Goal: Information Seeking & Learning: Check status

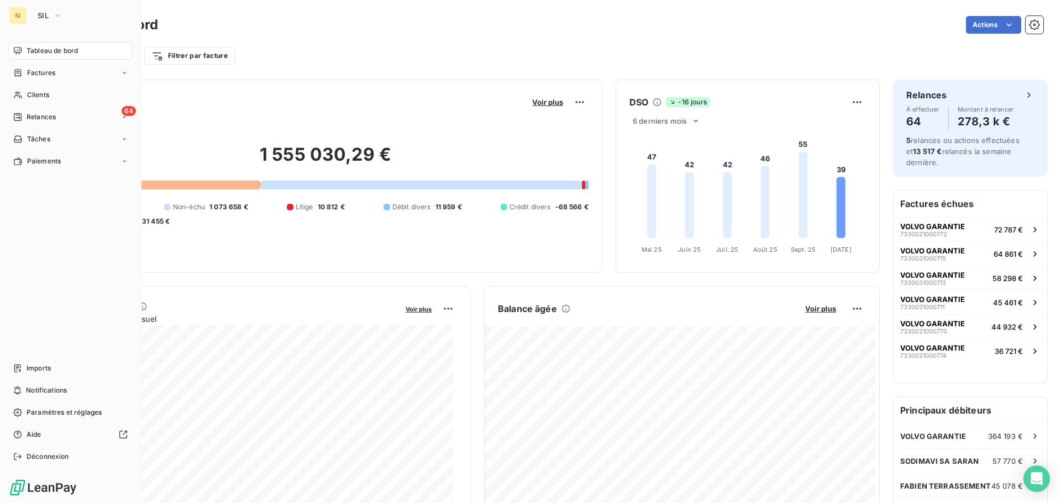
click at [39, 54] on span "Tableau de bord" at bounding box center [52, 51] width 51 height 10
click at [36, 15] on button "SIL" at bounding box center [50, 16] width 38 height 18
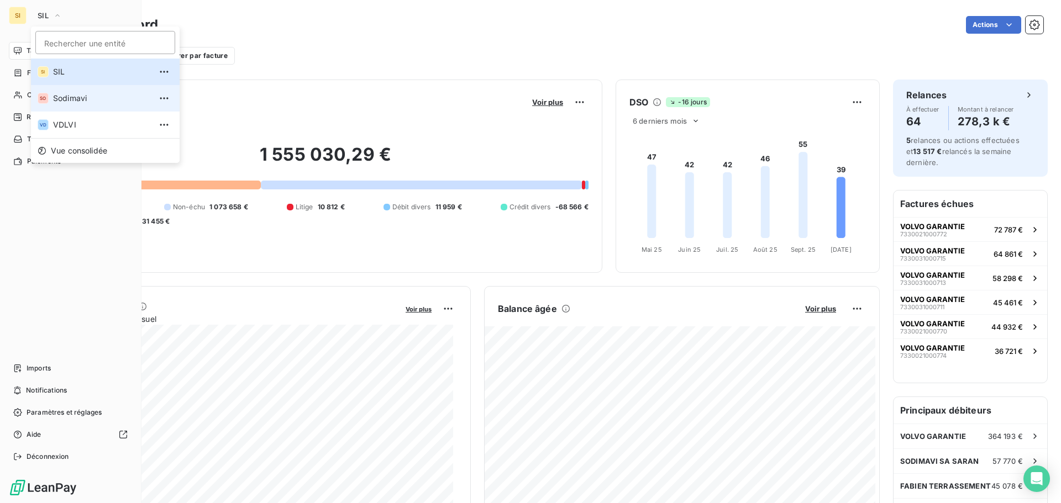
click at [76, 99] on span "Sodimavi" at bounding box center [102, 98] width 98 height 11
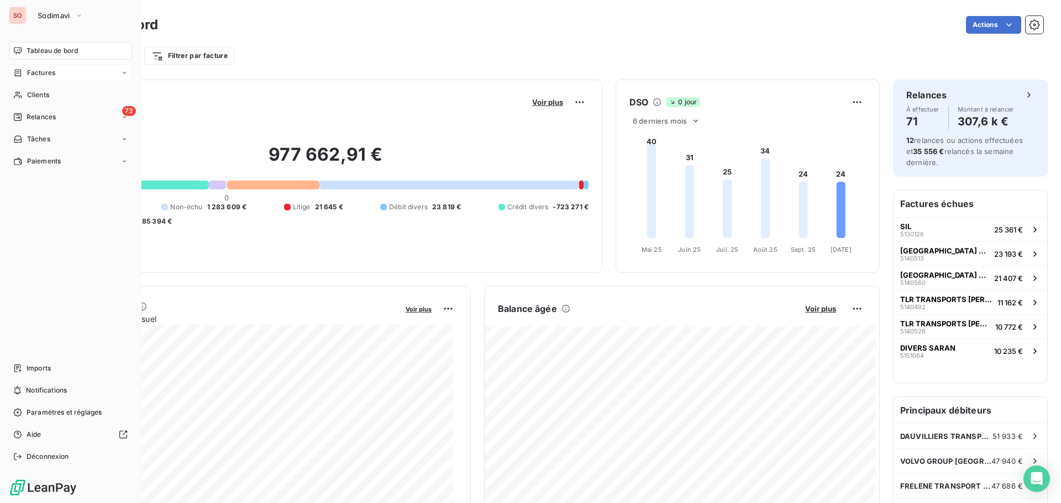
click at [40, 69] on span "Factures" at bounding box center [41, 73] width 28 height 10
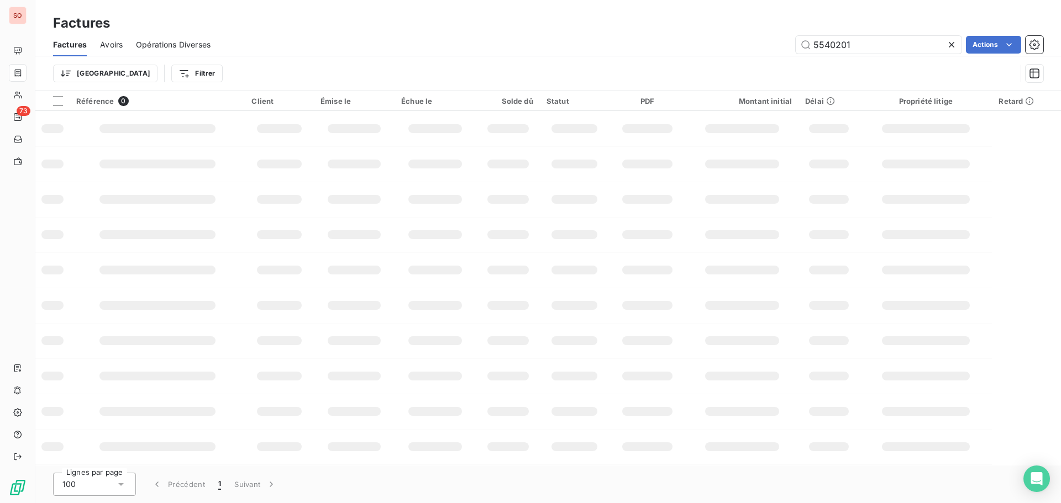
drag, startPoint x: 850, startPoint y: 44, endPoint x: 748, endPoint y: 43, distance: 101.7
click at [750, 44] on div "5540201 Actions" at bounding box center [634, 45] width 820 height 18
type input "5150650"
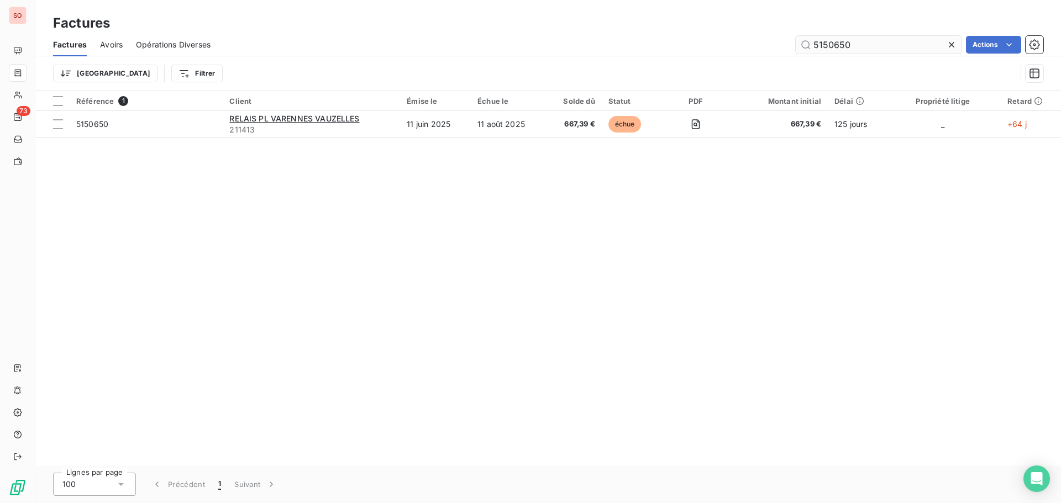
click at [952, 45] on icon at bounding box center [951, 44] width 11 height 11
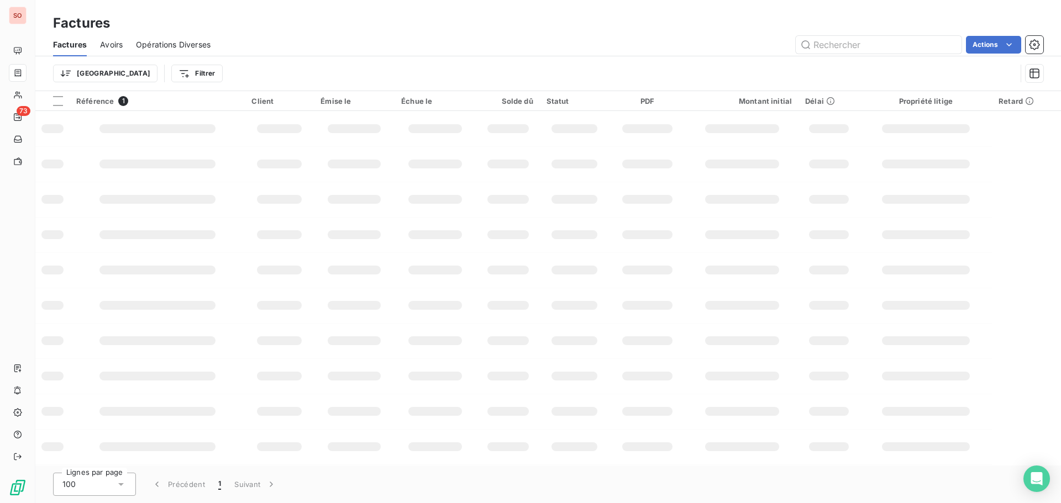
click at [106, 42] on span "Avoirs" at bounding box center [111, 44] width 23 height 11
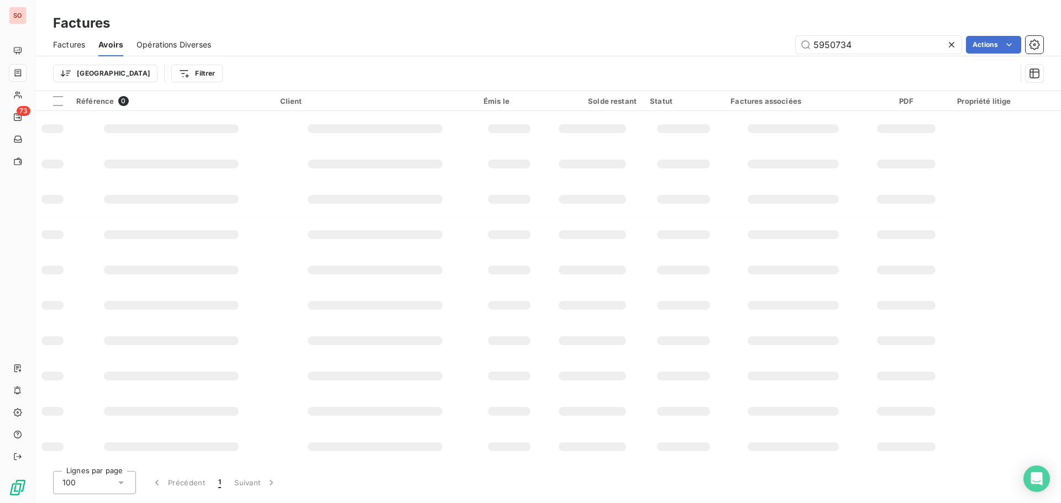
drag, startPoint x: 867, startPoint y: 35, endPoint x: 760, endPoint y: 35, distance: 106.7
click at [761, 36] on div "5950734 Actions" at bounding box center [633, 45] width 819 height 18
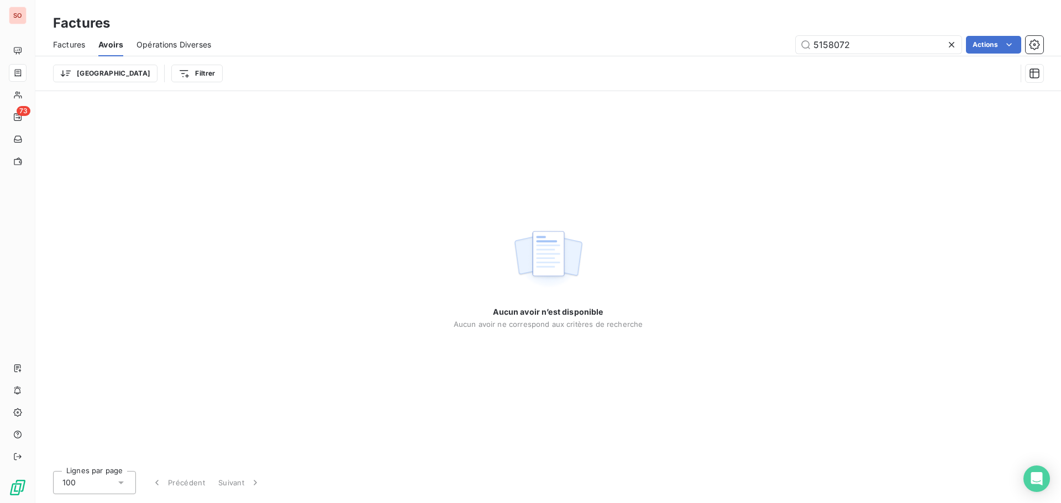
type input "5158072"
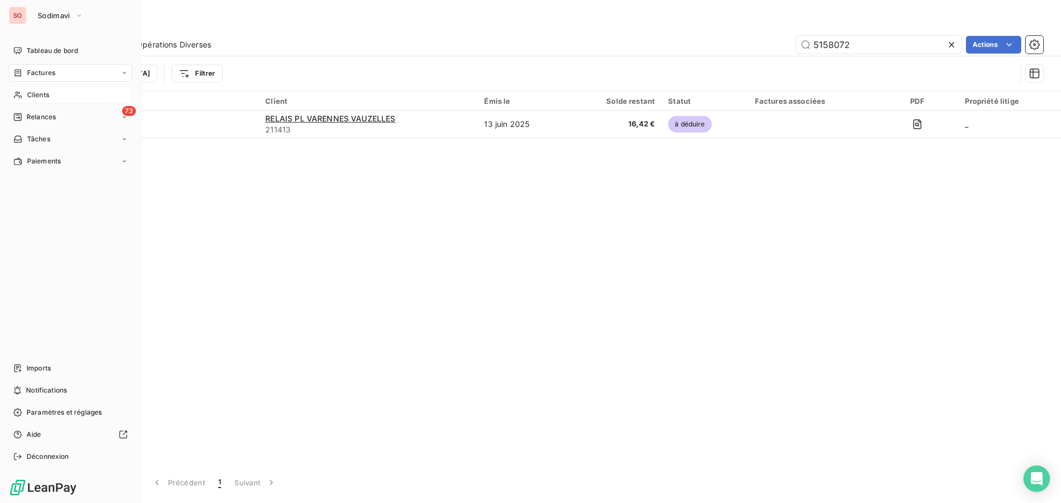
click at [27, 96] on span "Clients" at bounding box center [38, 95] width 22 height 10
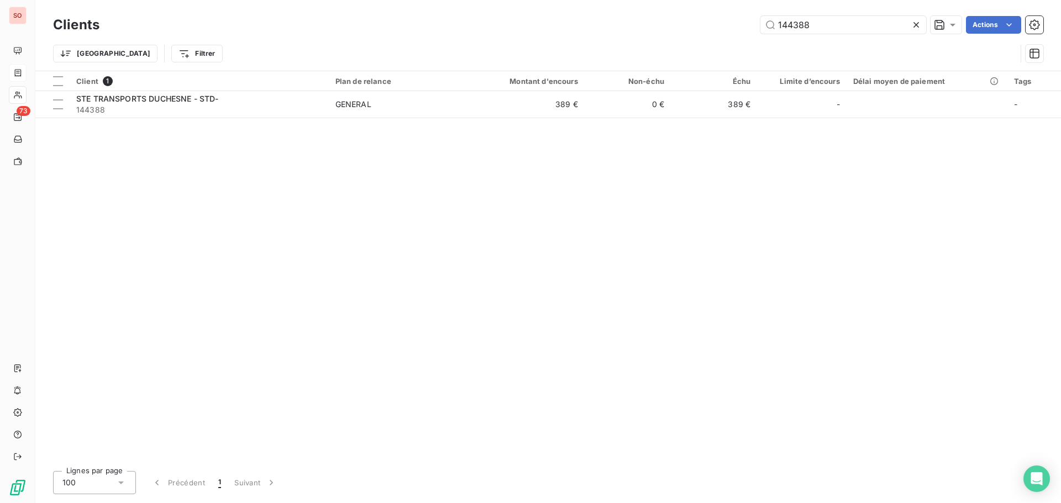
drag, startPoint x: 826, startPoint y: 27, endPoint x: 705, endPoint y: 17, distance: 120.9
click at [705, 17] on div "144388 Actions" at bounding box center [578, 25] width 931 height 18
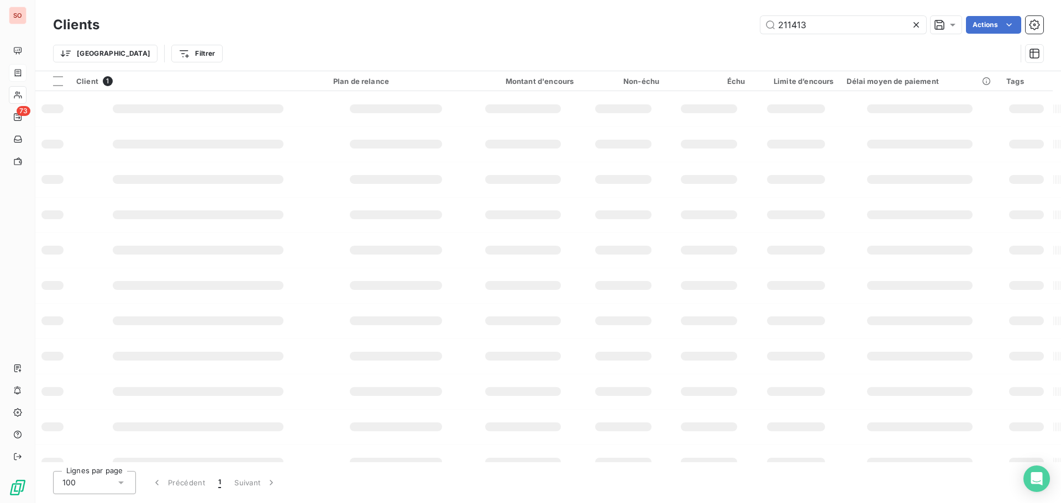
type input "211413"
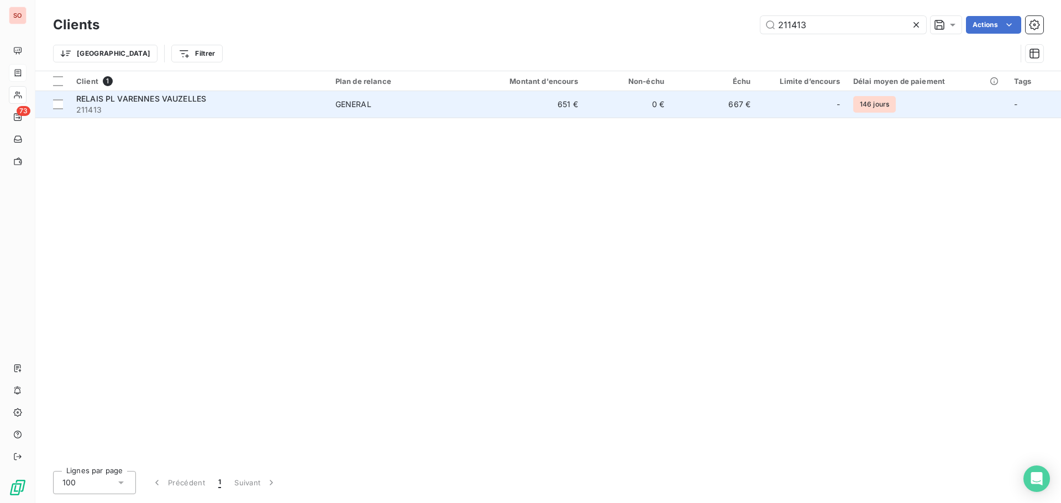
click at [98, 102] on span "RELAIS PL VARENNES VAUZELLES" at bounding box center [141, 98] width 130 height 9
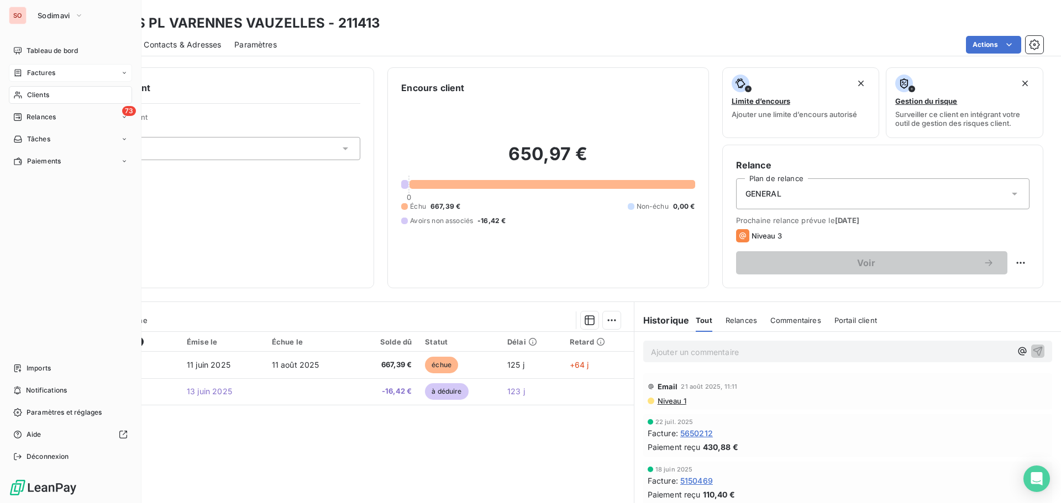
click at [41, 91] on span "Clients" at bounding box center [38, 95] width 22 height 10
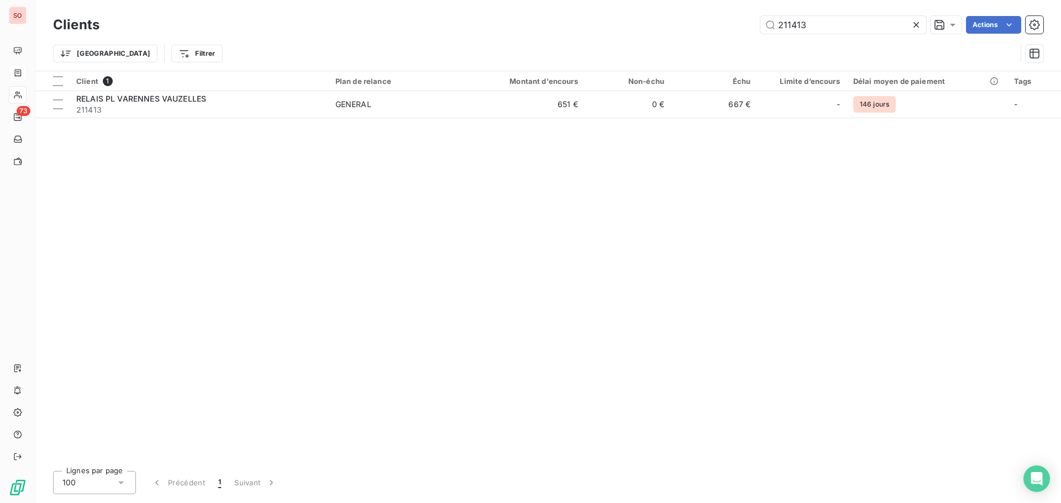
drag, startPoint x: 829, startPoint y: 23, endPoint x: 722, endPoint y: 16, distance: 106.9
click at [723, 16] on div "211413 Actions" at bounding box center [578, 25] width 931 height 18
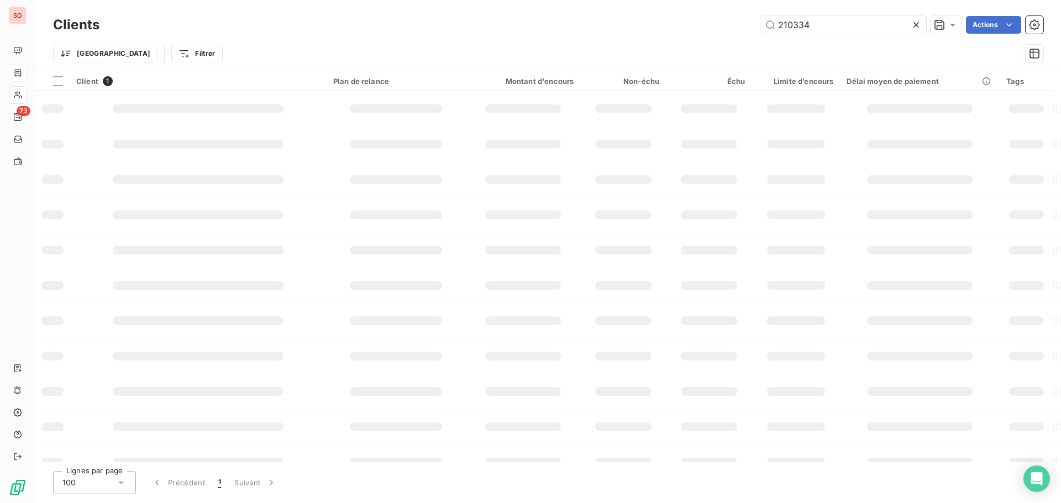
type input "210334"
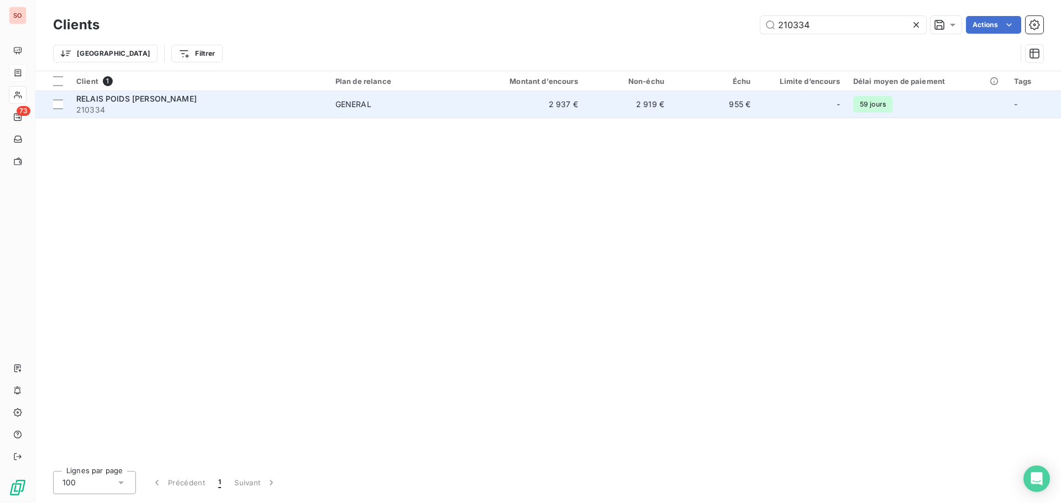
click at [144, 99] on span "RELAIS POIDS [PERSON_NAME]" at bounding box center [136, 98] width 120 height 9
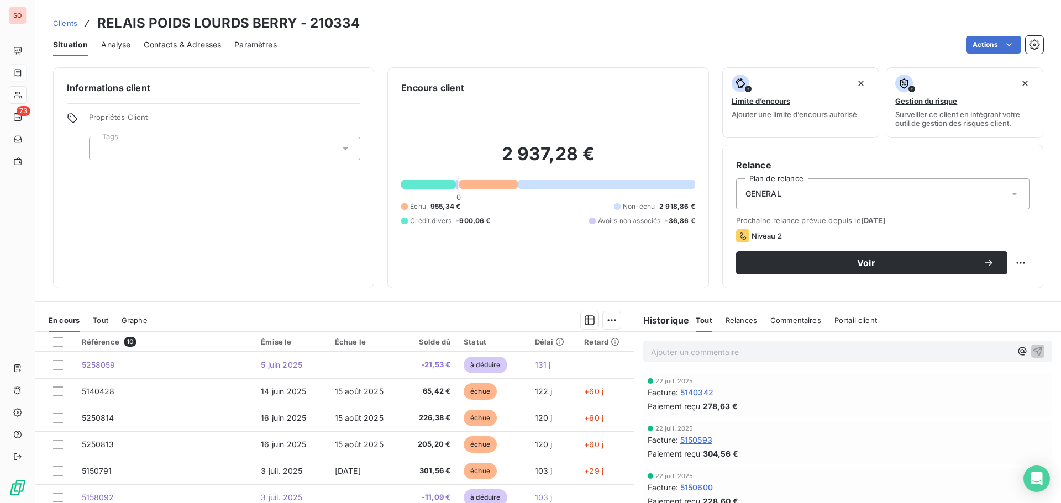
click at [689, 355] on p "Ajouter un commentaire ﻿" at bounding box center [831, 352] width 360 height 14
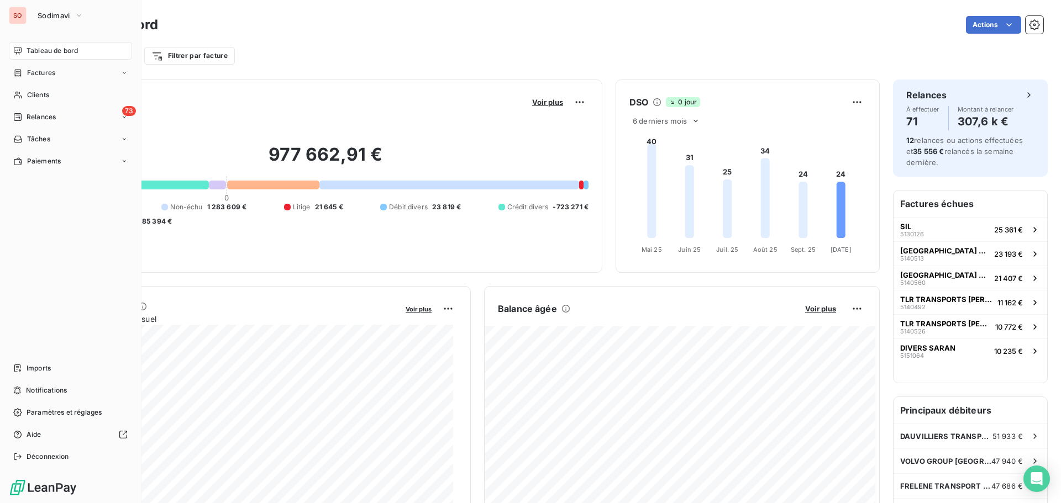
click at [42, 52] on span "Tableau de bord" at bounding box center [52, 51] width 51 height 10
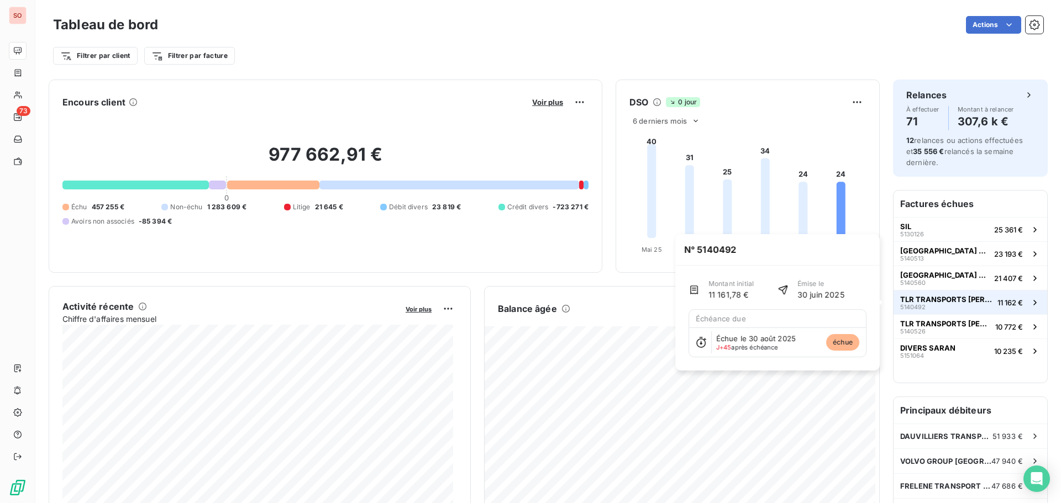
click at [934, 300] on span "TLR TRANSPORTS [PERSON_NAME]" at bounding box center [946, 299] width 93 height 9
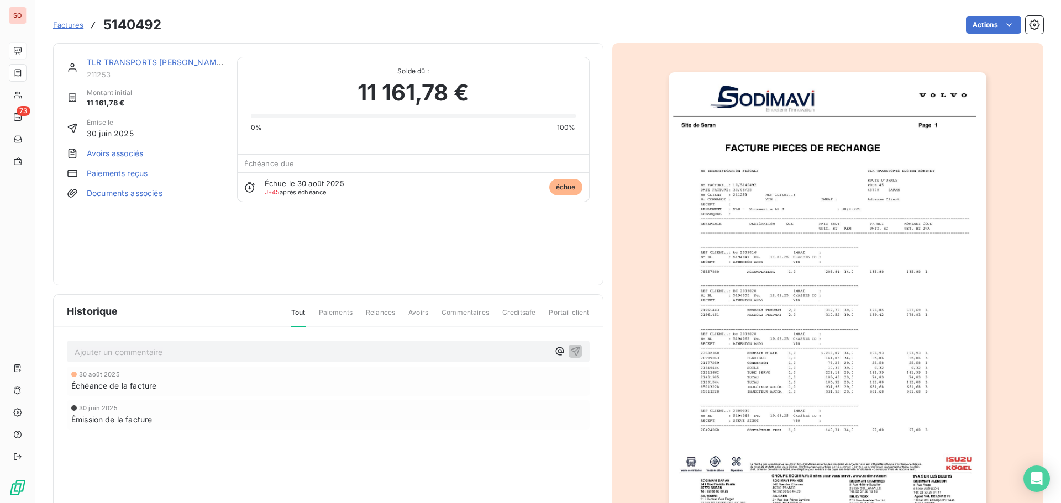
click at [118, 61] on link "TLR TRANSPORTS [PERSON_NAME]" at bounding box center [155, 61] width 137 height 9
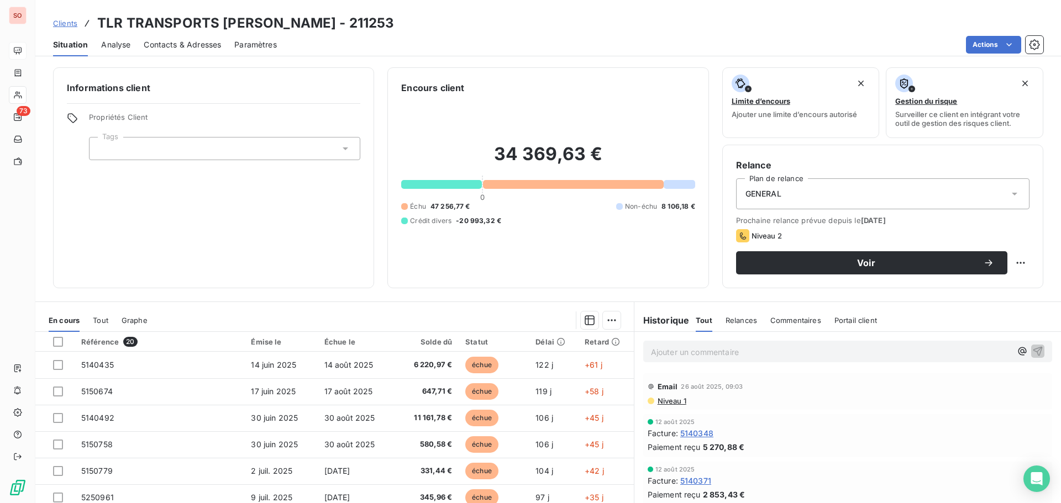
click at [204, 46] on span "Contacts & Adresses" at bounding box center [182, 44] width 77 height 11
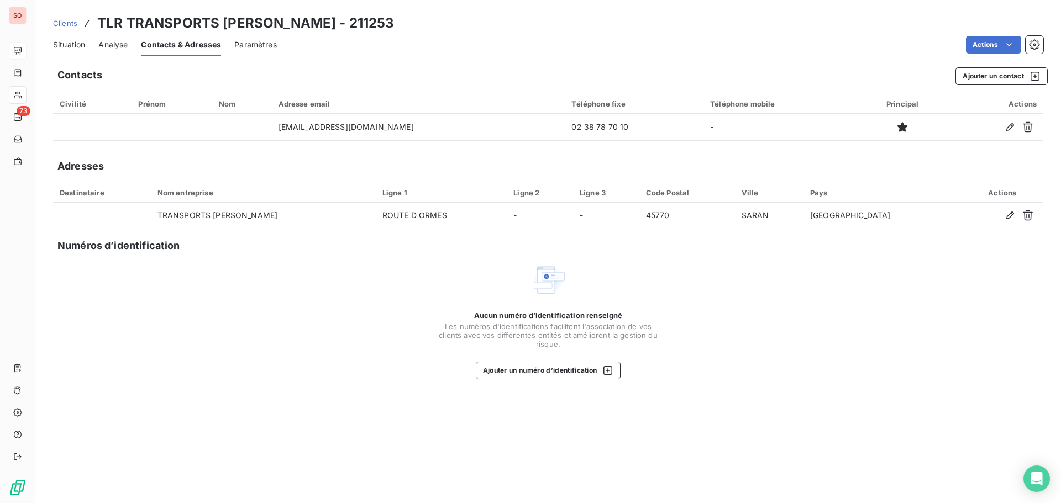
click at [166, 44] on span "Contacts & Adresses" at bounding box center [181, 44] width 80 height 11
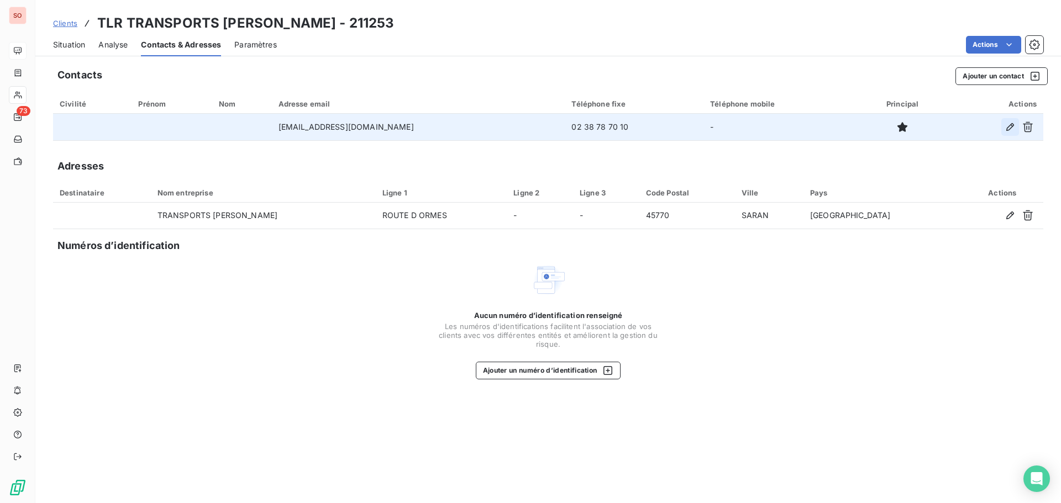
click at [1011, 123] on icon "button" at bounding box center [1010, 127] width 11 height 11
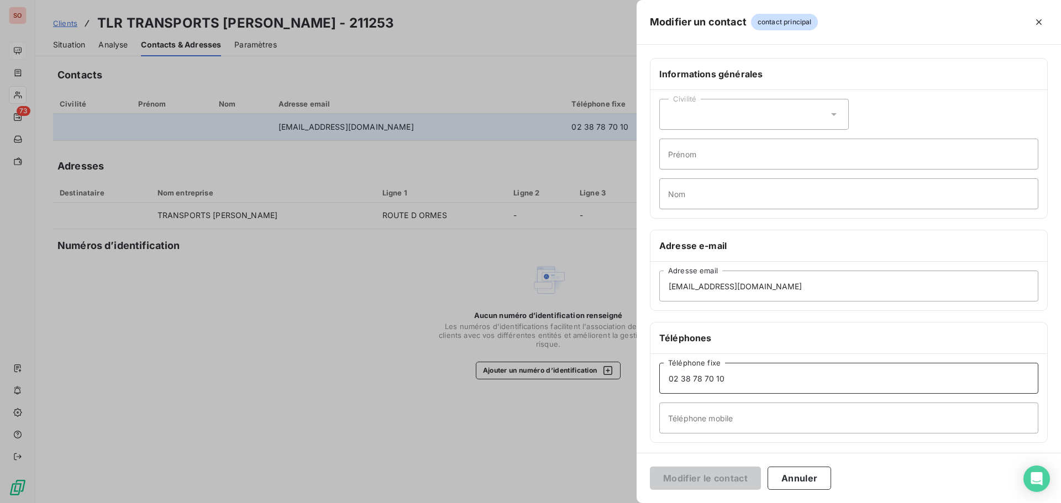
click at [737, 377] on input "02 38 78 70 10" at bounding box center [848, 378] width 379 height 31
type input "02 38 78 70 15"
click at [679, 474] on button "Modifier le contact" at bounding box center [705, 478] width 111 height 23
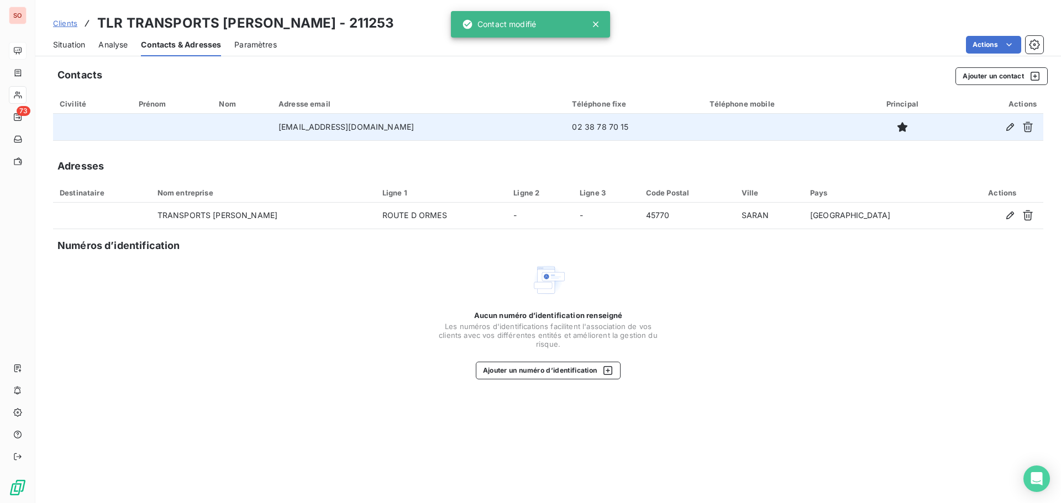
click at [69, 46] on span "Situation" at bounding box center [69, 44] width 32 height 11
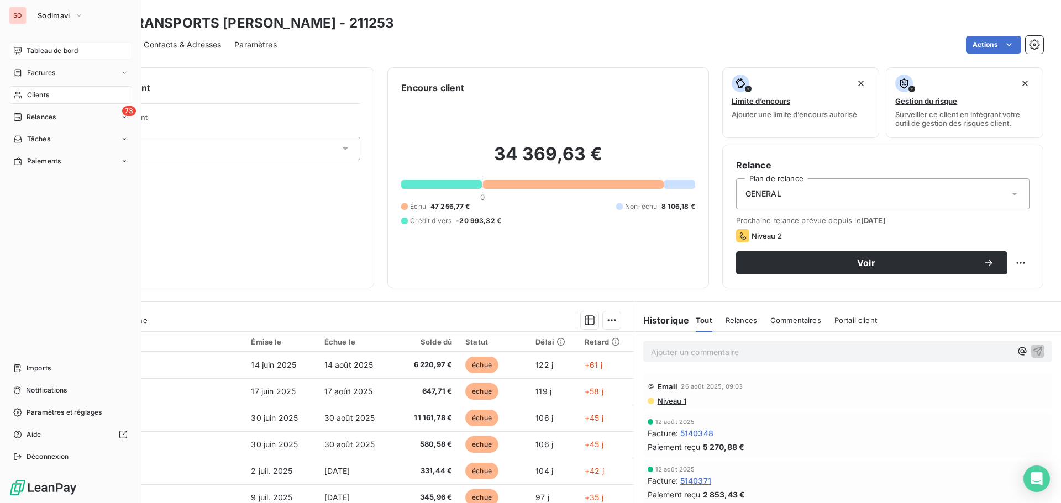
click at [17, 91] on icon at bounding box center [17, 95] width 9 height 9
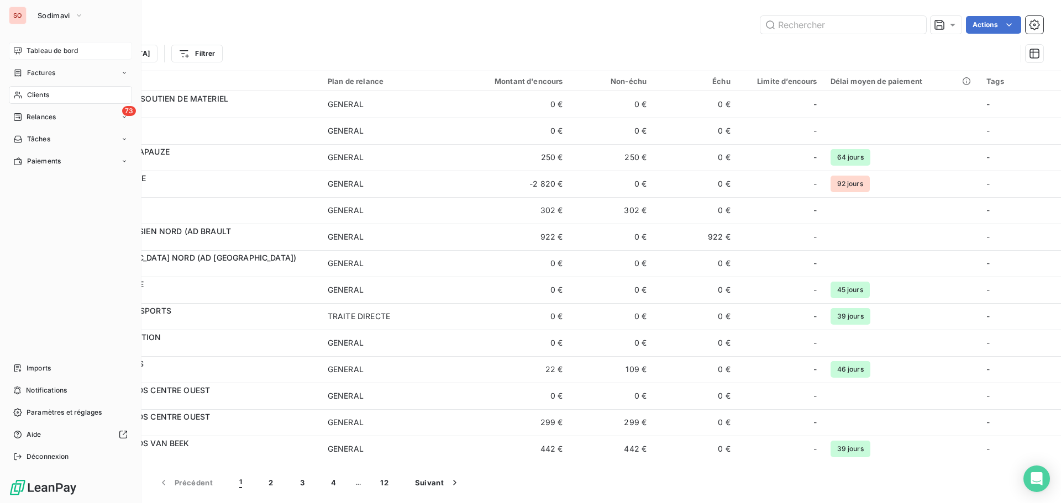
click at [30, 48] on span "Tableau de bord" at bounding box center [52, 51] width 51 height 10
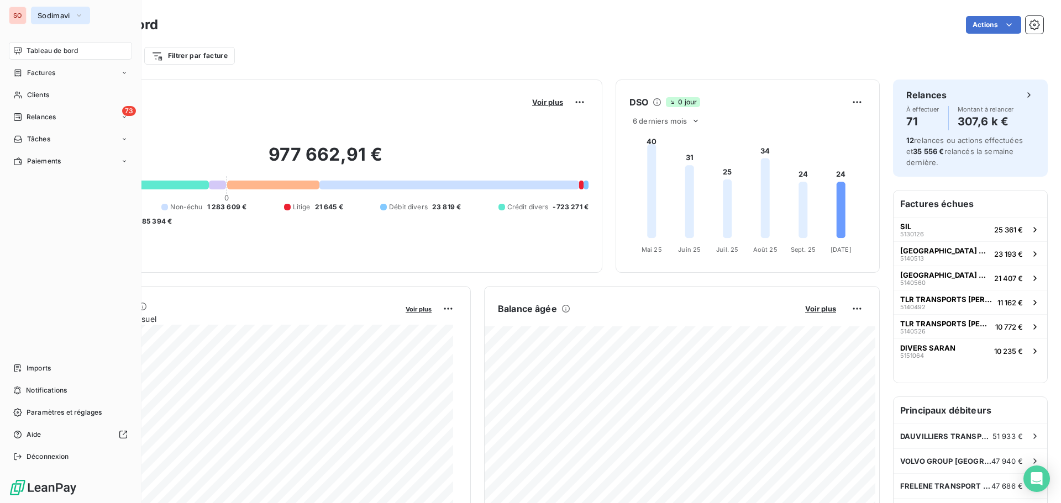
click at [58, 18] on span "Sodimavi" at bounding box center [54, 15] width 33 height 9
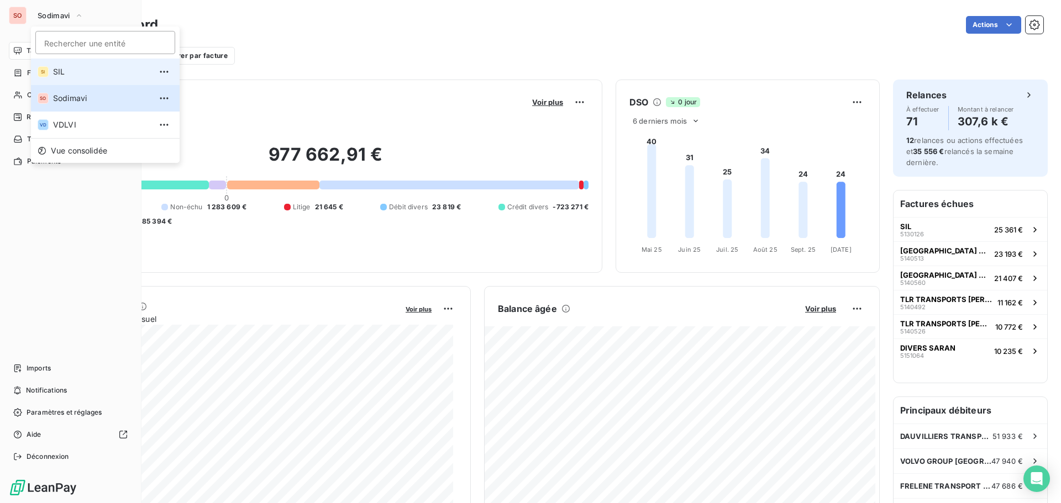
click at [58, 70] on span "SIL" at bounding box center [102, 71] width 98 height 11
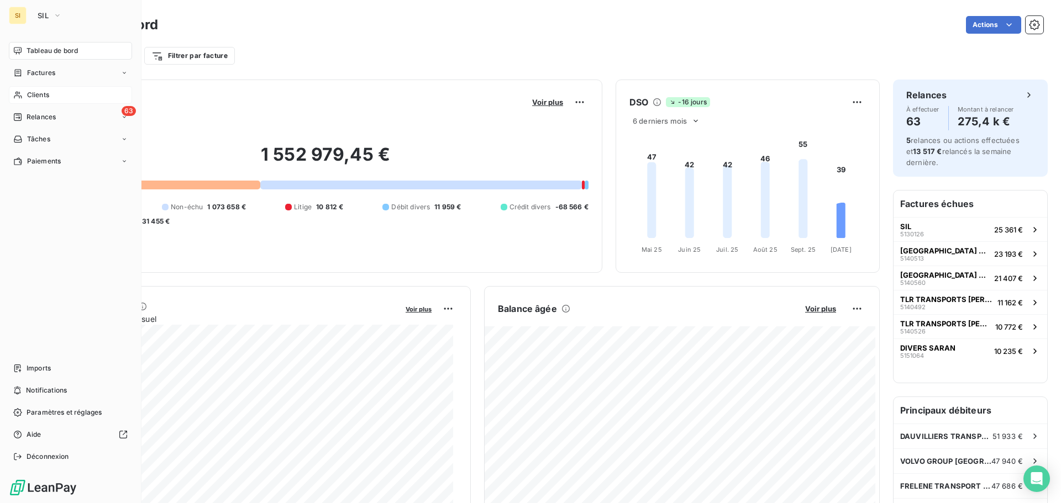
click at [37, 96] on span "Clients" at bounding box center [38, 95] width 22 height 10
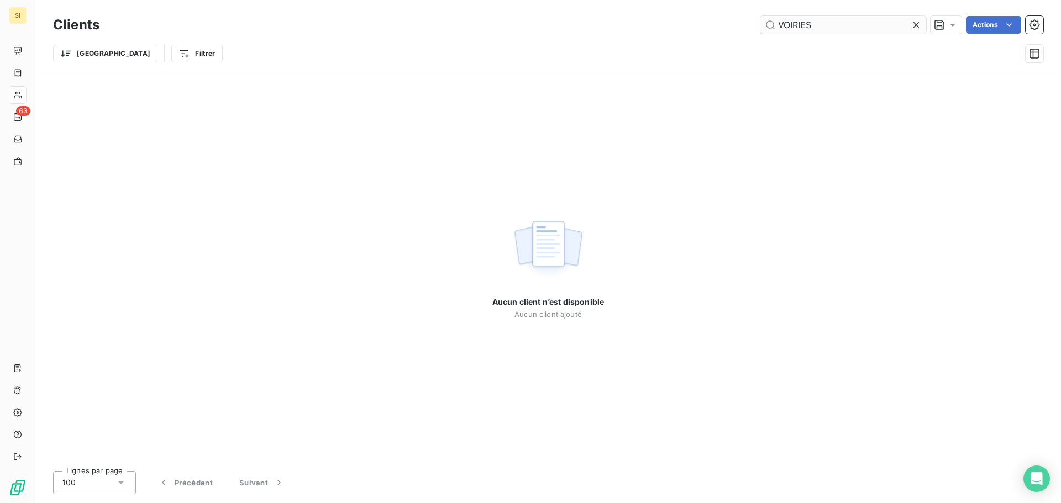
click at [794, 25] on input "VOIRIES" at bounding box center [843, 25] width 166 height 18
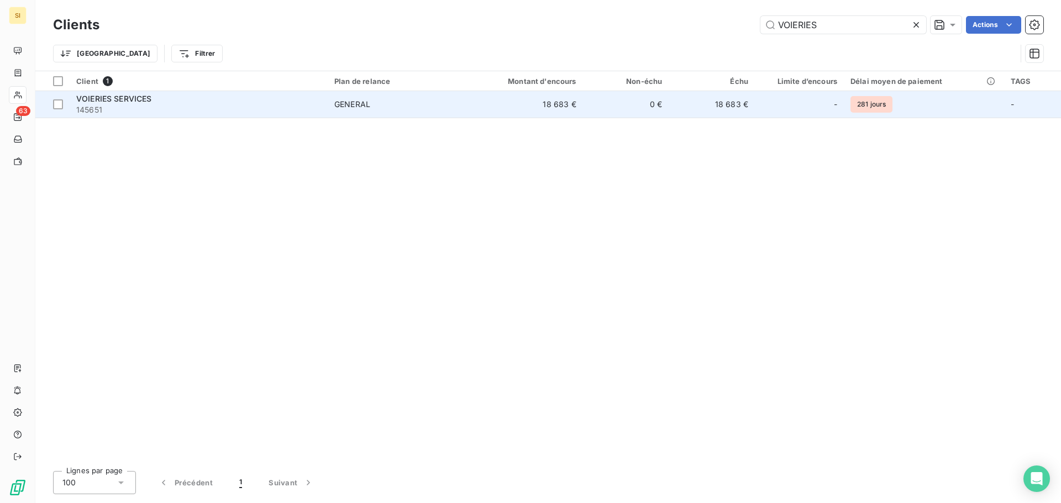
type input "VOIERIES"
click at [111, 101] on span "VOIERIES SERVICES" at bounding box center [114, 98] width 76 height 9
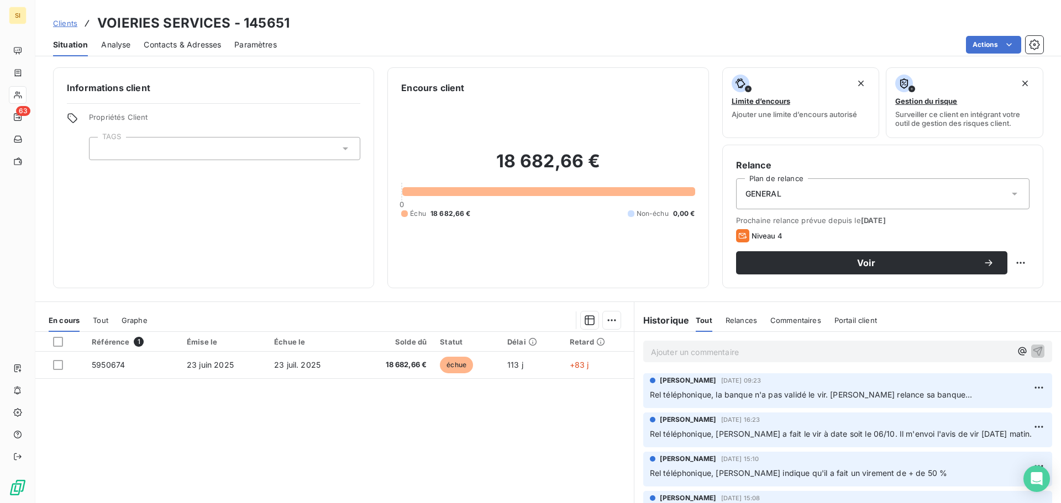
click at [181, 42] on span "Contacts & Adresses" at bounding box center [182, 44] width 77 height 11
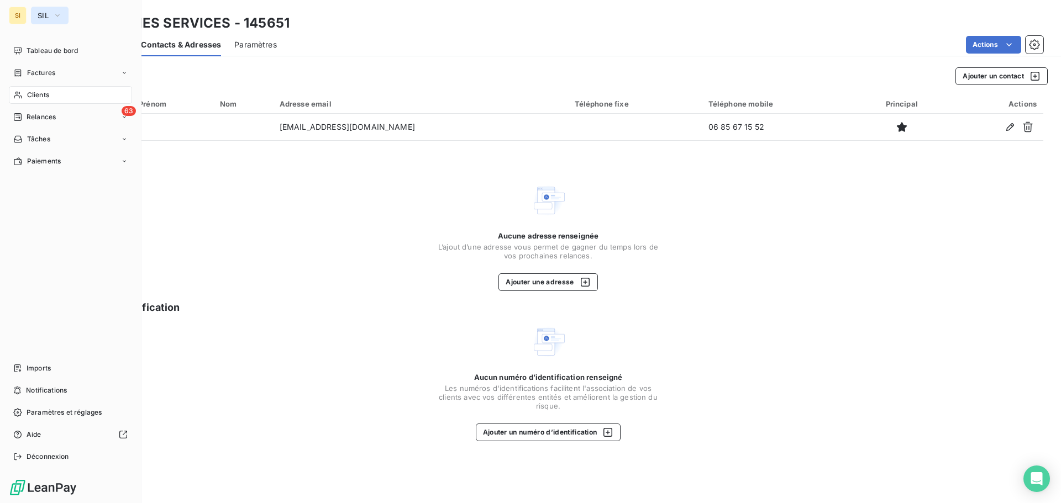
click at [48, 15] on span "SIL" at bounding box center [43, 15] width 11 height 9
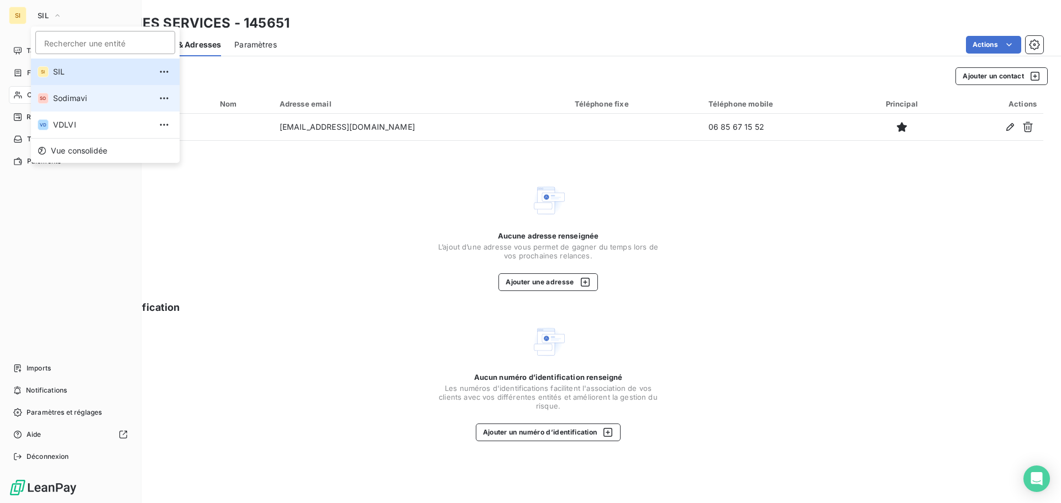
click at [69, 102] on span "Sodimavi" at bounding box center [102, 98] width 98 height 11
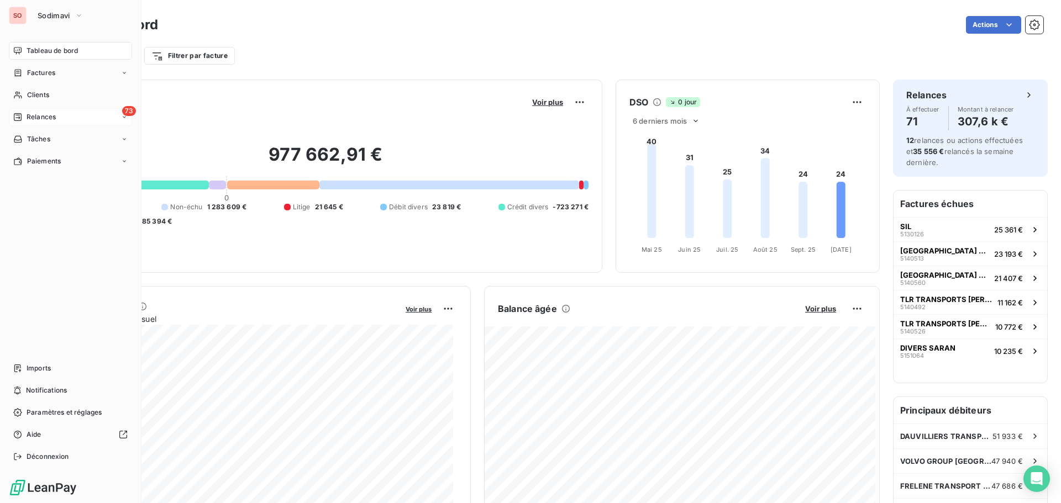
click at [41, 117] on span "Relances" at bounding box center [41, 117] width 29 height 10
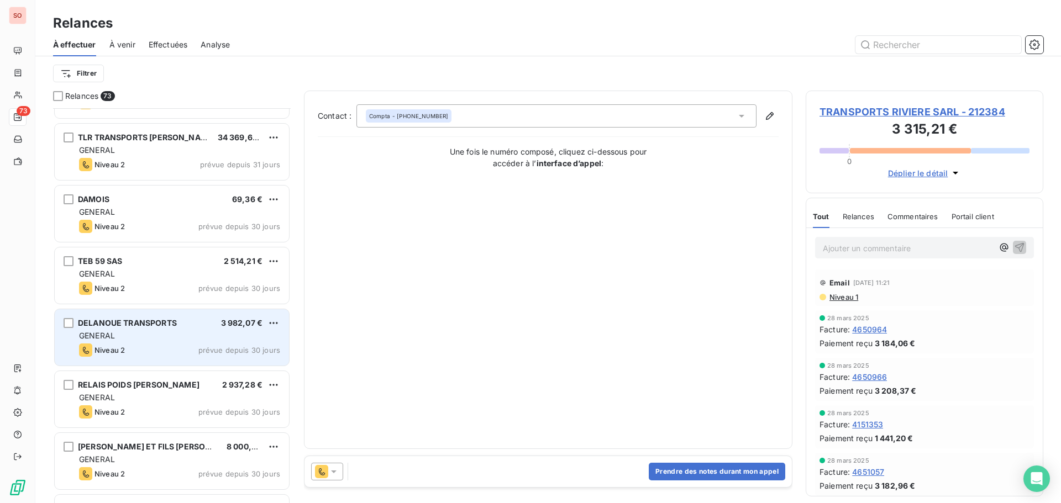
scroll to position [111, 0]
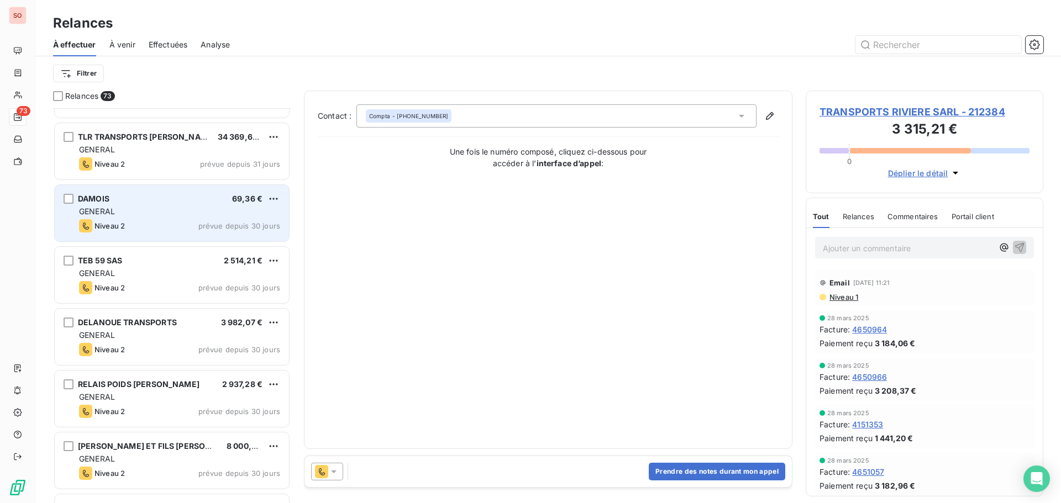
click at [170, 205] on div "DAMOIS 69,36 € GENERAL [PERSON_NAME] 2 prévue depuis 30 jours" at bounding box center [172, 213] width 234 height 56
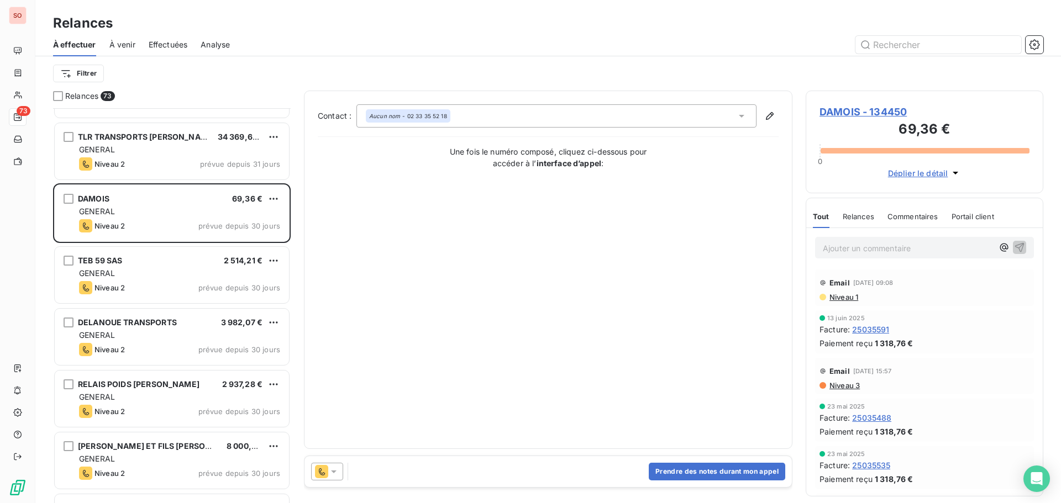
click at [844, 112] on span "DAMOIS - 134450" at bounding box center [925, 111] width 210 height 15
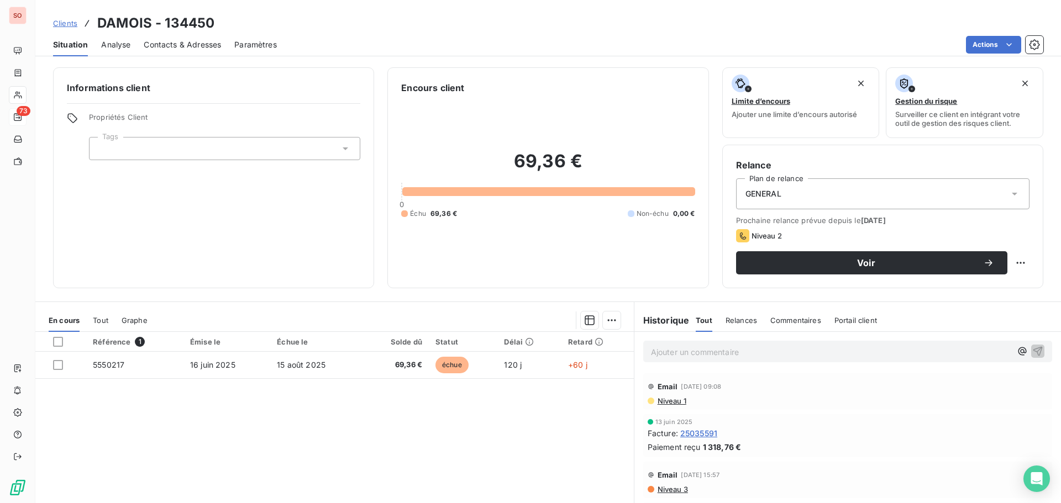
click at [183, 45] on span "Contacts & Adresses" at bounding box center [182, 44] width 77 height 11
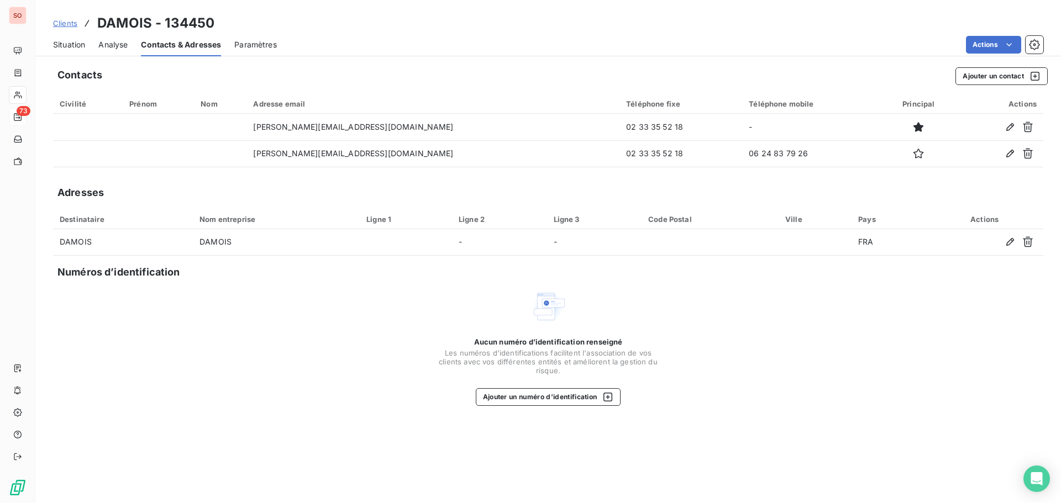
click at [60, 44] on span "Situation" at bounding box center [69, 44] width 32 height 11
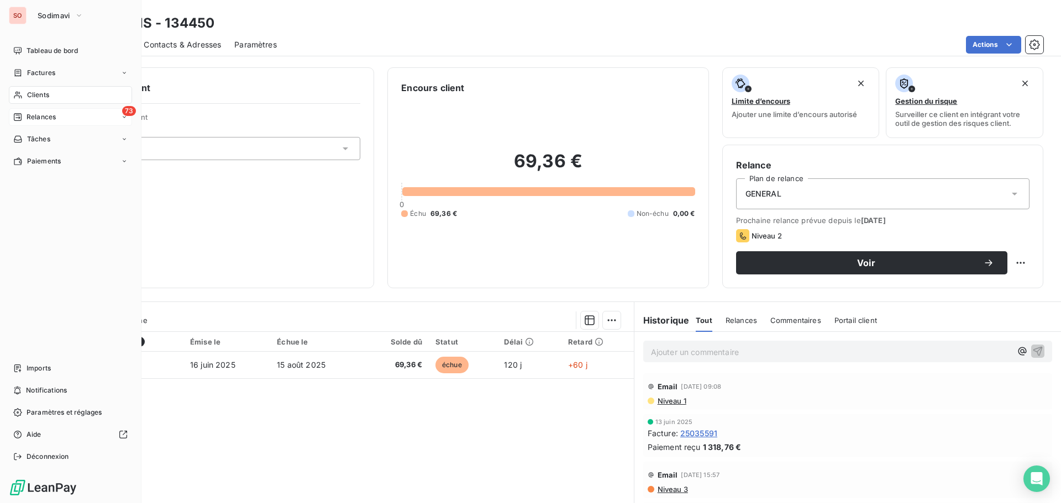
click at [35, 95] on span "Clients" at bounding box center [38, 95] width 22 height 10
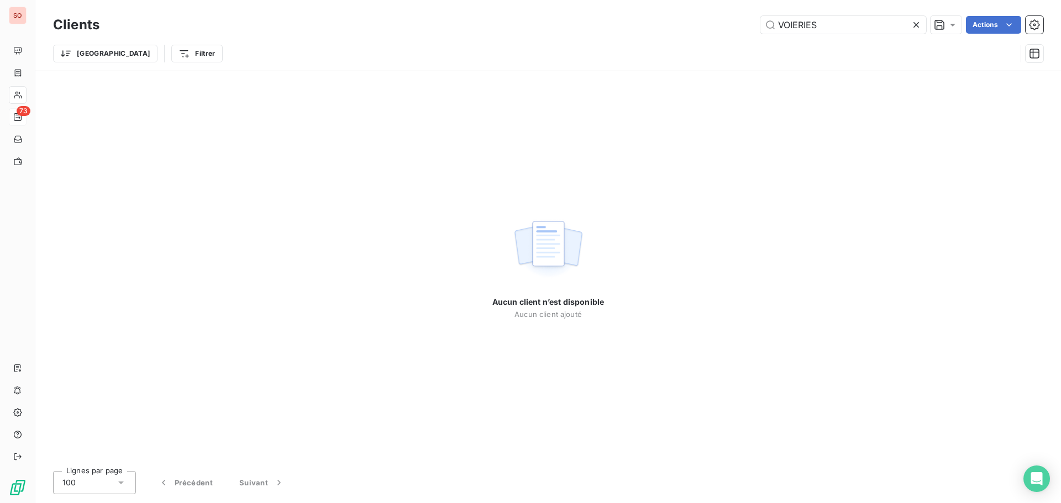
drag, startPoint x: 831, startPoint y: 21, endPoint x: 747, endPoint y: 17, distance: 84.1
click at [747, 17] on div "VOIERIES Actions" at bounding box center [578, 25] width 931 height 18
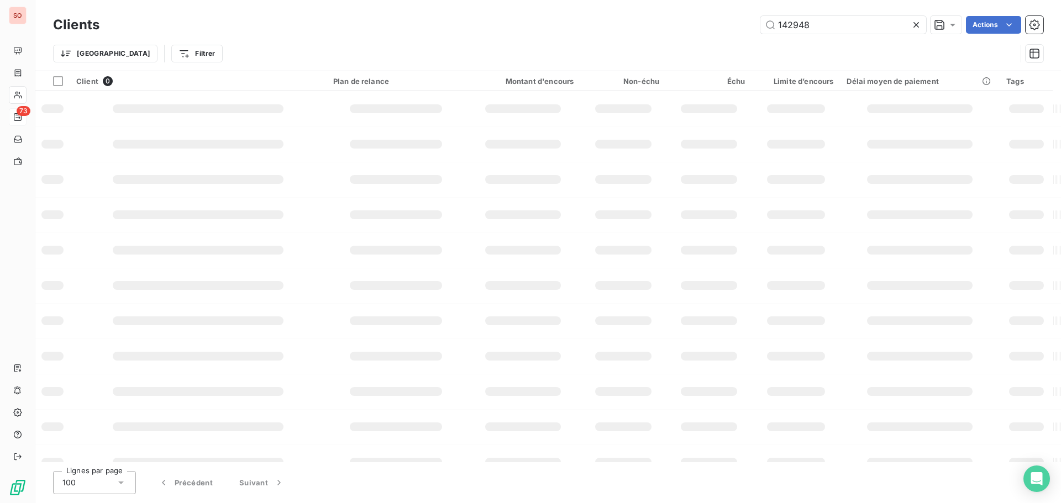
type input "142948"
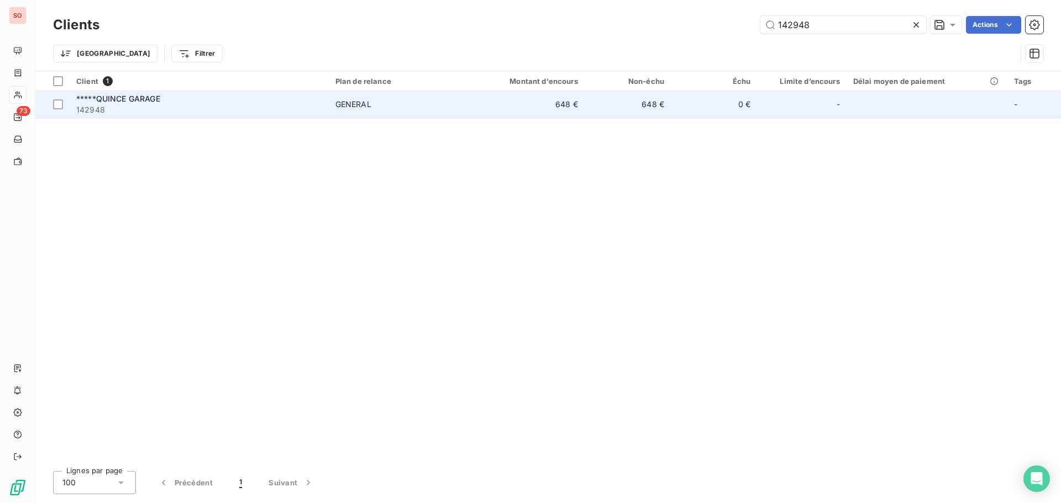
click at [116, 96] on span "*****QUINCE GARAGE" at bounding box center [118, 98] width 84 height 9
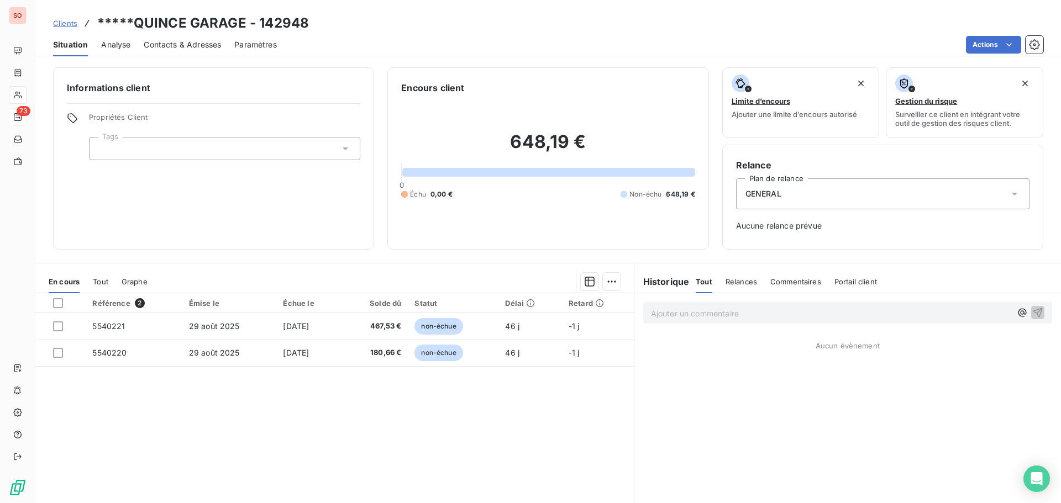
click at [193, 48] on span "Contacts & Adresses" at bounding box center [182, 44] width 77 height 11
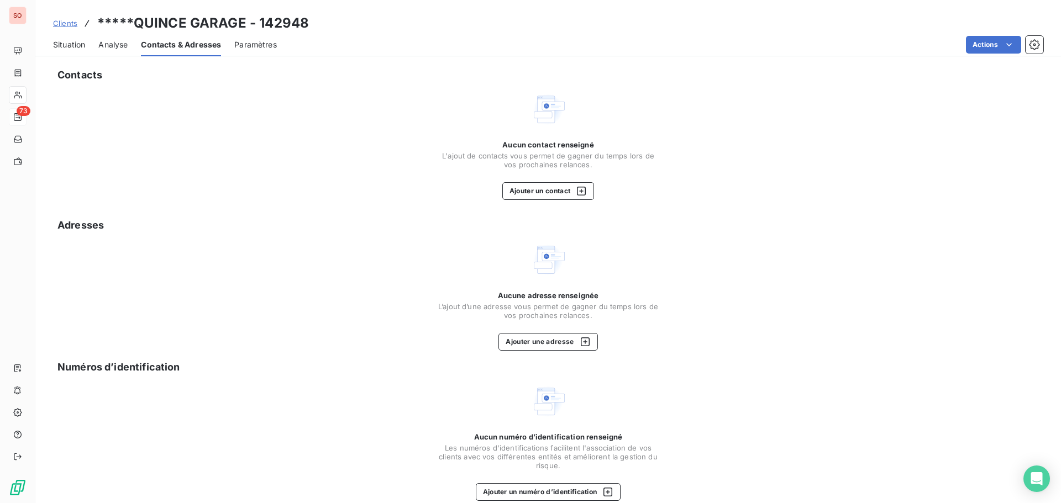
drag, startPoint x: 46, startPoint y: 46, endPoint x: 58, endPoint y: 45, distance: 11.7
click at [50, 46] on div "Situation Analyse Contacts & Adresses Paramètres Actions" at bounding box center [548, 44] width 1026 height 23
click at [59, 45] on span "Situation" at bounding box center [69, 44] width 32 height 11
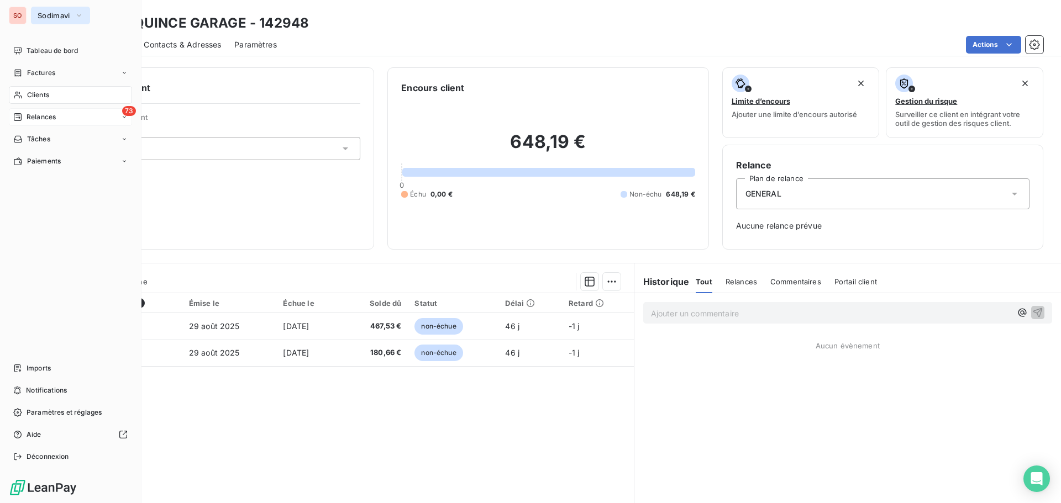
click at [44, 14] on span "Sodimavi" at bounding box center [54, 15] width 33 height 9
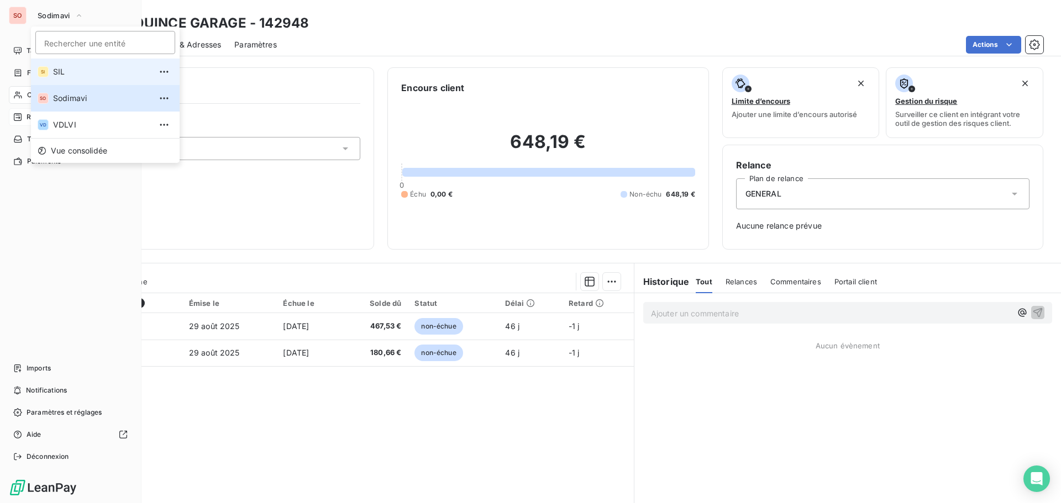
click at [59, 75] on span "SIL" at bounding box center [102, 71] width 98 height 11
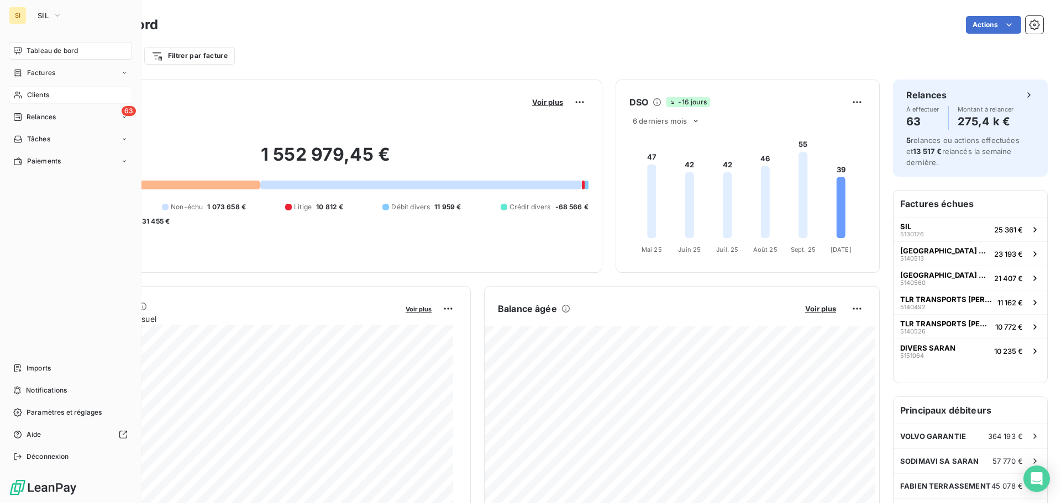
click at [38, 93] on span "Clients" at bounding box center [38, 95] width 22 height 10
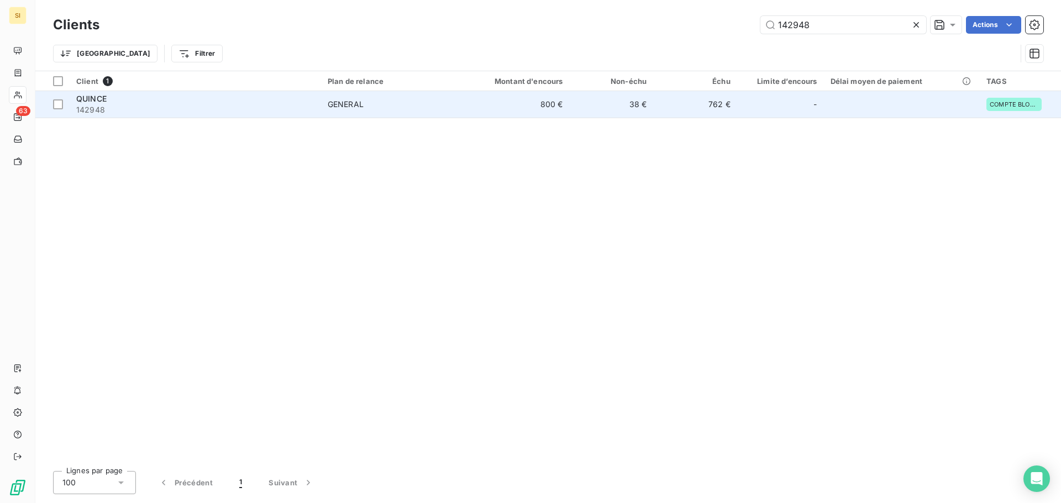
click at [321, 104] on td "QUINCE 142948" at bounding box center [195, 104] width 251 height 27
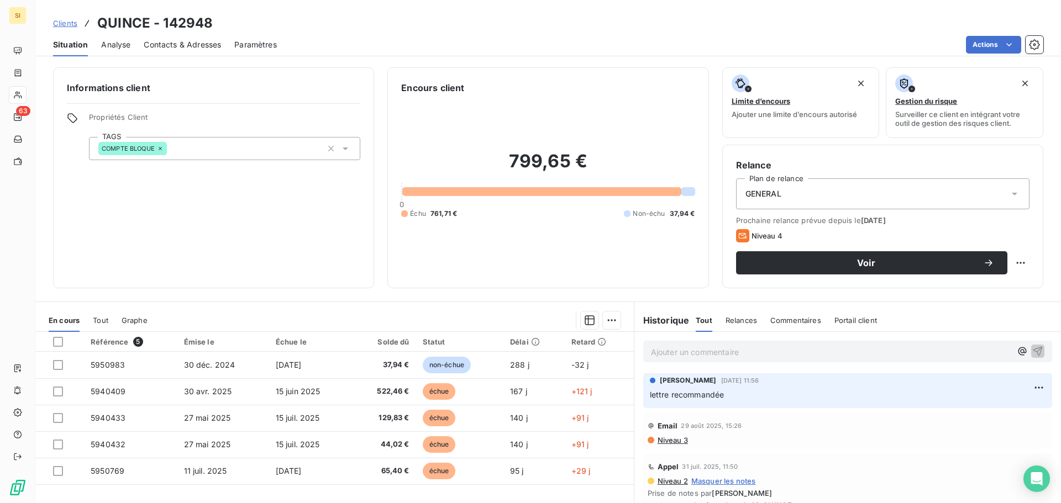
click at [153, 43] on span "Contacts & Adresses" at bounding box center [182, 44] width 77 height 11
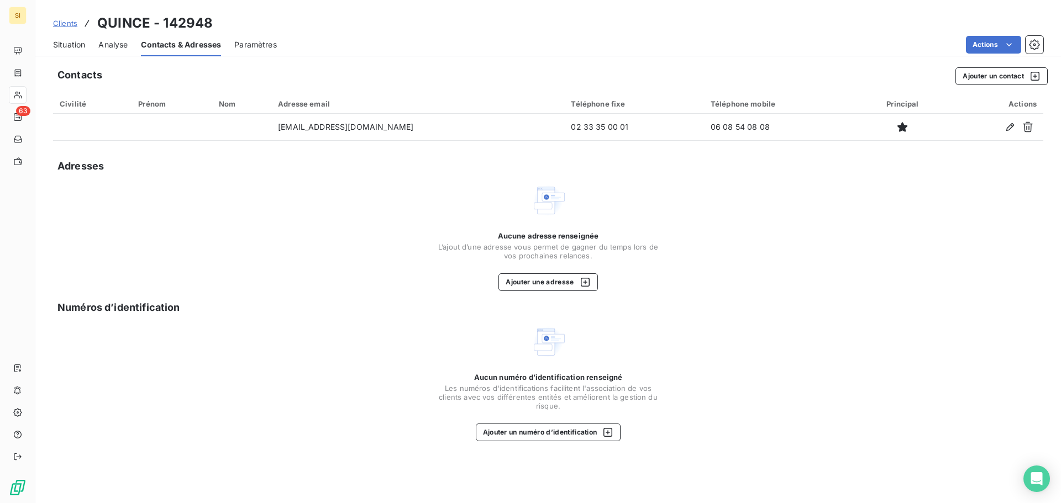
click at [77, 49] on span "Situation" at bounding box center [69, 44] width 32 height 11
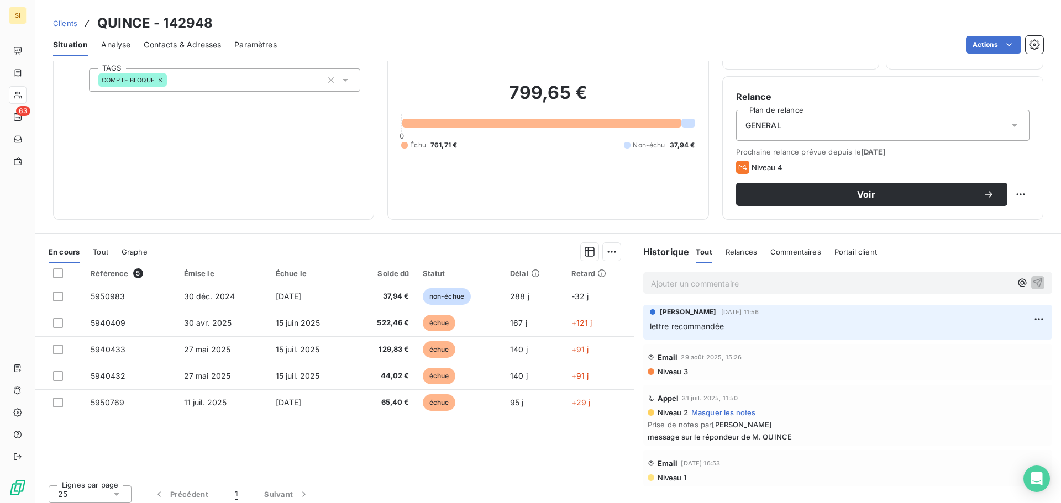
scroll to position [75, 0]
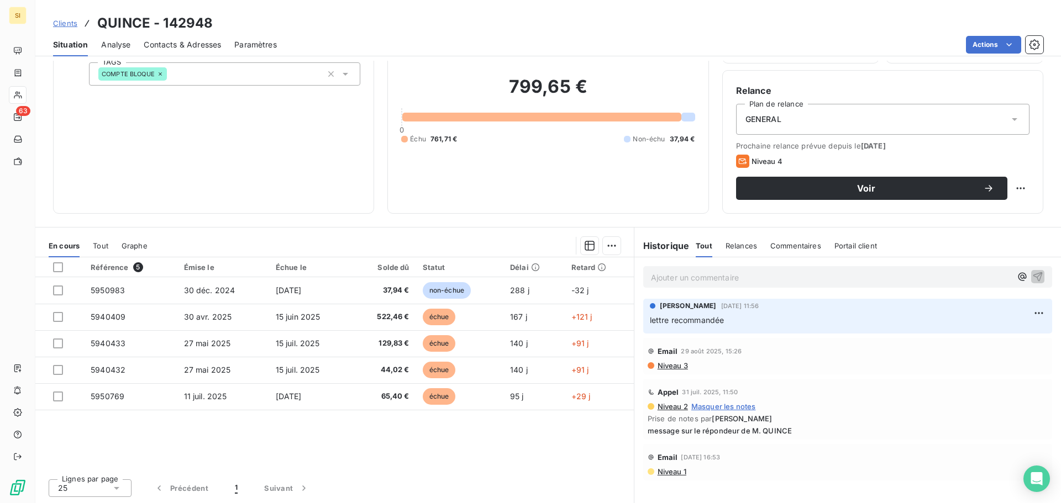
click at [190, 44] on span "Contacts & Adresses" at bounding box center [182, 44] width 77 height 11
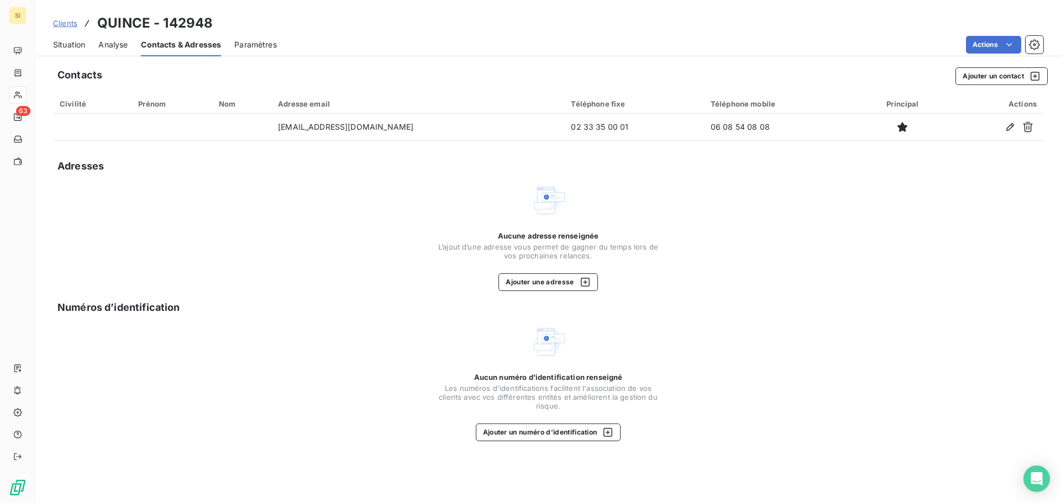
click at [77, 45] on span "Situation" at bounding box center [69, 44] width 32 height 11
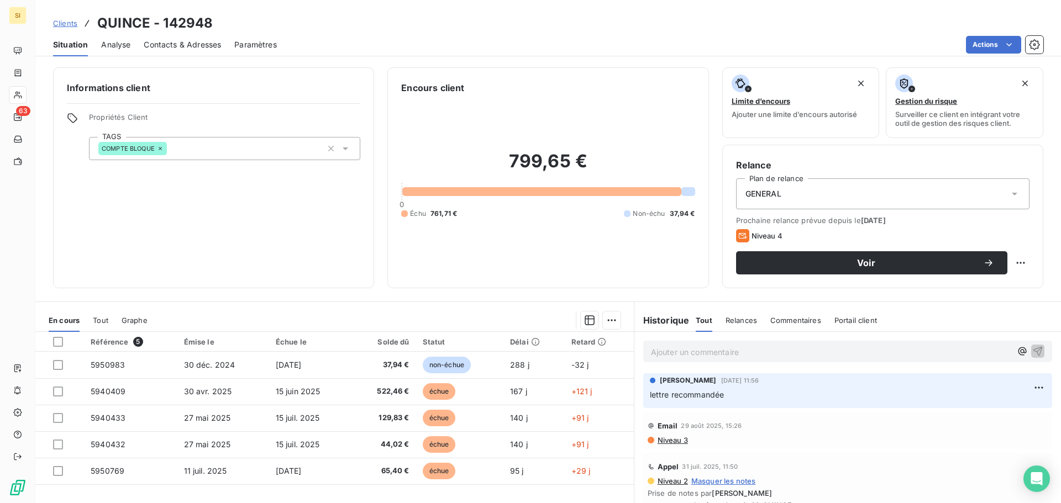
click at [183, 45] on span "Contacts & Adresses" at bounding box center [182, 44] width 77 height 11
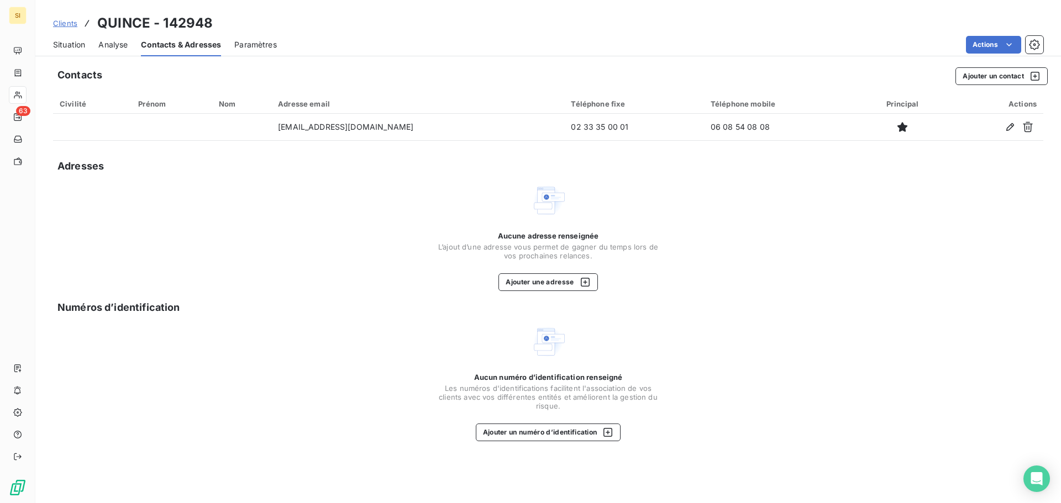
click at [69, 44] on span "Situation" at bounding box center [69, 44] width 32 height 11
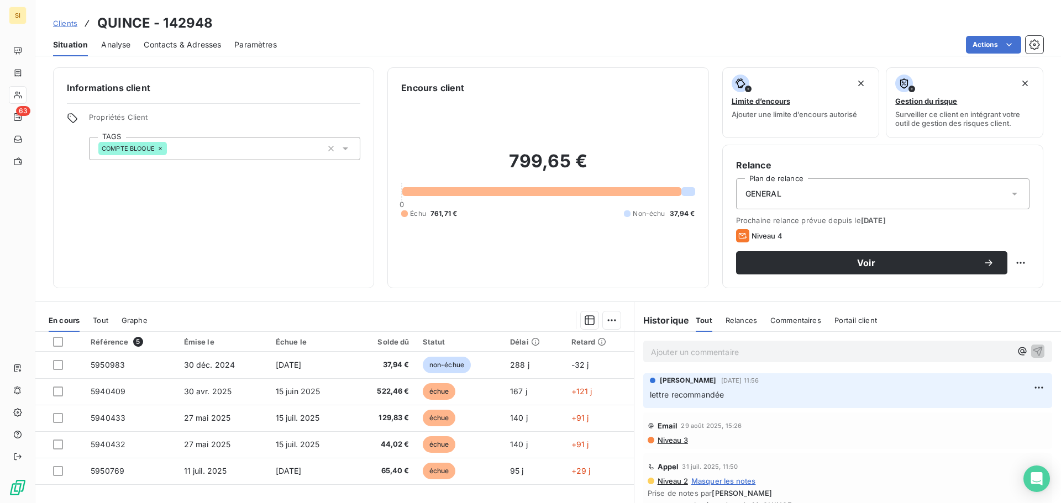
click at [172, 45] on span "Contacts & Adresses" at bounding box center [182, 44] width 77 height 11
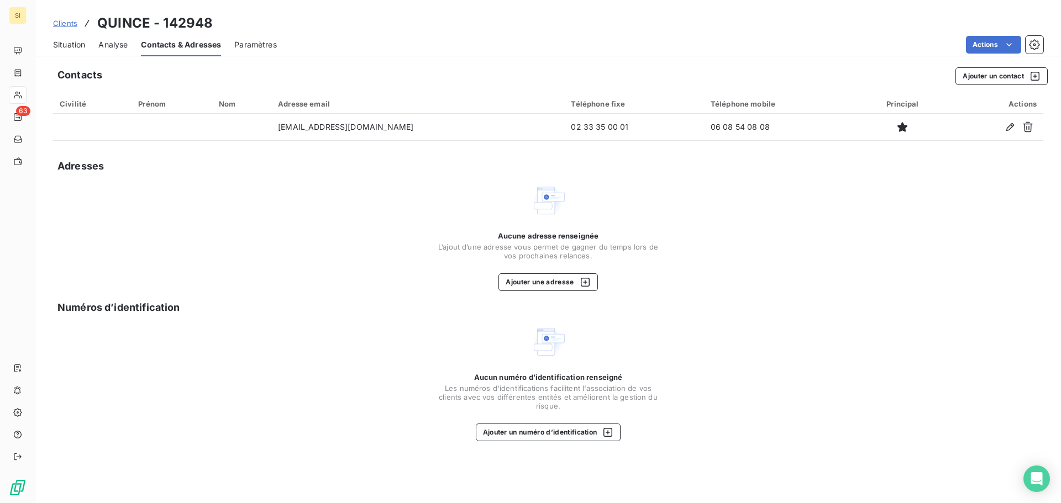
click at [77, 45] on span "Situation" at bounding box center [69, 44] width 32 height 11
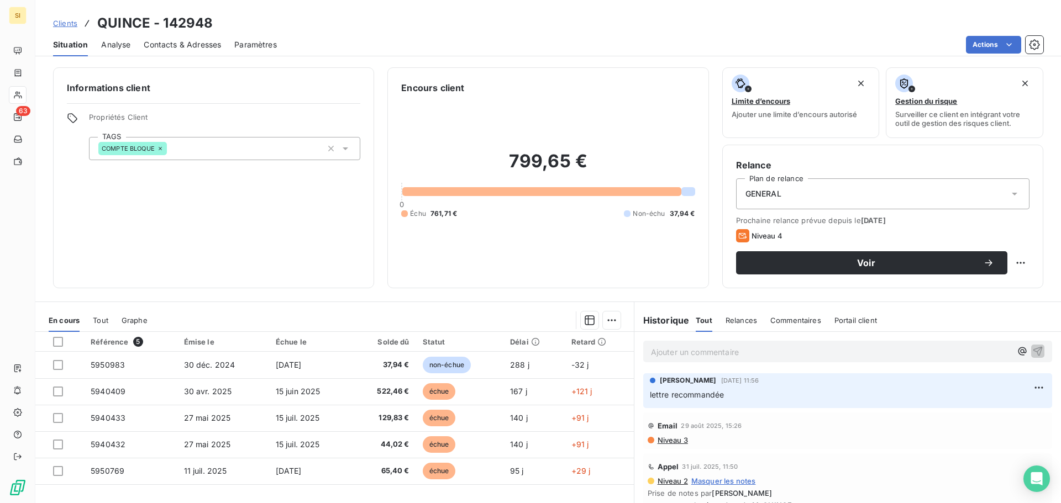
click at [655, 351] on p "Ajouter un commentaire ﻿" at bounding box center [831, 352] width 360 height 14
drag, startPoint x: 971, startPoint y: 353, endPoint x: 607, endPoint y: 349, distance: 364.2
click at [607, 349] on div "En cours Tout Graphe Référence 5 Émise le Échue le Solde dû Statut Délai Retard…" at bounding box center [548, 440] width 1026 height 276
copy span "Rel téléphonique, M. QUINCE me demande de lui faire un mail récap des factures …"
click at [1033, 349] on icon "button" at bounding box center [1037, 351] width 9 height 9
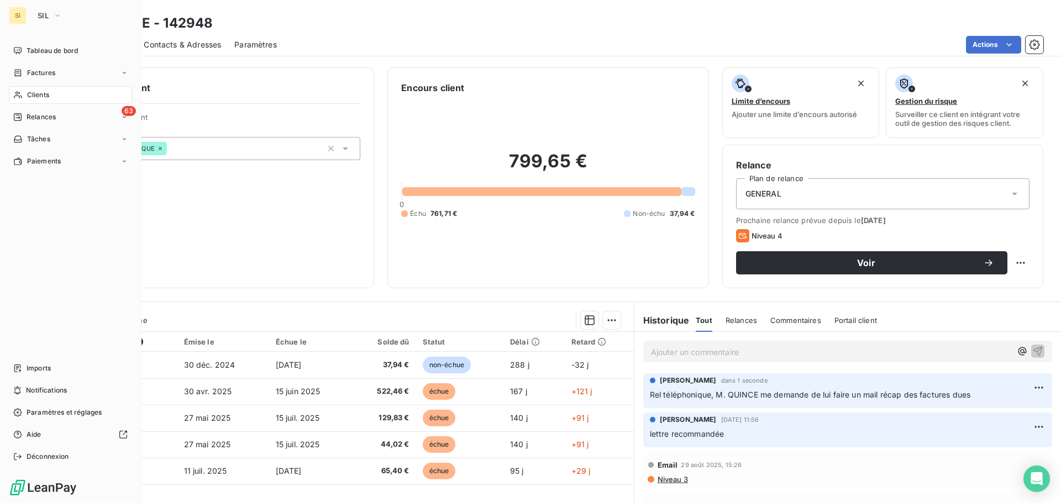
click at [36, 92] on span "Clients" at bounding box center [38, 95] width 22 height 10
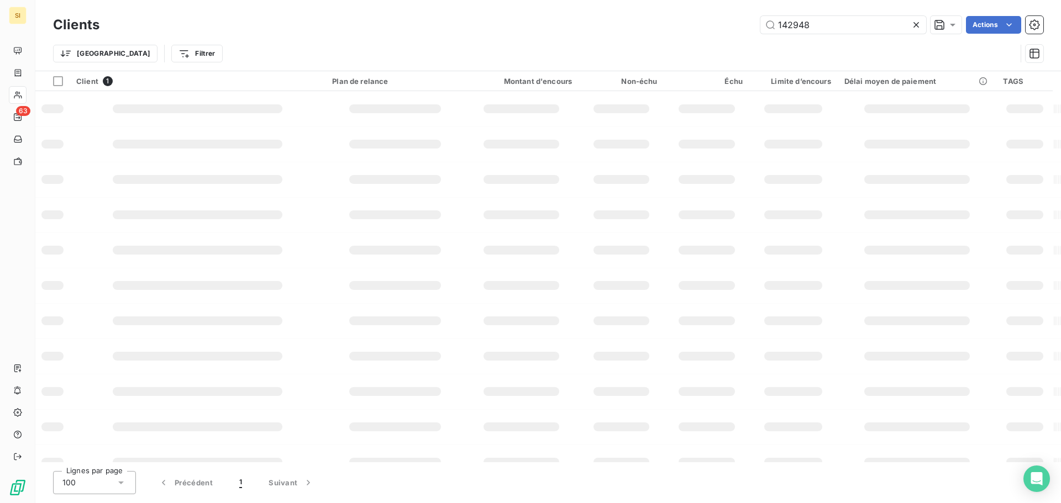
drag, startPoint x: 810, startPoint y: 25, endPoint x: 709, endPoint y: 19, distance: 100.8
click at [709, 19] on div "142948 Actions" at bounding box center [578, 25] width 931 height 18
type input "134450"
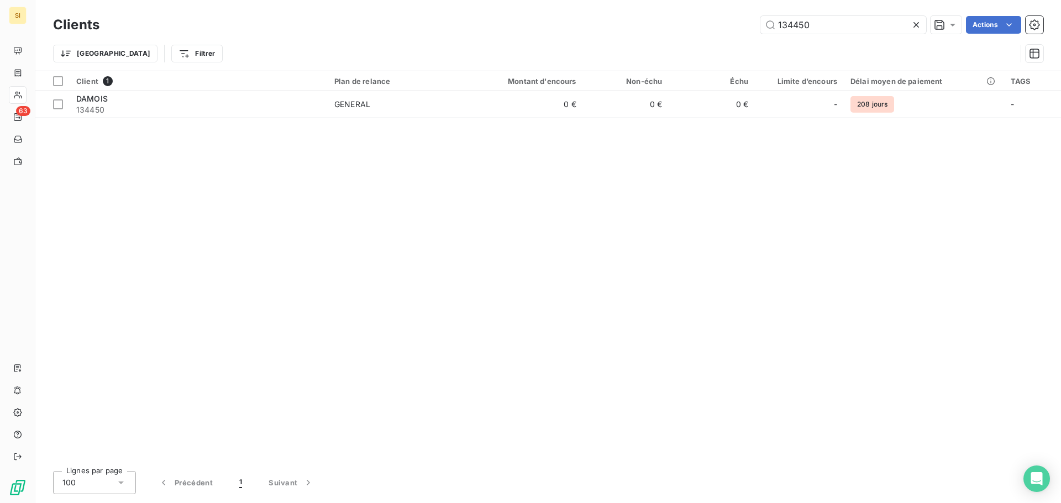
click at [916, 27] on icon at bounding box center [916, 24] width 11 height 11
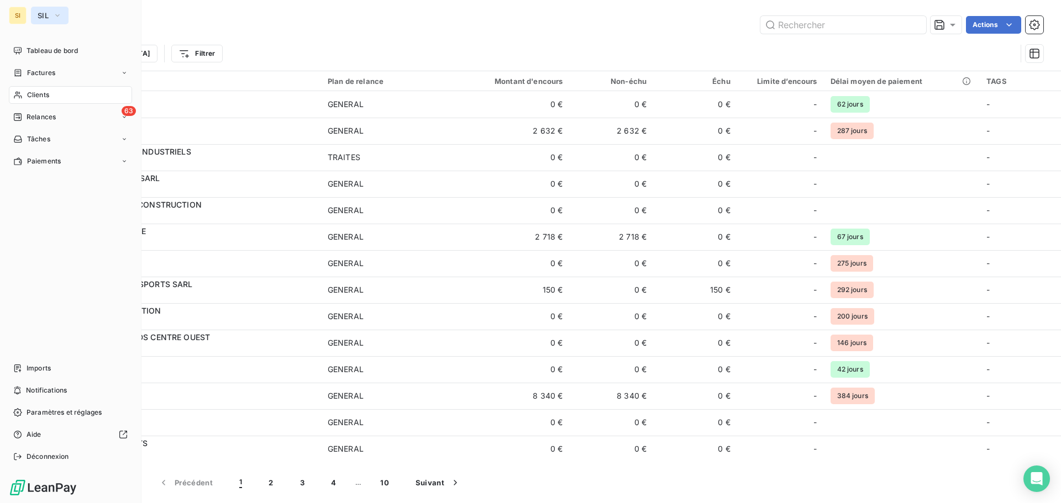
drag, startPoint x: 41, startPoint y: 13, endPoint x: 53, endPoint y: 17, distance: 12.1
click at [41, 13] on span "SIL" at bounding box center [43, 15] width 11 height 9
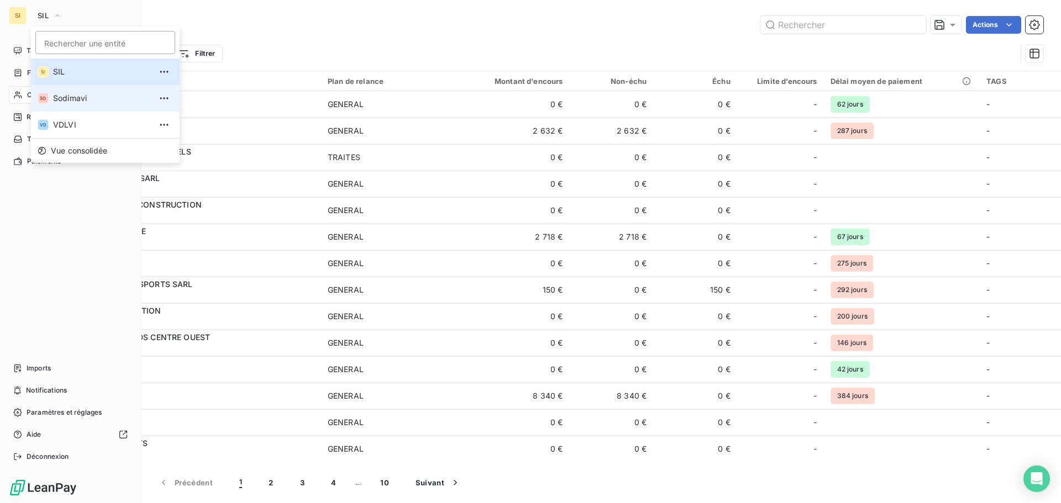
click at [55, 102] on span "Sodimavi" at bounding box center [102, 98] width 98 height 11
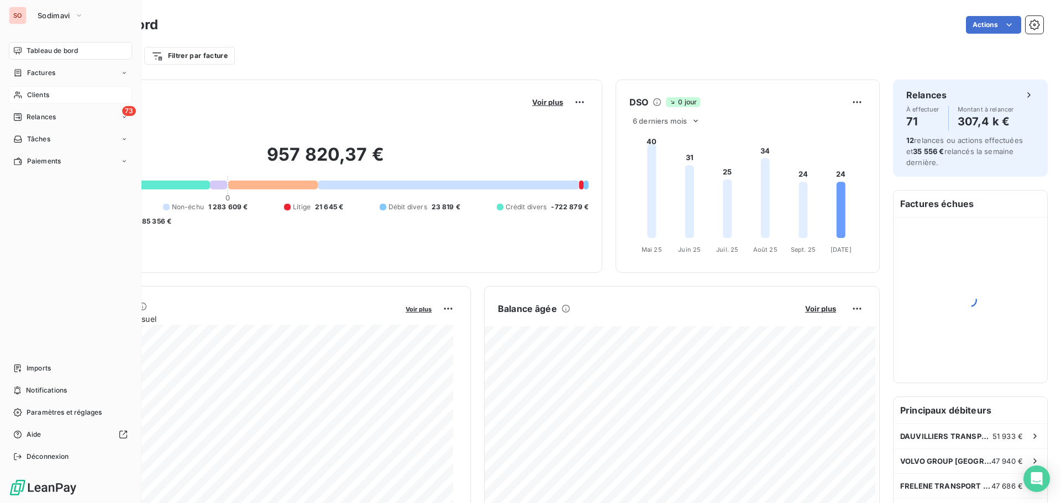
click at [38, 93] on span "Clients" at bounding box center [38, 95] width 22 height 10
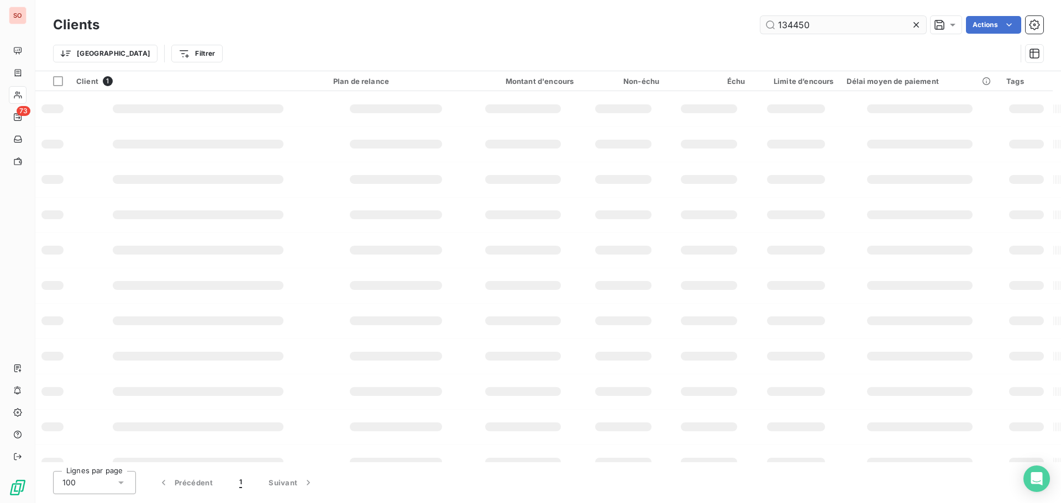
type input "134450"
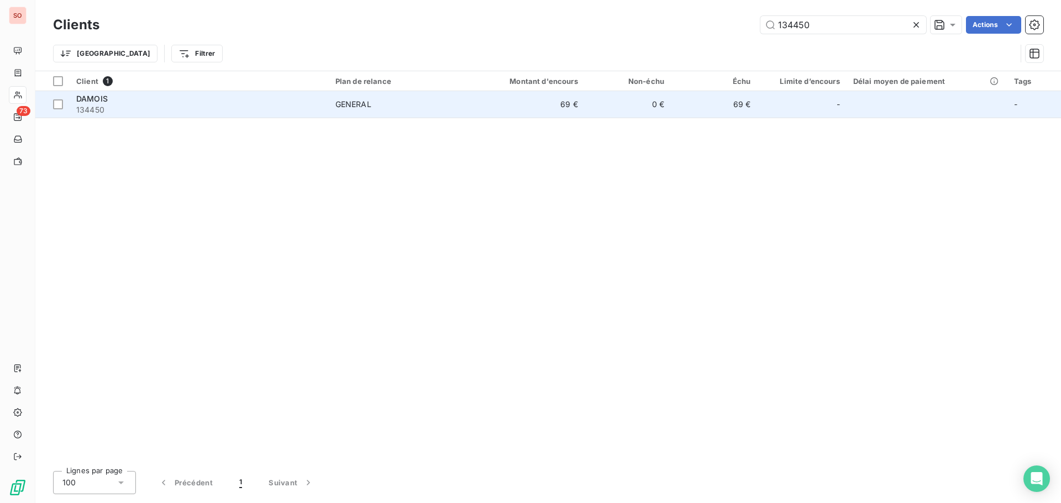
click at [83, 104] on span "134450" at bounding box center [199, 109] width 246 height 11
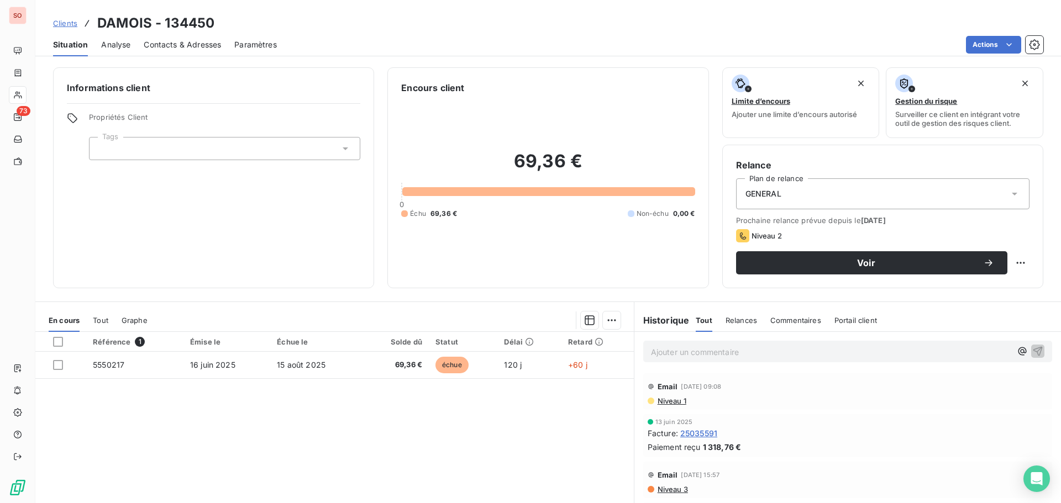
click at [672, 348] on p "Ajouter un commentaire ﻿" at bounding box center [831, 352] width 360 height 14
click at [1032, 352] on icon "button" at bounding box center [1037, 350] width 11 height 11
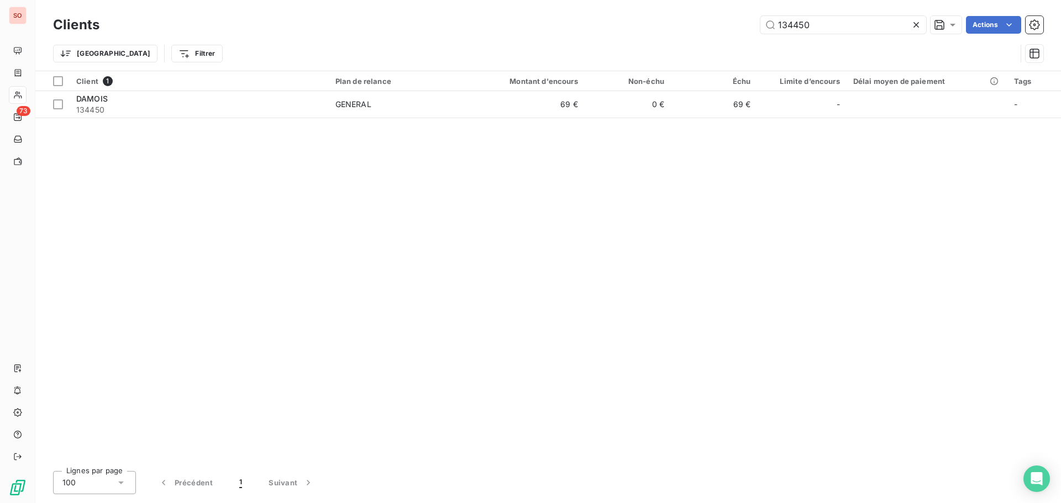
drag, startPoint x: 822, startPoint y: 23, endPoint x: 718, endPoint y: 22, distance: 104.5
click at [718, 22] on div "134450 Actions" at bounding box center [578, 25] width 931 height 18
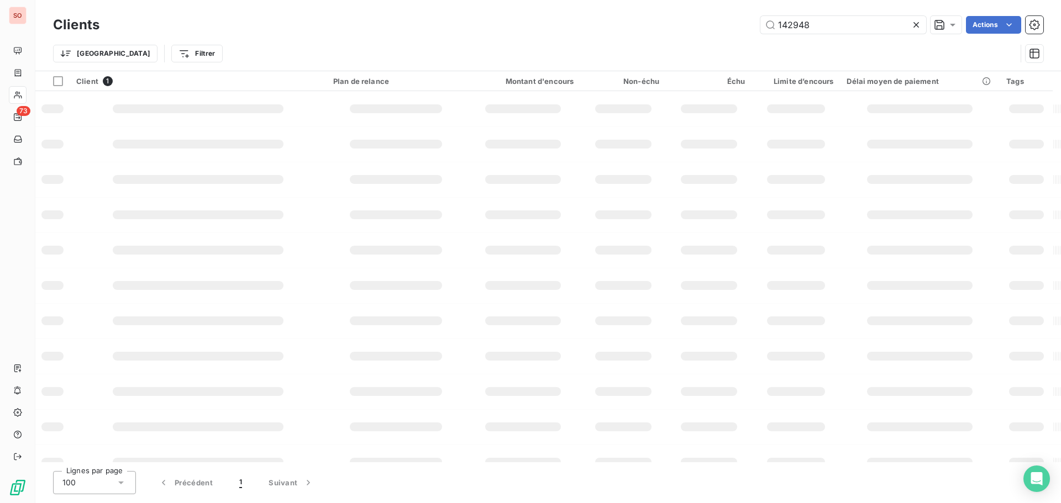
type input "142948"
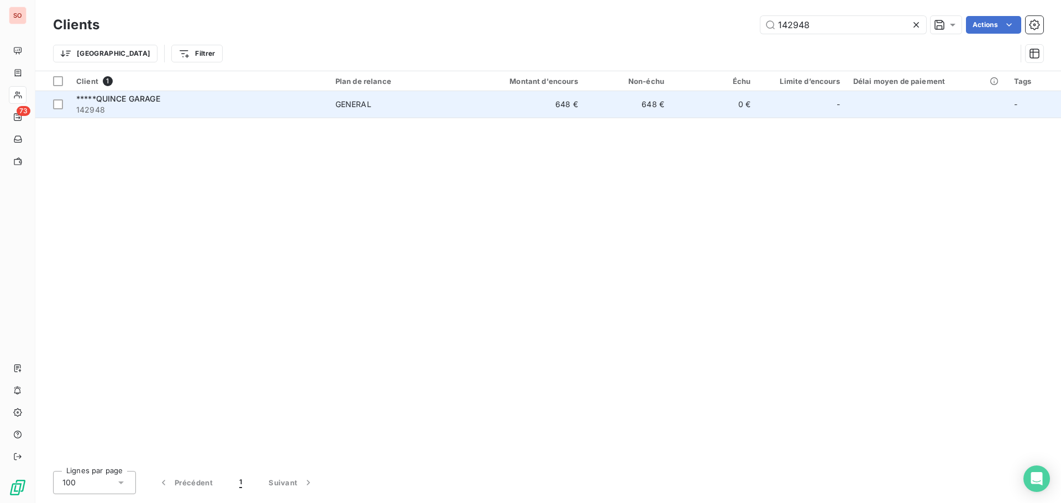
click at [123, 97] on span "*****QUINCE GARAGE" at bounding box center [118, 98] width 84 height 9
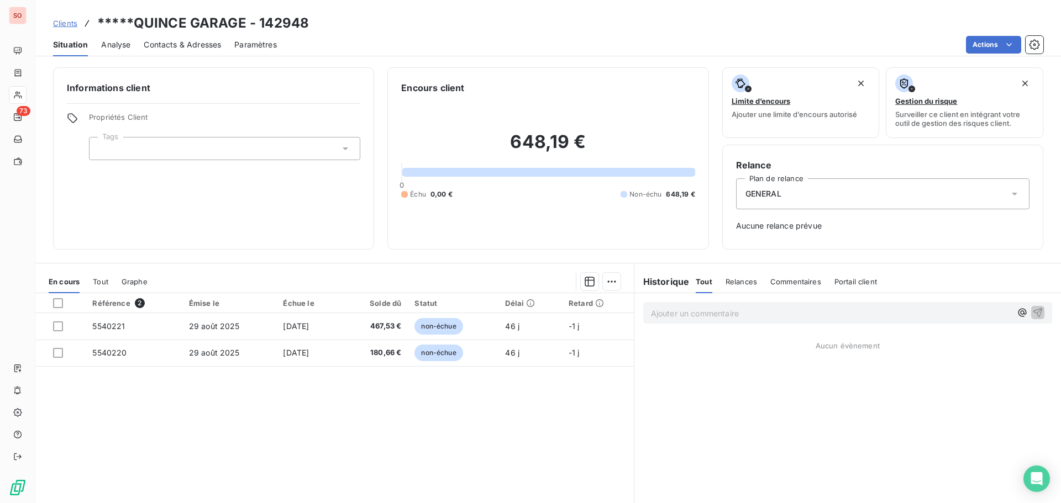
click at [675, 310] on p "Ajouter un commentaire ﻿" at bounding box center [831, 314] width 360 height 14
click at [1033, 312] on icon "button" at bounding box center [1037, 312] width 9 height 9
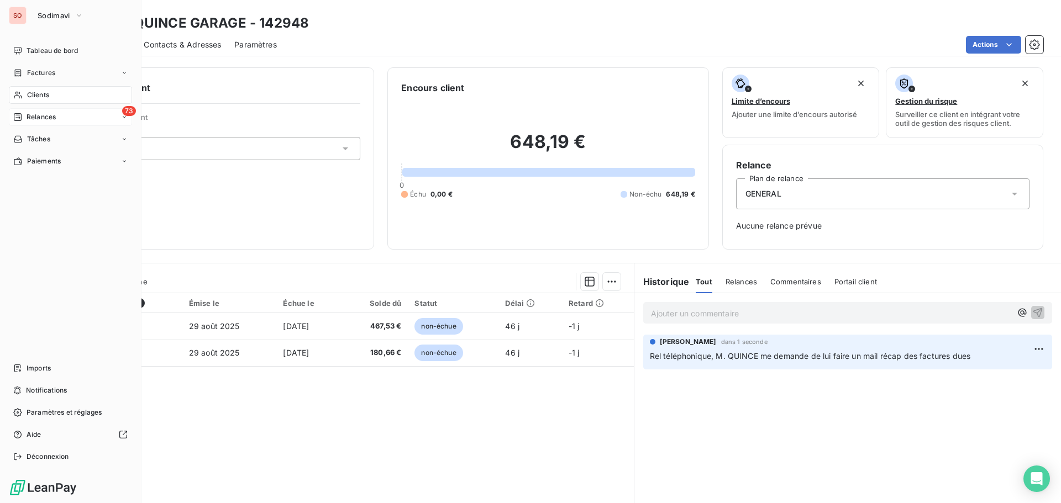
click at [33, 117] on span "Relances" at bounding box center [41, 117] width 29 height 10
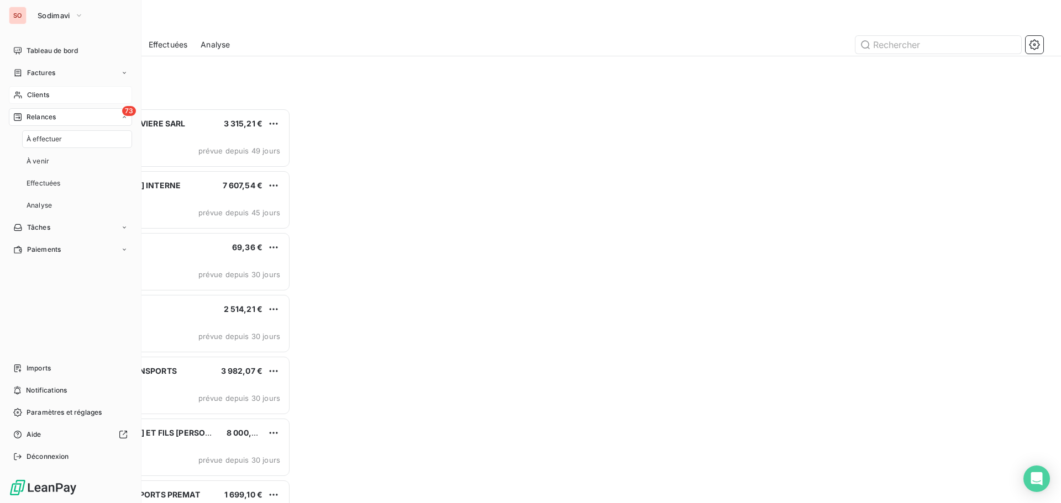
scroll to position [387, 229]
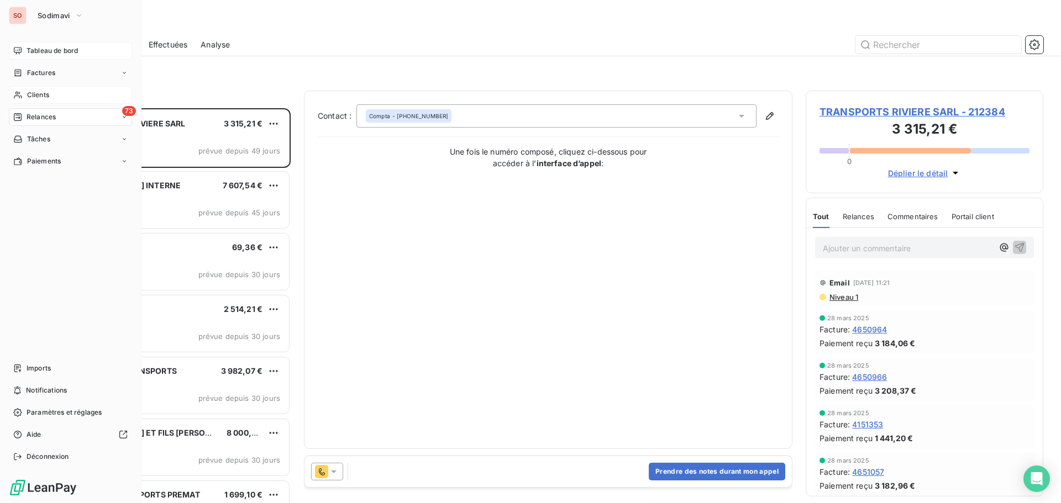
click at [43, 51] on span "Tableau de bord" at bounding box center [52, 51] width 51 height 10
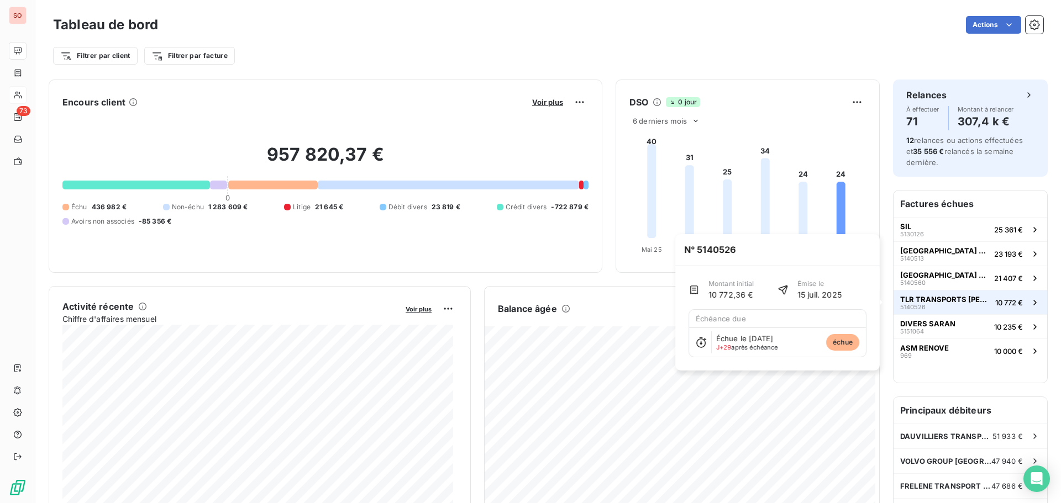
click at [900, 300] on span "TLR TRANSPORTS [PERSON_NAME]" at bounding box center [945, 299] width 91 height 9
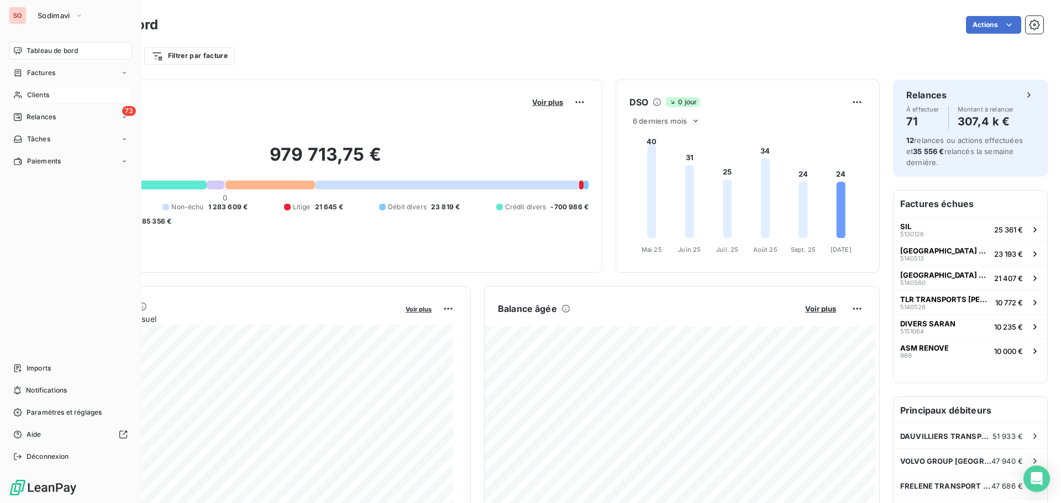
click at [39, 93] on span "Clients" at bounding box center [38, 95] width 22 height 10
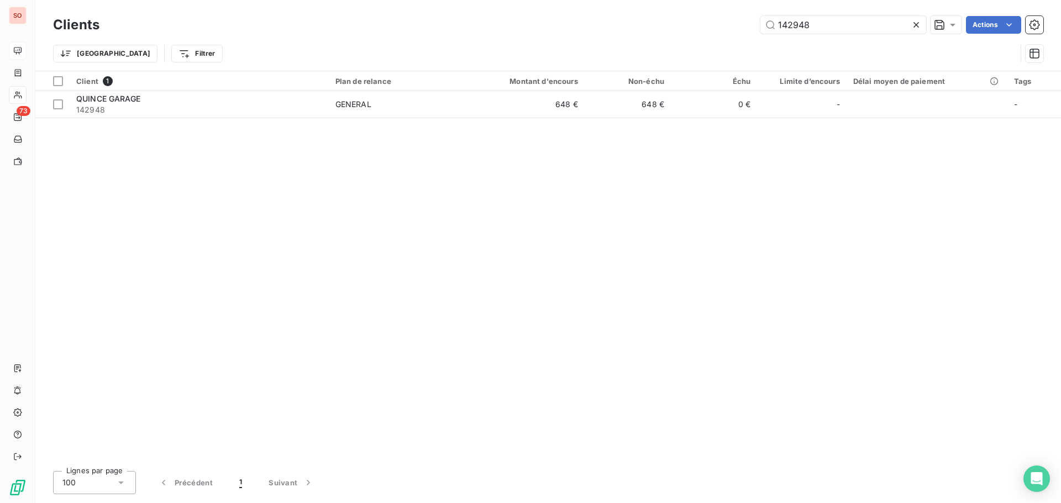
drag, startPoint x: 835, startPoint y: 24, endPoint x: 724, endPoint y: 8, distance: 112.3
click at [724, 7] on div "Clients 142948 Actions Trier Filtrer" at bounding box center [548, 35] width 1026 height 71
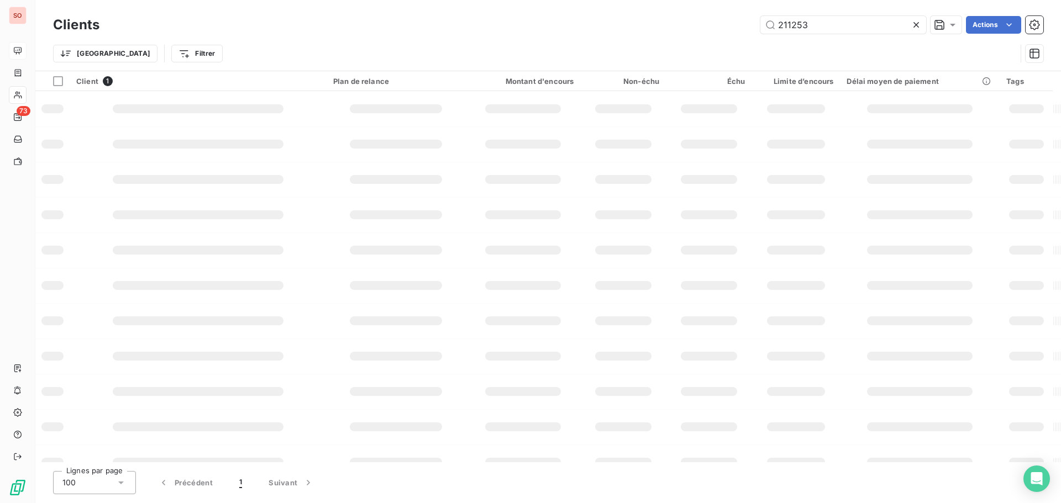
type input "211253"
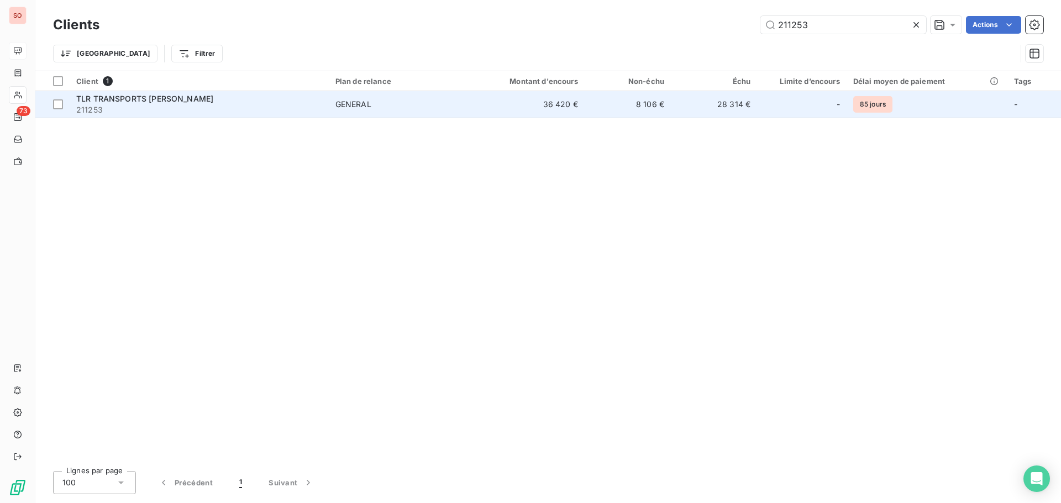
click at [143, 102] on span "TLR TRANSPORTS [PERSON_NAME]" at bounding box center [144, 98] width 137 height 9
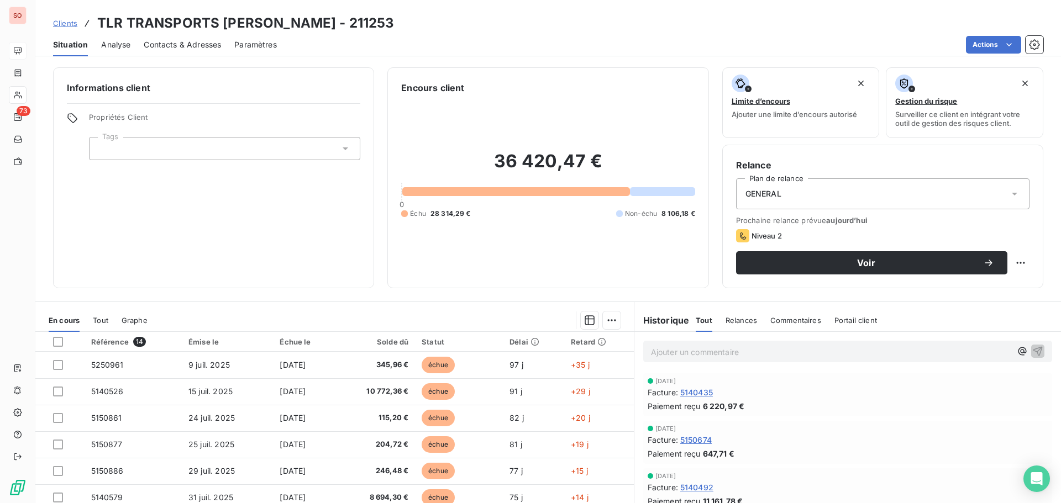
click at [670, 354] on p "Ajouter un commentaire ﻿" at bounding box center [831, 352] width 360 height 14
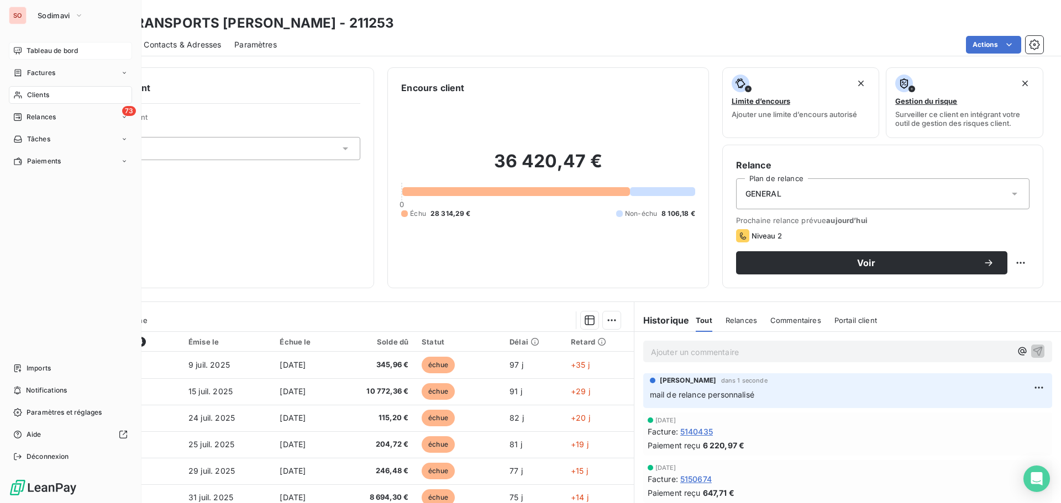
click at [43, 50] on span "Tableau de bord" at bounding box center [52, 51] width 51 height 10
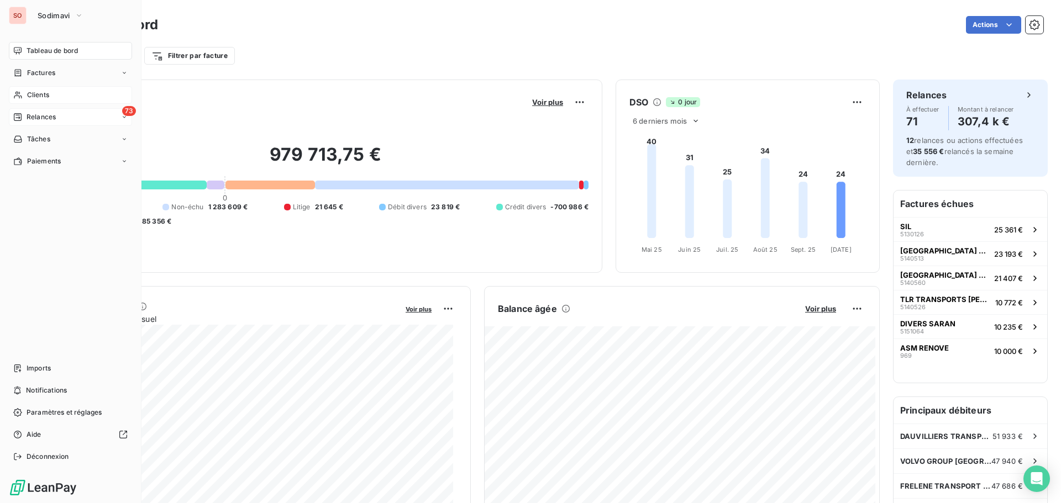
click at [42, 116] on span "Relances" at bounding box center [41, 117] width 29 height 10
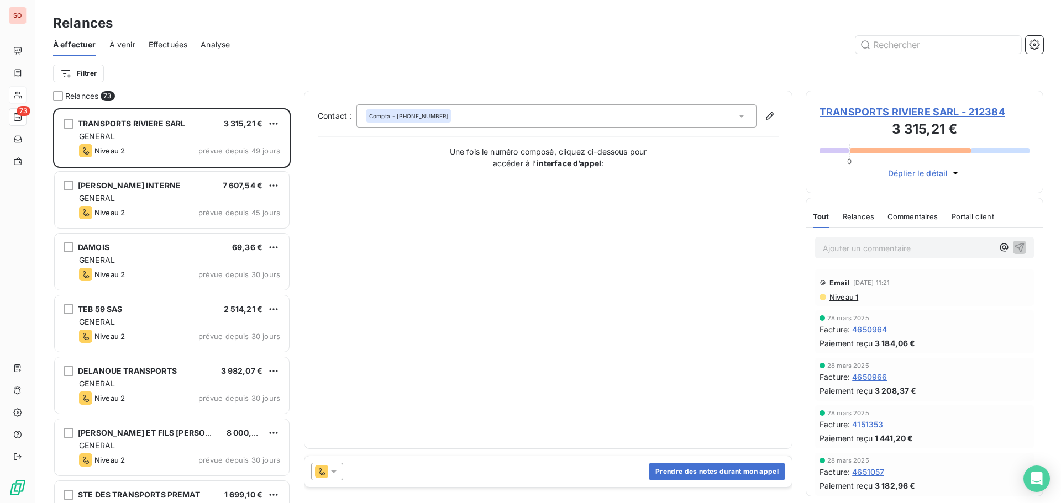
scroll to position [387, 229]
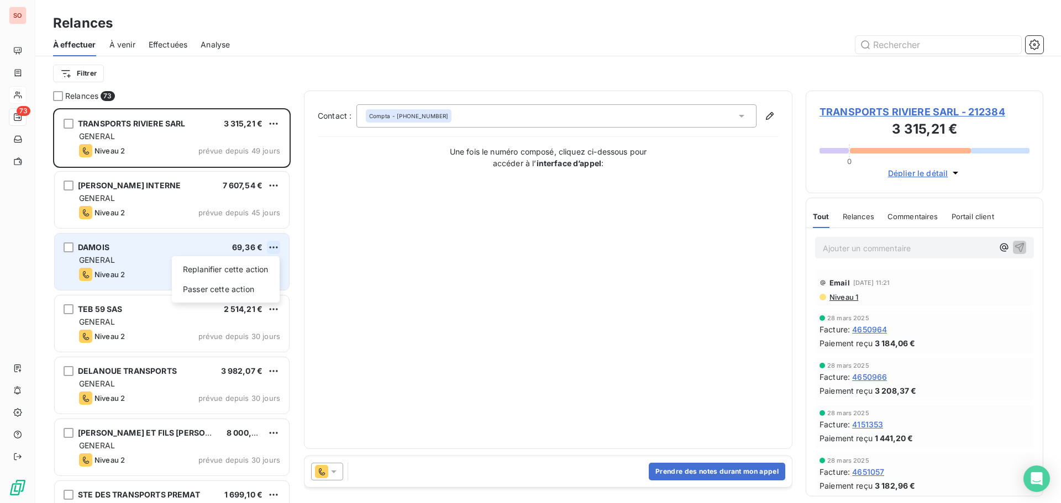
click at [274, 247] on html "SO 73 Relances À effectuer À venir Effectuées Analyse Filtrer Relances 73 TRANS…" at bounding box center [530, 251] width 1061 height 503
click at [239, 290] on div "Passer cette action" at bounding box center [225, 290] width 99 height 18
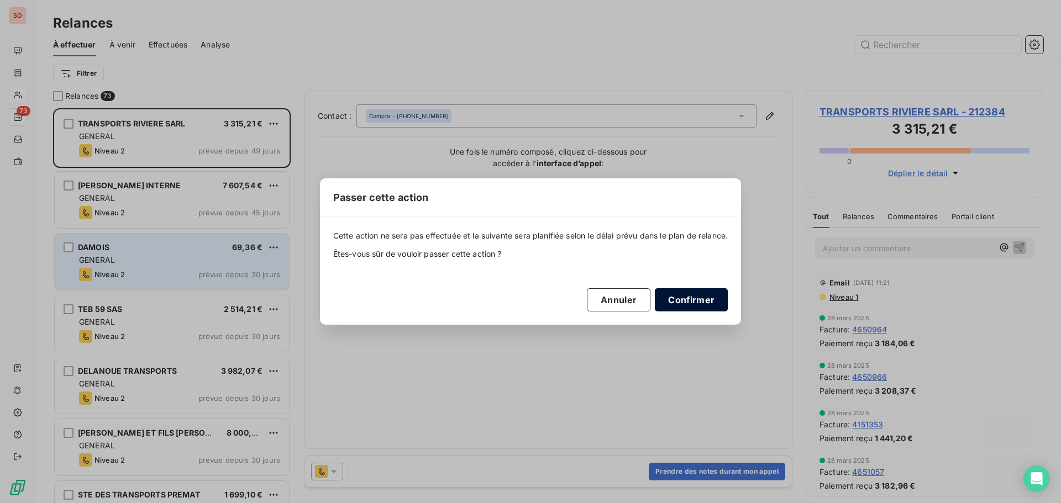
click at [696, 301] on button "Confirmer" at bounding box center [691, 299] width 73 height 23
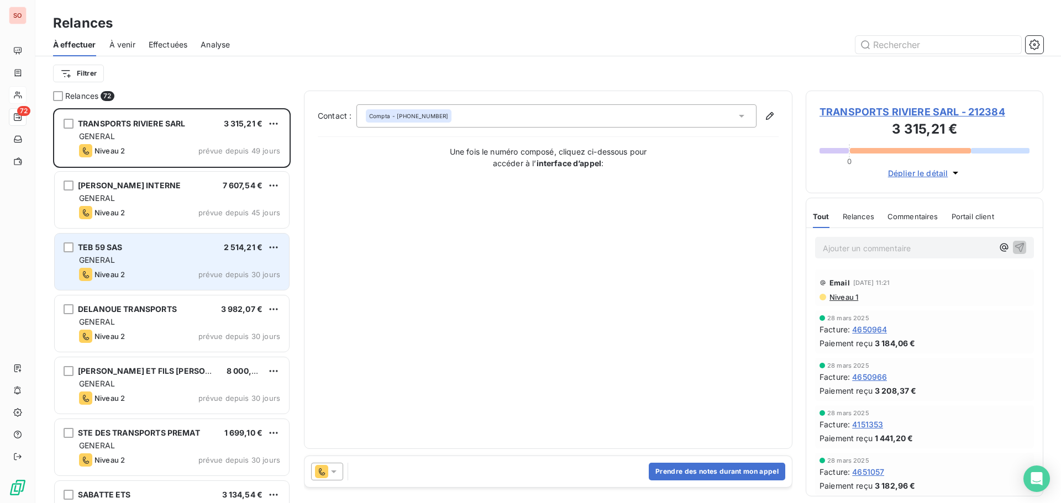
click at [176, 277] on div "Niveau 2 prévue depuis 30 jours" at bounding box center [179, 274] width 201 height 13
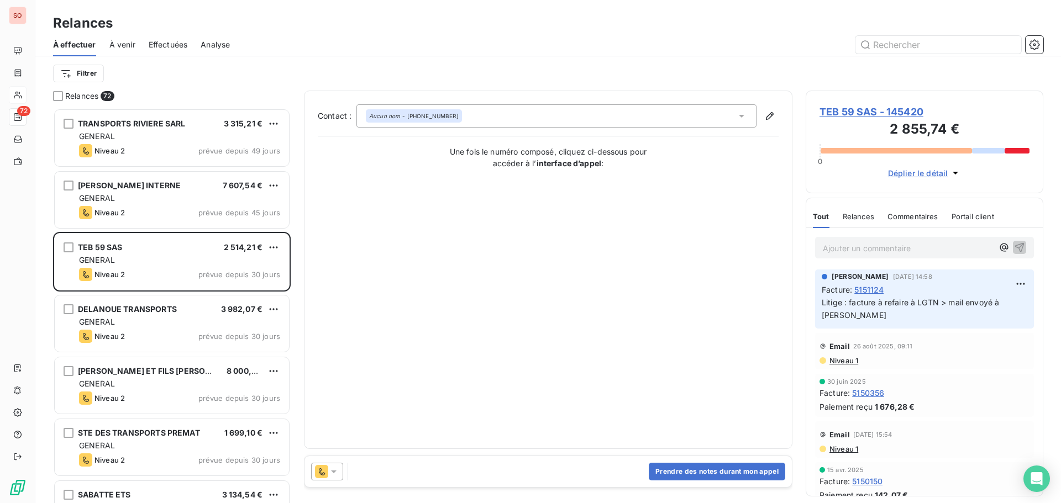
click at [849, 112] on span "TEB 59 SAS - 145420" at bounding box center [925, 111] width 210 height 15
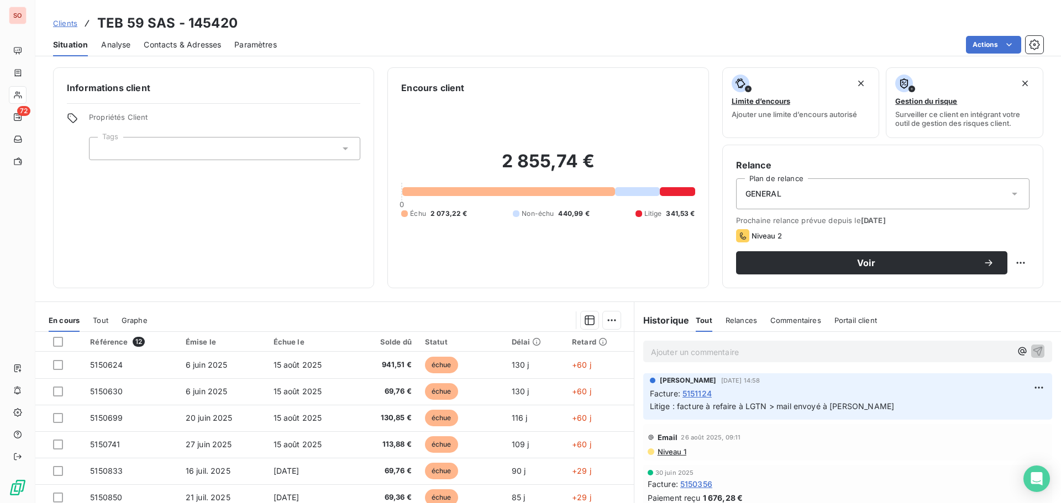
click at [167, 44] on span "Contacts & Adresses" at bounding box center [182, 44] width 77 height 11
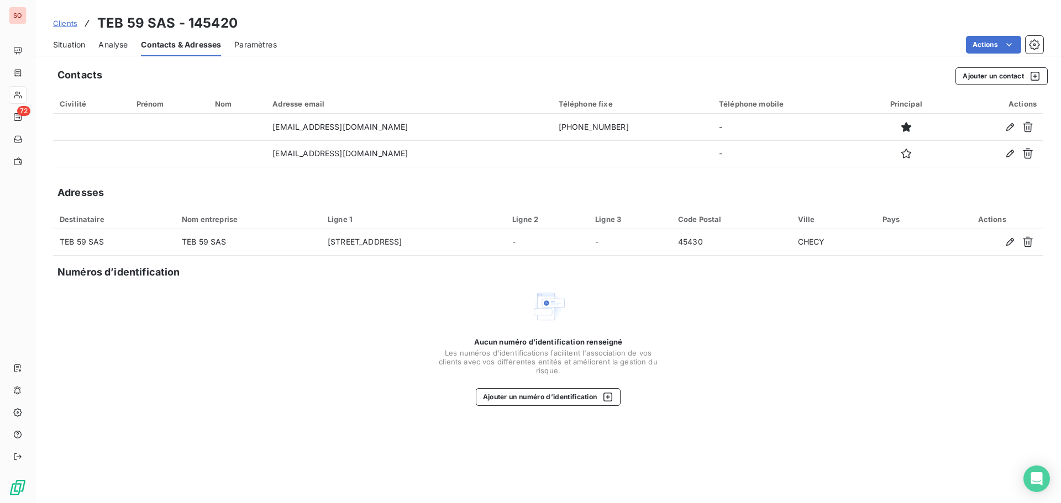
drag, startPoint x: 60, startPoint y: 43, endPoint x: 100, endPoint y: 51, distance: 41.2
click at [60, 43] on span "Situation" at bounding box center [69, 44] width 32 height 11
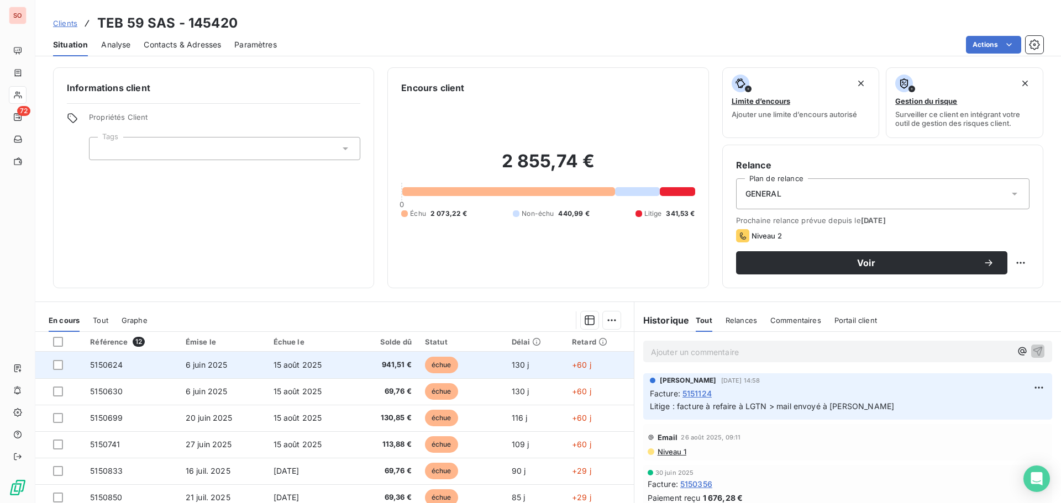
click at [145, 366] on td "5150624" at bounding box center [131, 365] width 96 height 27
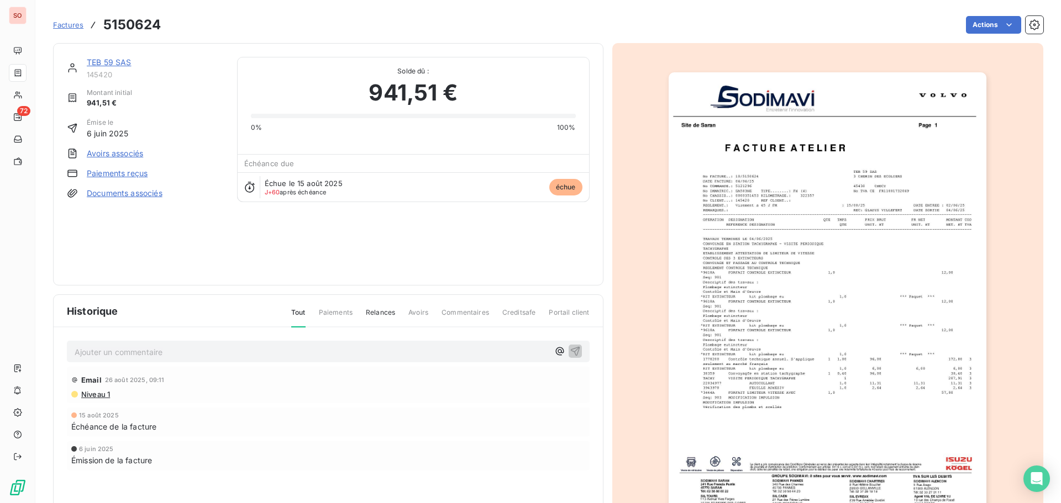
click at [762, 331] on img "button" at bounding box center [828, 297] width 318 height 450
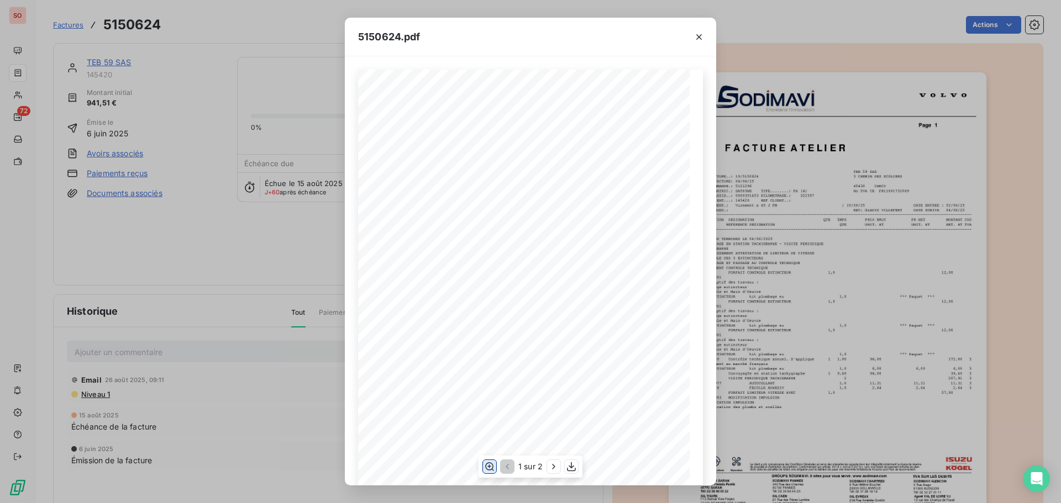
click at [491, 467] on icon "button" at bounding box center [489, 466] width 11 height 11
click at [696, 38] on icon "button" at bounding box center [699, 37] width 11 height 11
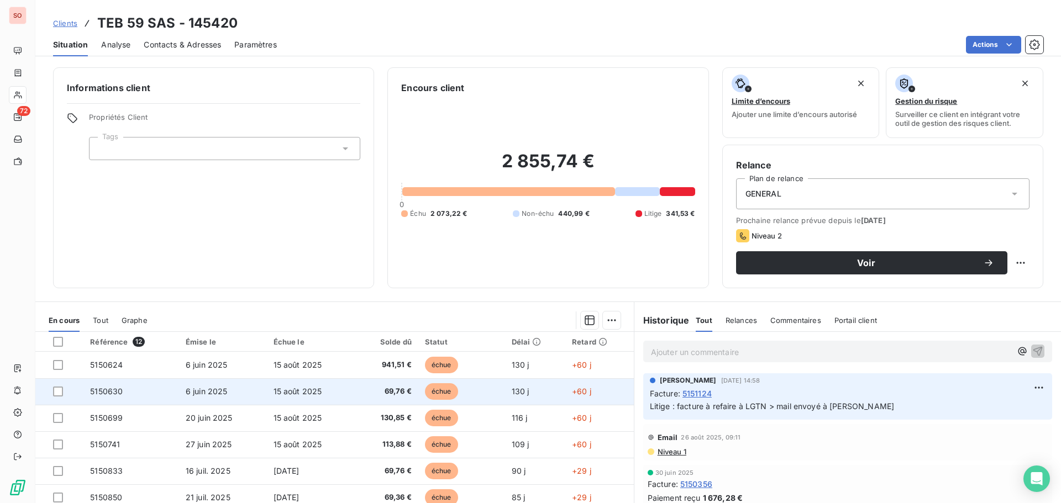
click at [204, 392] on span "6 juin 2025" at bounding box center [207, 391] width 42 height 9
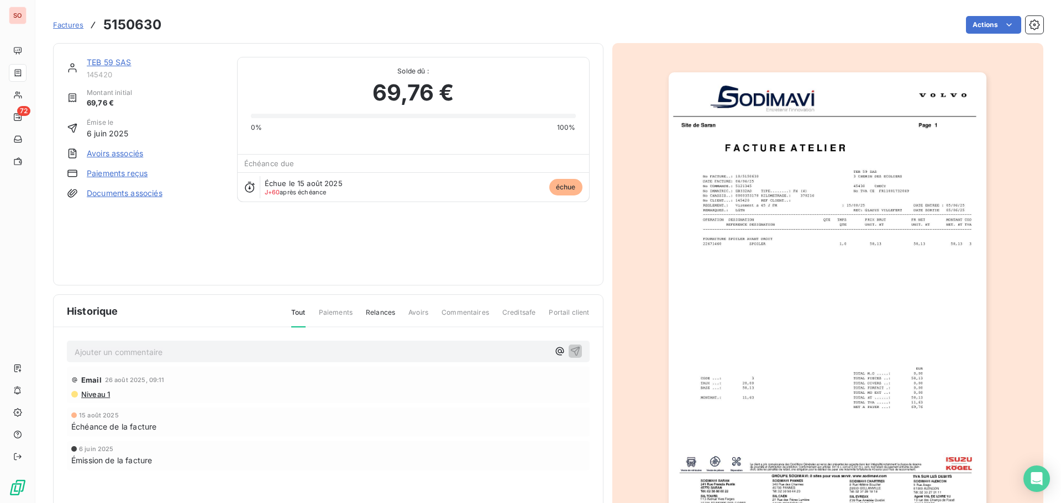
click at [727, 314] on img "button" at bounding box center [828, 297] width 318 height 450
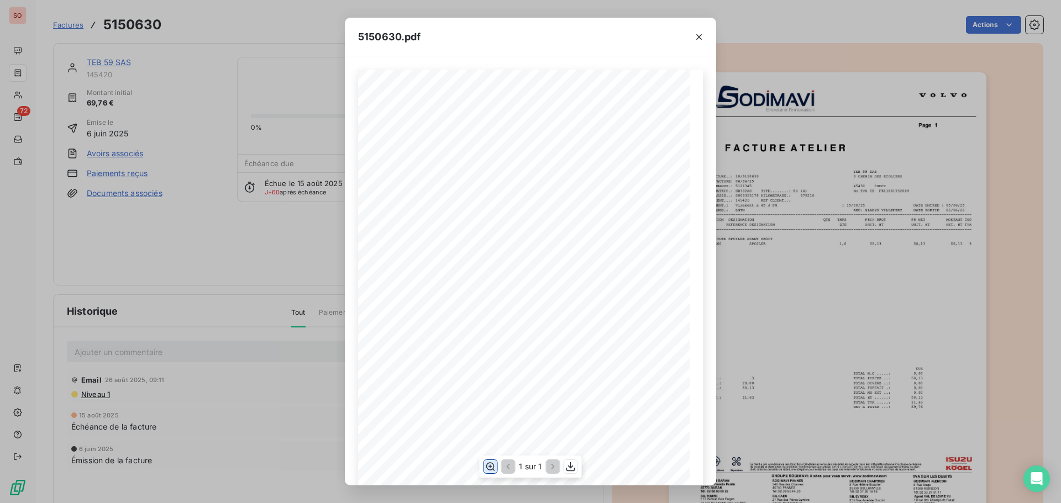
click at [489, 466] on icon "button" at bounding box center [490, 466] width 11 height 11
click at [703, 39] on icon "button" at bounding box center [699, 37] width 11 height 11
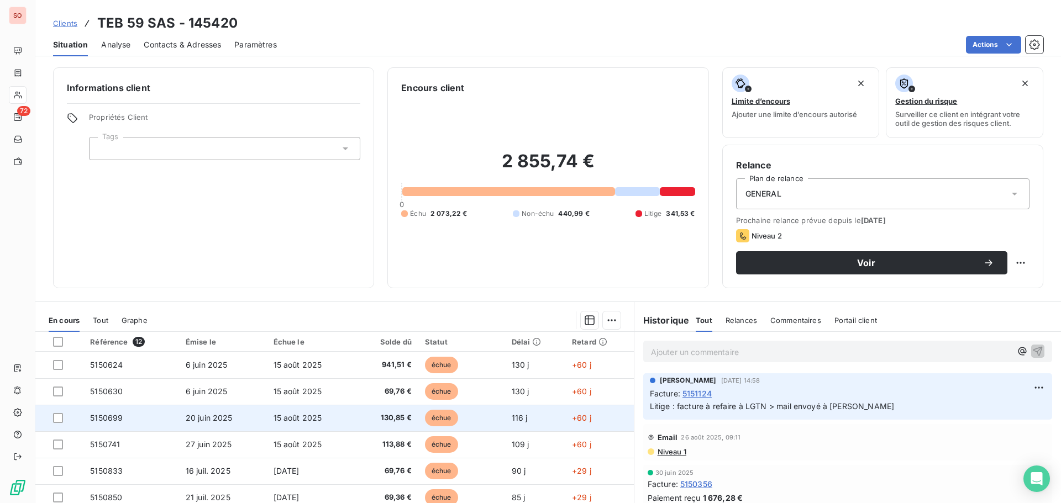
click at [284, 420] on span "15 août 2025" at bounding box center [298, 417] width 49 height 9
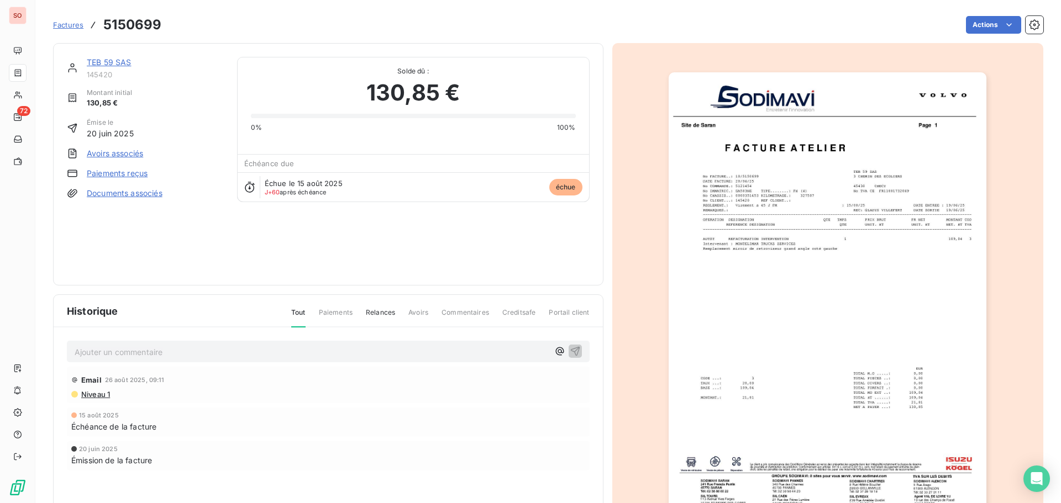
click at [757, 326] on img "button" at bounding box center [828, 297] width 318 height 450
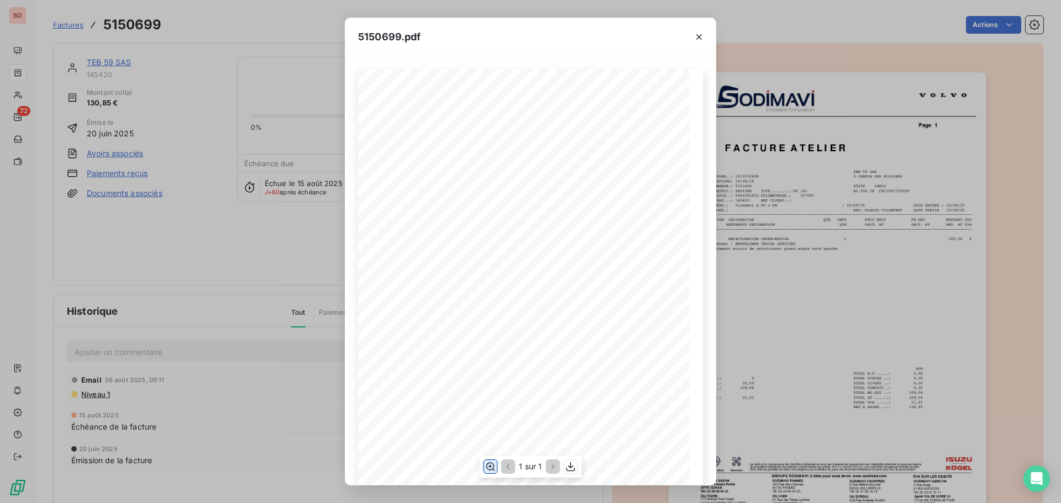
click at [489, 467] on icon "button" at bounding box center [490, 466] width 11 height 11
click at [699, 34] on icon "button" at bounding box center [699, 37] width 11 height 11
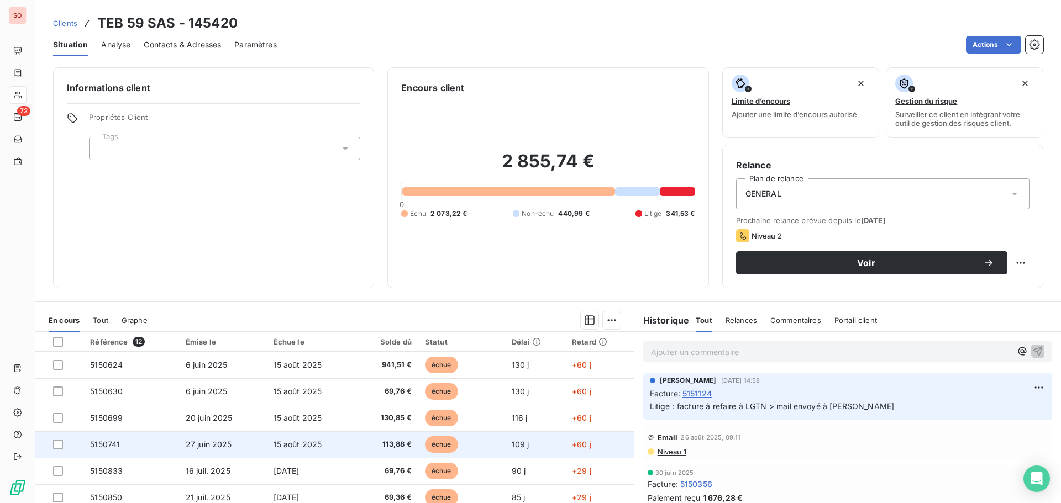
click at [216, 445] on span "27 juin 2025" at bounding box center [209, 444] width 46 height 9
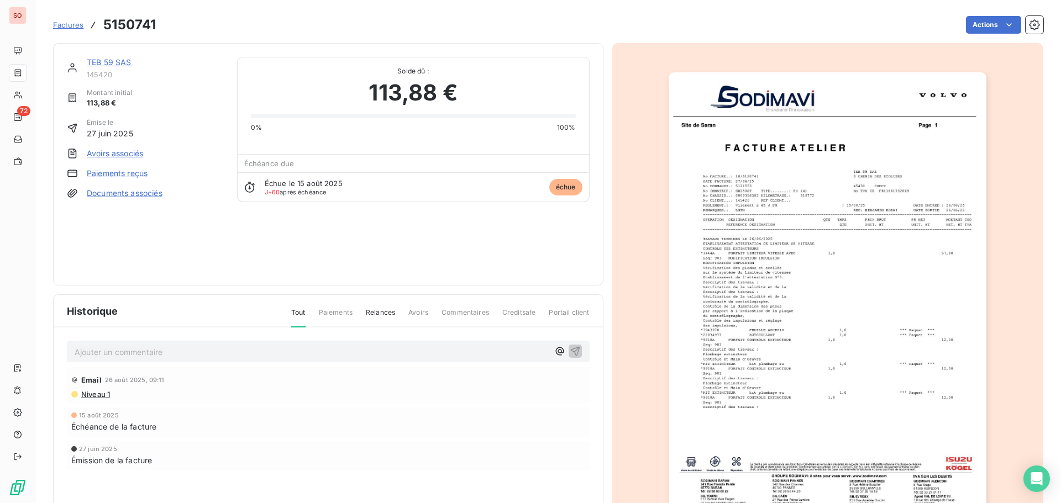
click at [817, 246] on img "button" at bounding box center [828, 297] width 318 height 450
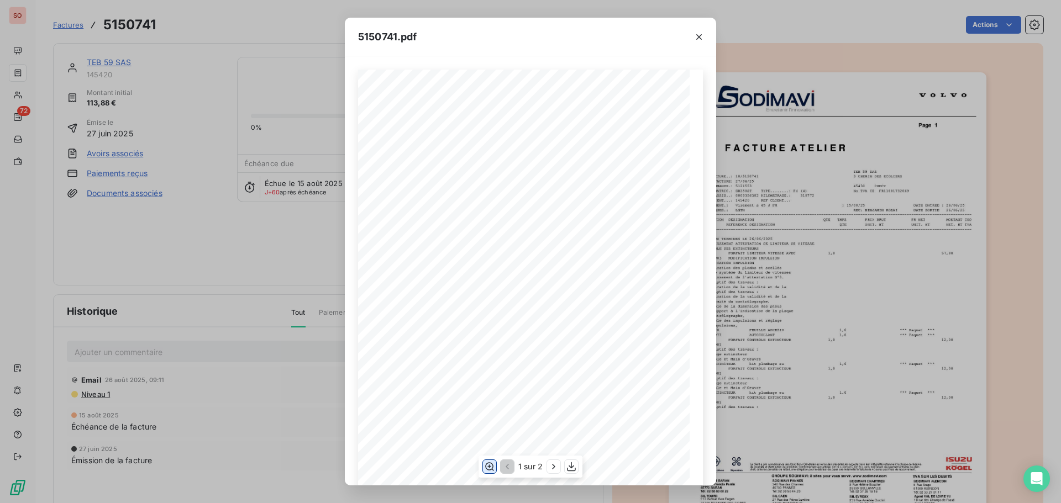
click at [489, 471] on icon "button" at bounding box center [489, 467] width 9 height 8
click at [696, 38] on icon "button" at bounding box center [699, 37] width 11 height 11
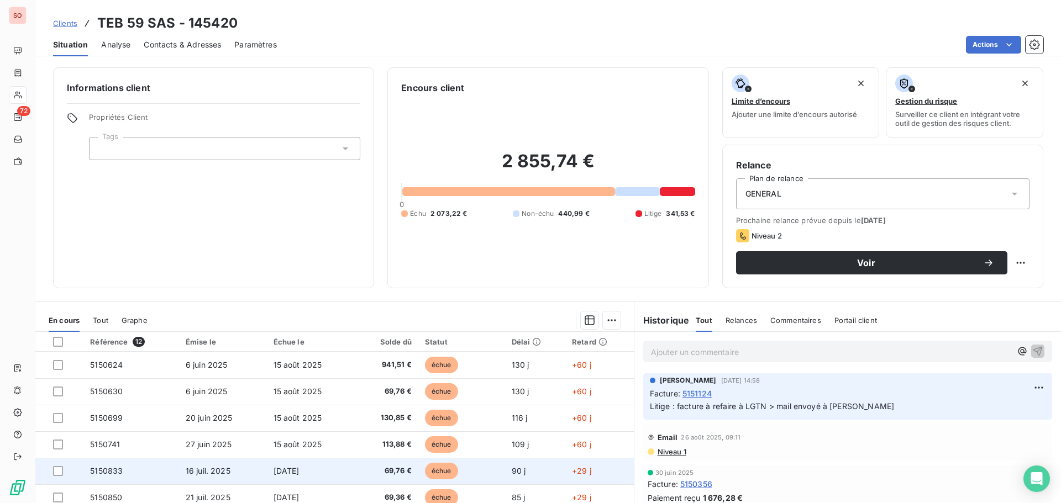
click at [300, 475] on span "[DATE]" at bounding box center [287, 470] width 26 height 9
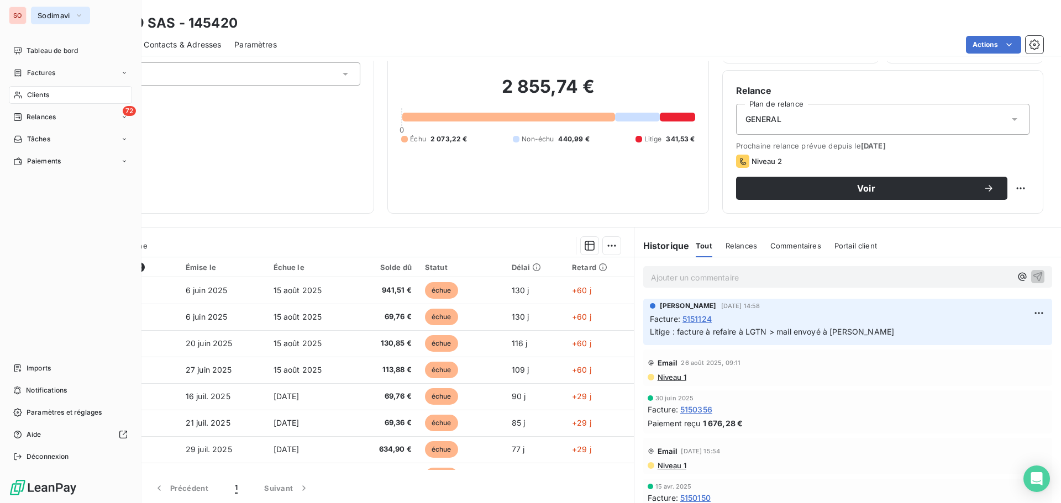
click at [54, 15] on span "Sodimavi" at bounding box center [54, 15] width 33 height 9
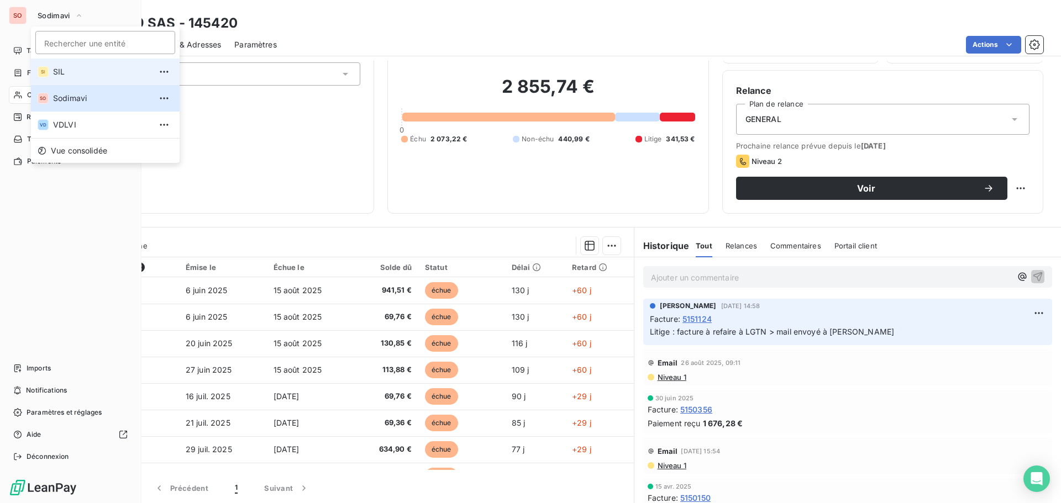
click at [59, 70] on span "SIL" at bounding box center [102, 71] width 98 height 11
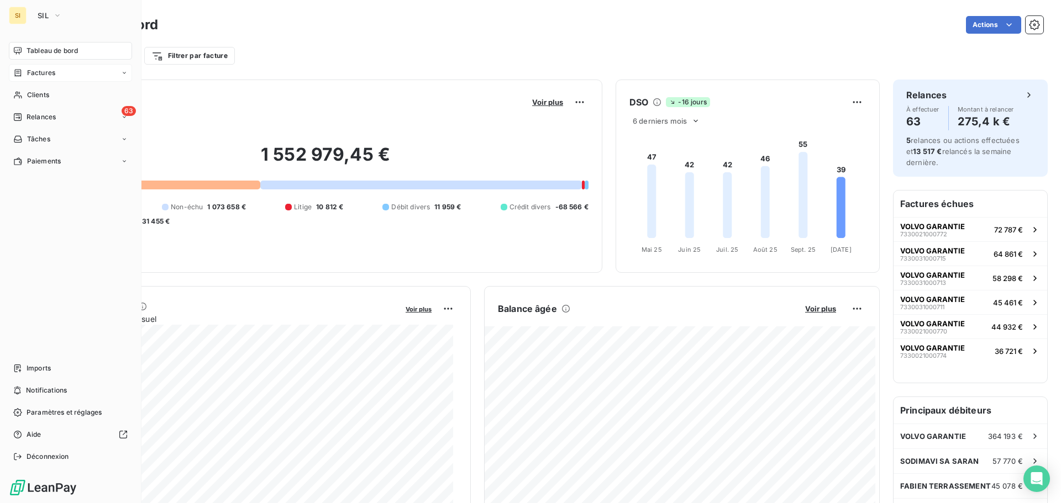
drag, startPoint x: 35, startPoint y: 93, endPoint x: 92, endPoint y: 77, distance: 58.6
click at [35, 93] on span "Clients" at bounding box center [38, 95] width 22 height 10
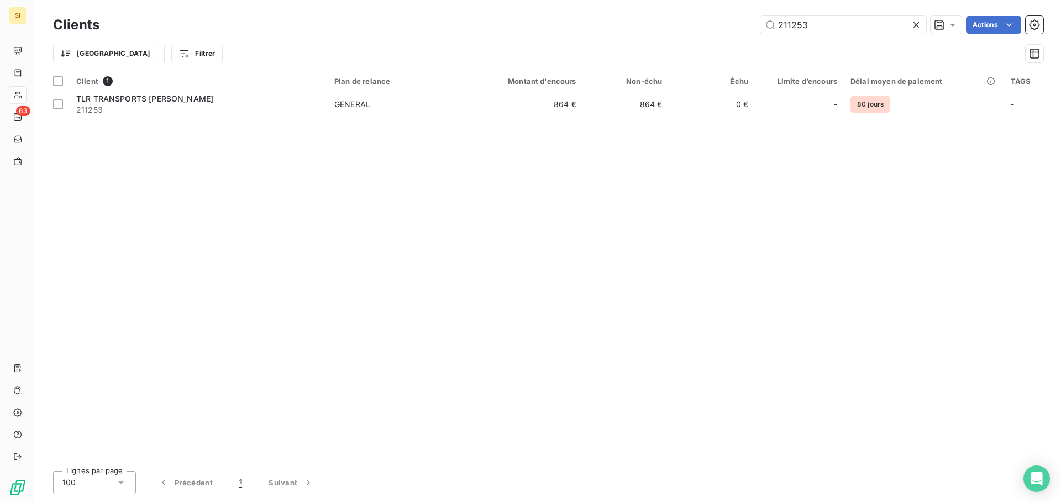
drag, startPoint x: 757, startPoint y: 11, endPoint x: 712, endPoint y: 3, distance: 45.5
click at [712, 3] on div "Clients 211253 Actions Trier Filtrer" at bounding box center [548, 35] width 1026 height 71
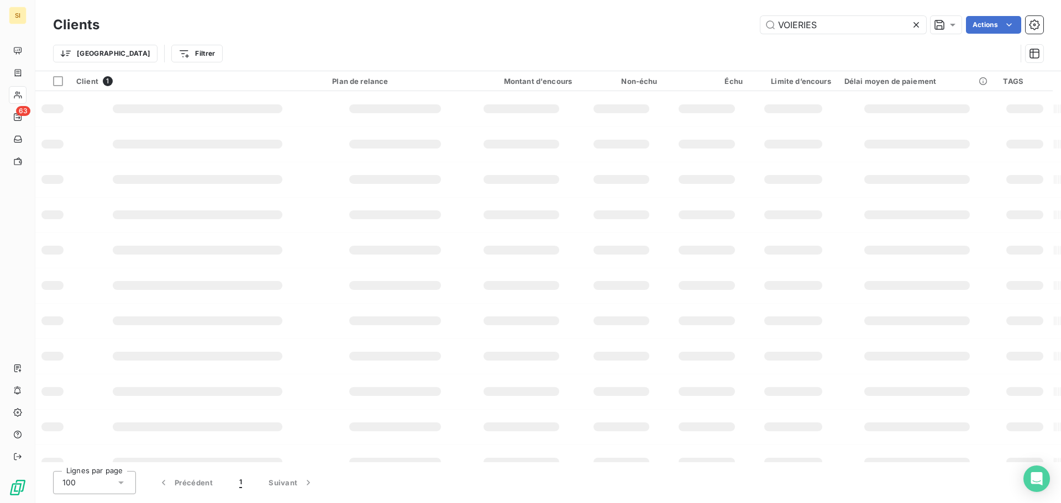
type input "VOIERIES"
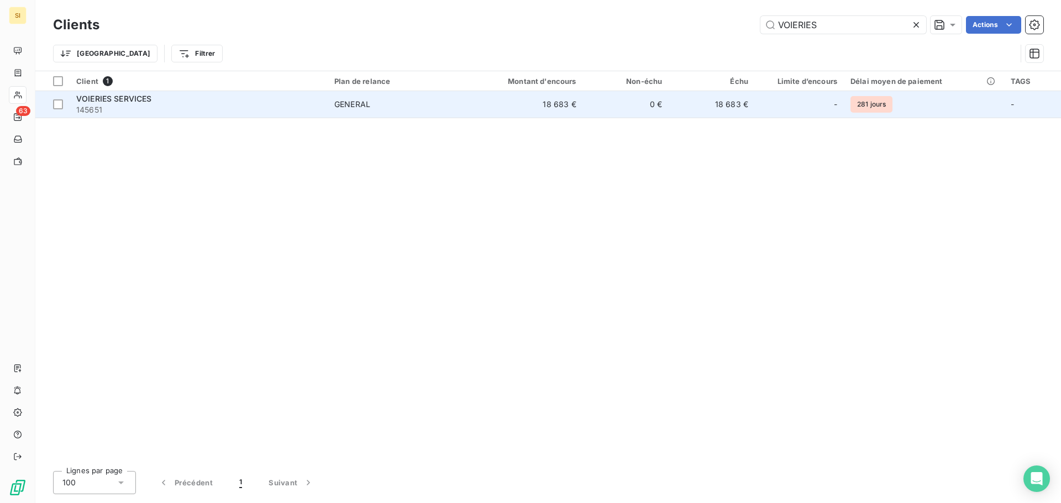
click at [100, 107] on span "145651" at bounding box center [198, 109] width 245 height 11
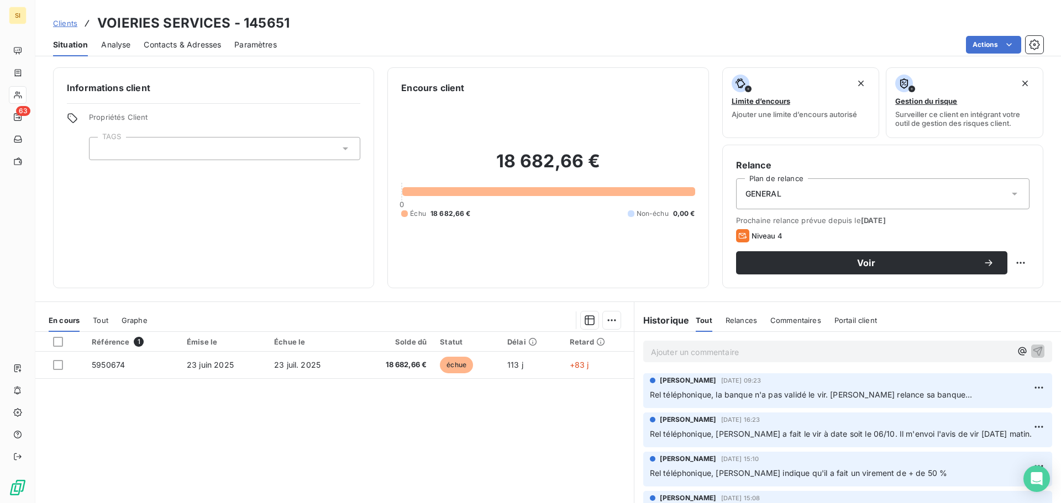
click at [195, 38] on div "Contacts & Adresses" at bounding box center [182, 44] width 77 height 23
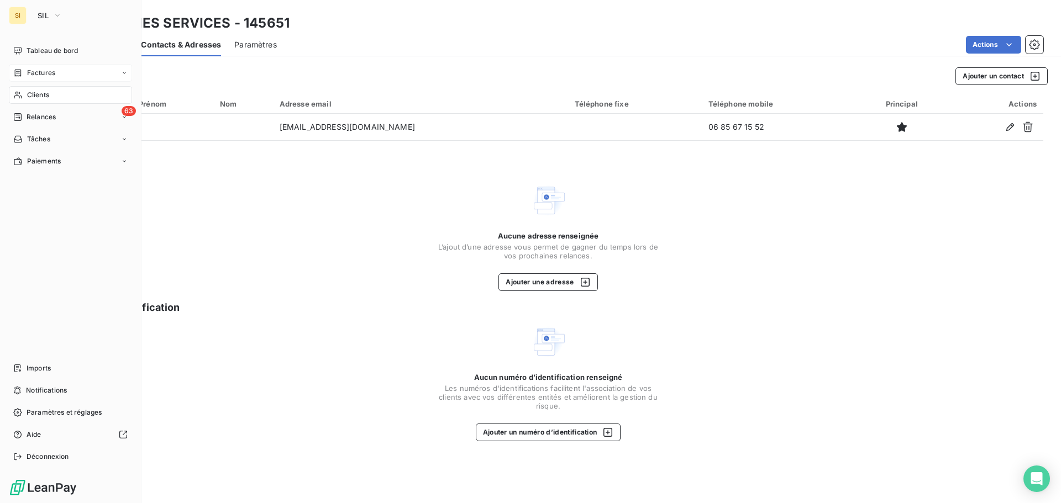
click at [32, 74] on span "Factures" at bounding box center [41, 73] width 28 height 10
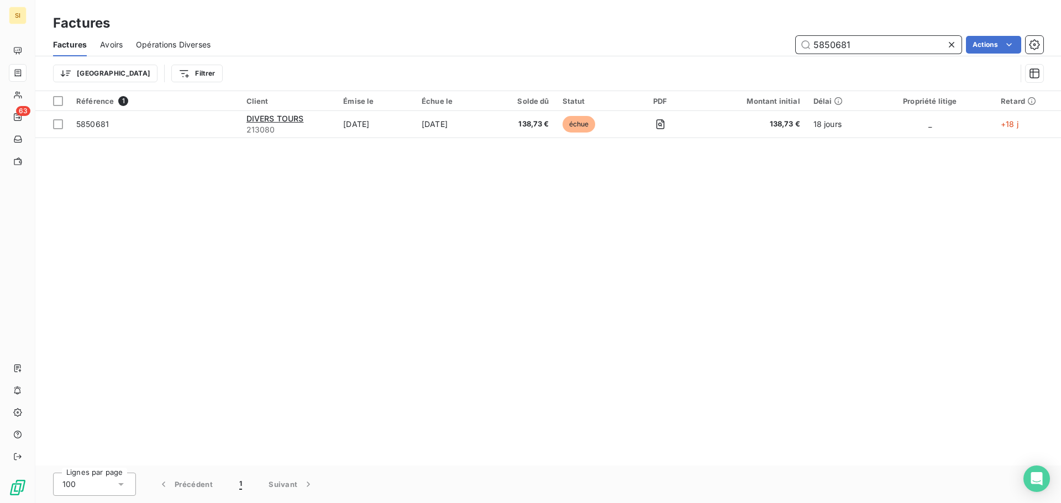
click at [861, 49] on input "5850681" at bounding box center [879, 45] width 166 height 18
click at [859, 43] on input "5850641" at bounding box center [879, 45] width 166 height 18
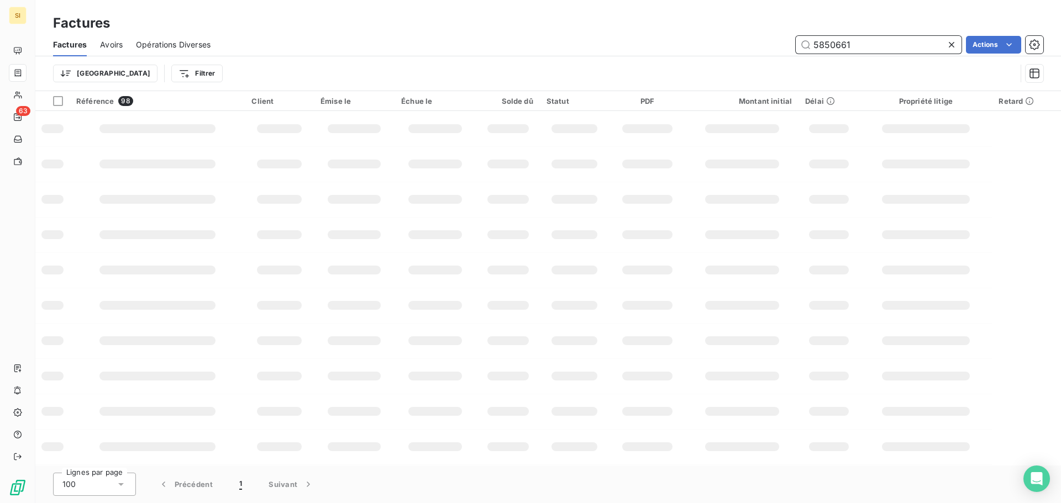
type input "5850661"
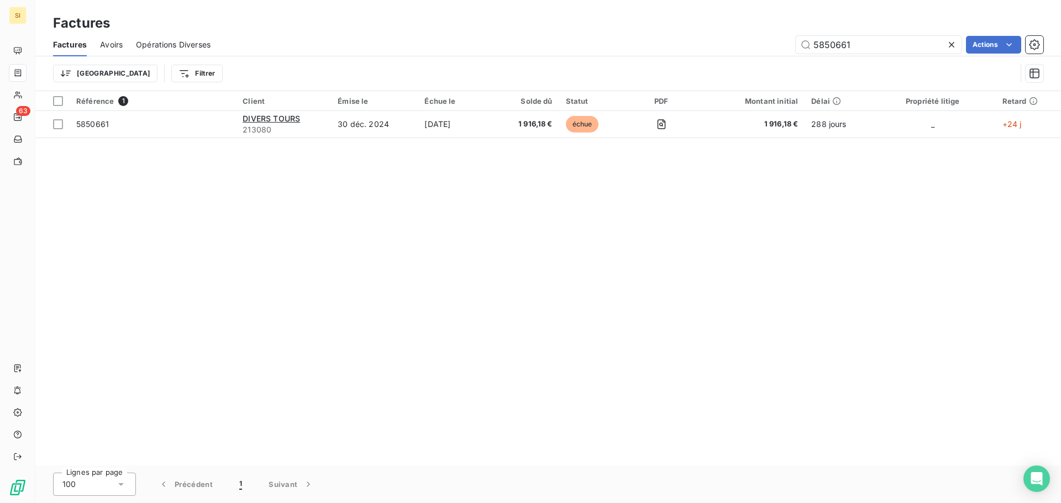
drag, startPoint x: 952, startPoint y: 47, endPoint x: 686, endPoint y: 0, distance: 270.5
click at [952, 47] on icon at bounding box center [951, 44] width 11 height 11
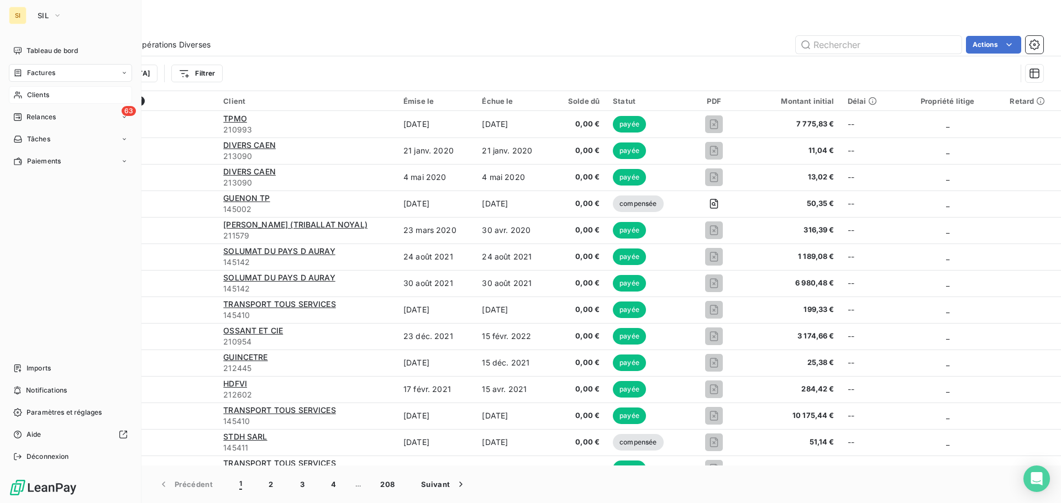
drag, startPoint x: 30, startPoint y: 95, endPoint x: 47, endPoint y: 89, distance: 18.2
click at [31, 95] on span "Clients" at bounding box center [38, 95] width 22 height 10
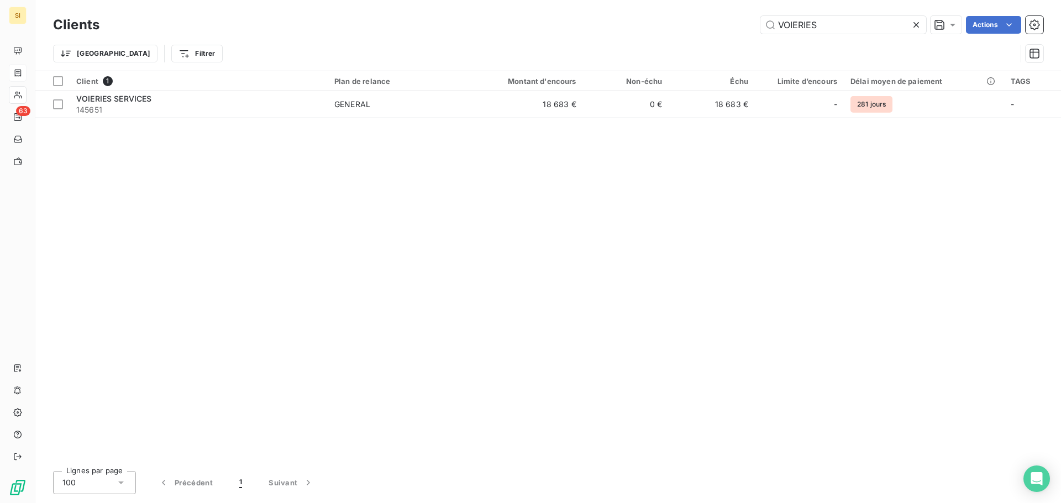
drag, startPoint x: 789, startPoint y: 19, endPoint x: 711, endPoint y: 10, distance: 77.9
click at [711, 10] on div "Clients VOIERIES Actions Trier Filtrer" at bounding box center [548, 35] width 1026 height 71
type input "V"
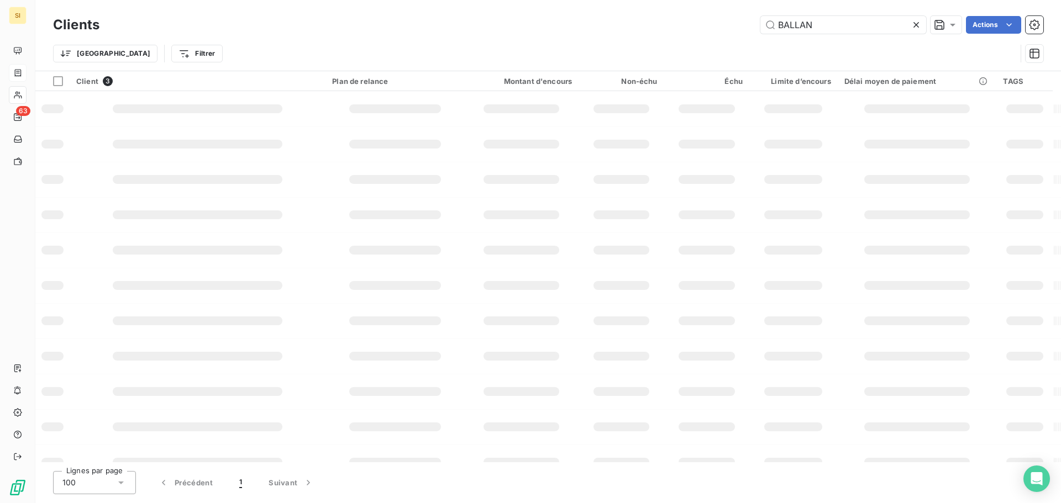
type input "BALLAN"
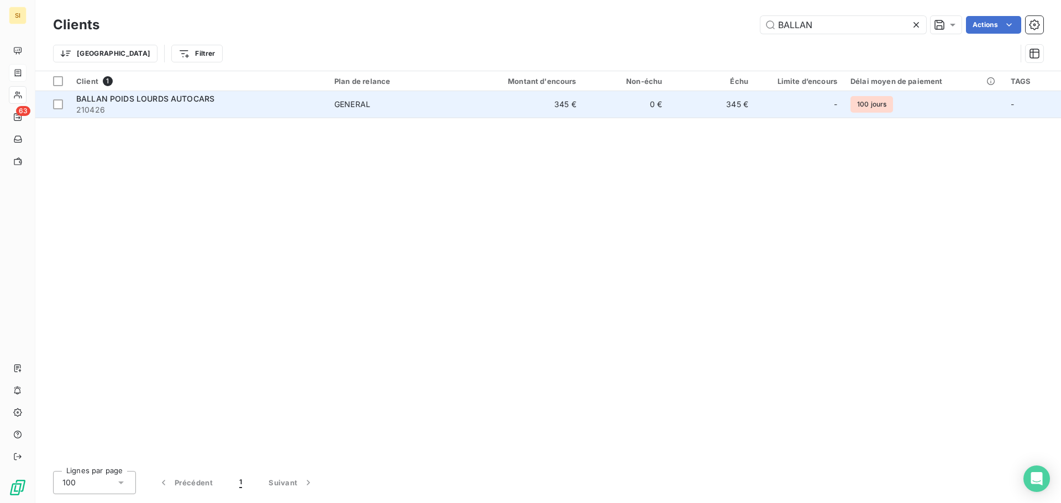
click at [126, 99] on span "BALLAN POIDS LOURDS AUTOCARS" at bounding box center [145, 98] width 138 height 9
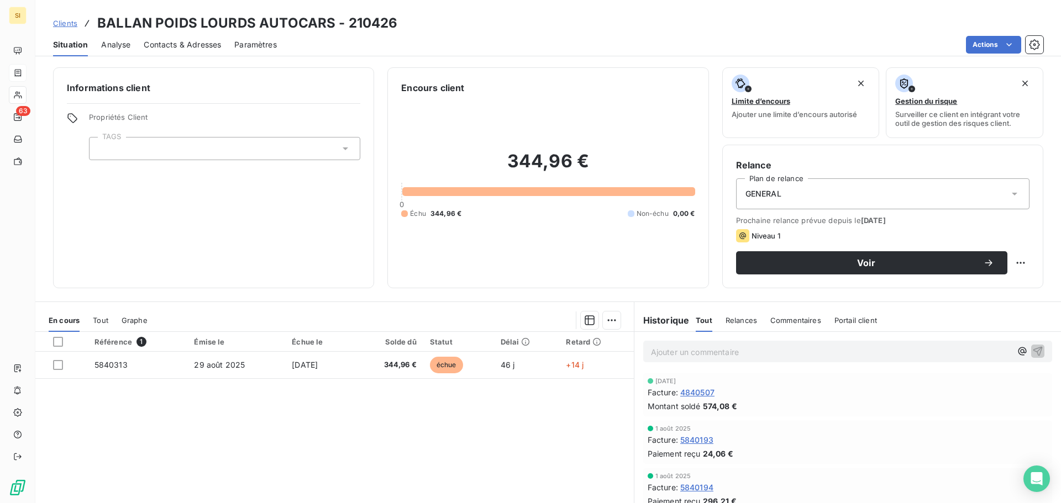
drag, startPoint x: 459, startPoint y: 39, endPoint x: 446, endPoint y: 33, distance: 13.9
click at [459, 38] on div "Actions" at bounding box center [666, 45] width 753 height 18
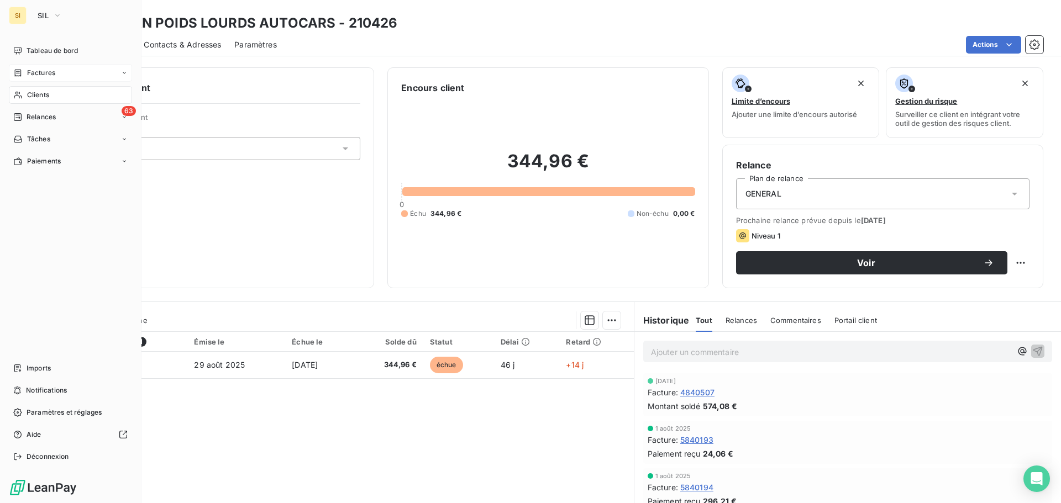
click at [34, 93] on span "Clients" at bounding box center [38, 95] width 22 height 10
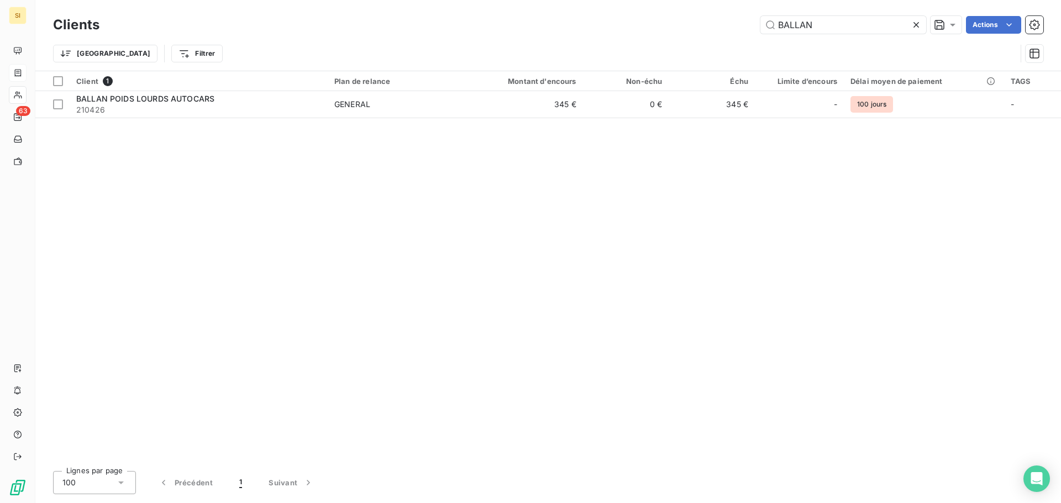
drag, startPoint x: 791, startPoint y: 22, endPoint x: 710, endPoint y: 17, distance: 80.9
click at [710, 17] on div "BALLAN Actions" at bounding box center [578, 25] width 931 height 18
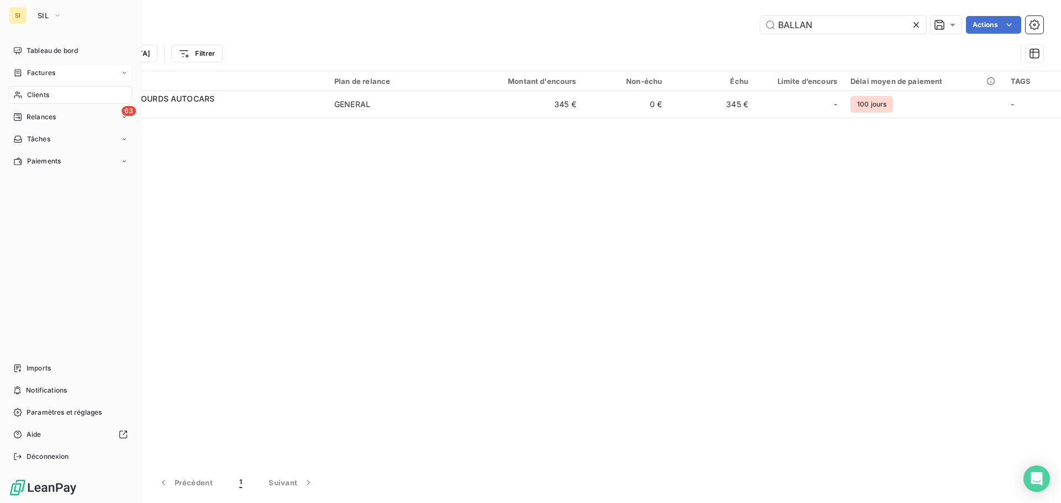
click at [29, 71] on span "Factures" at bounding box center [41, 73] width 28 height 10
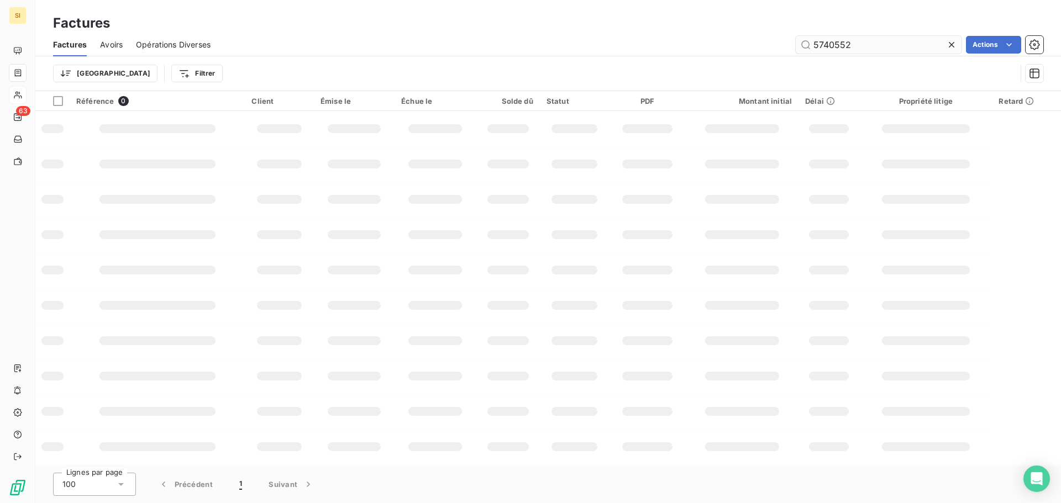
type input "5740552"
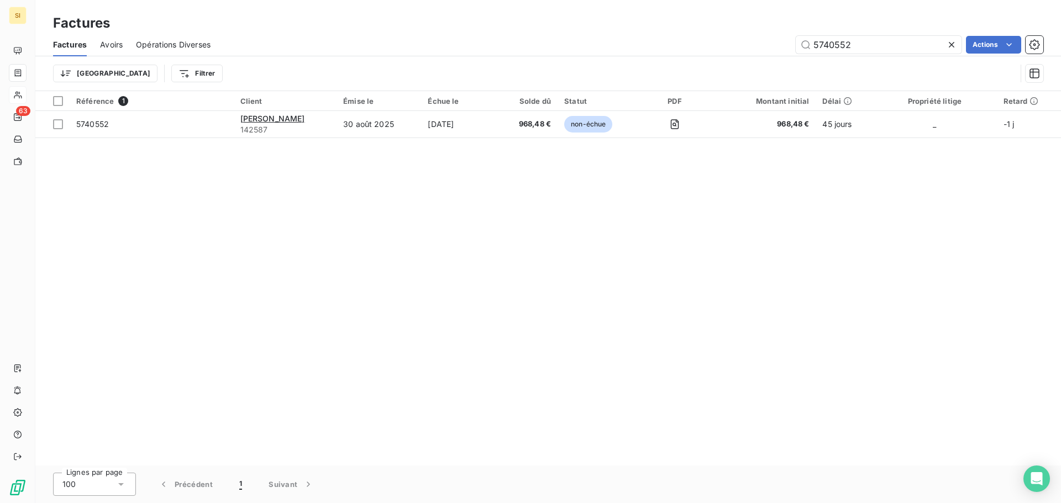
click at [954, 47] on icon at bounding box center [951, 44] width 11 height 11
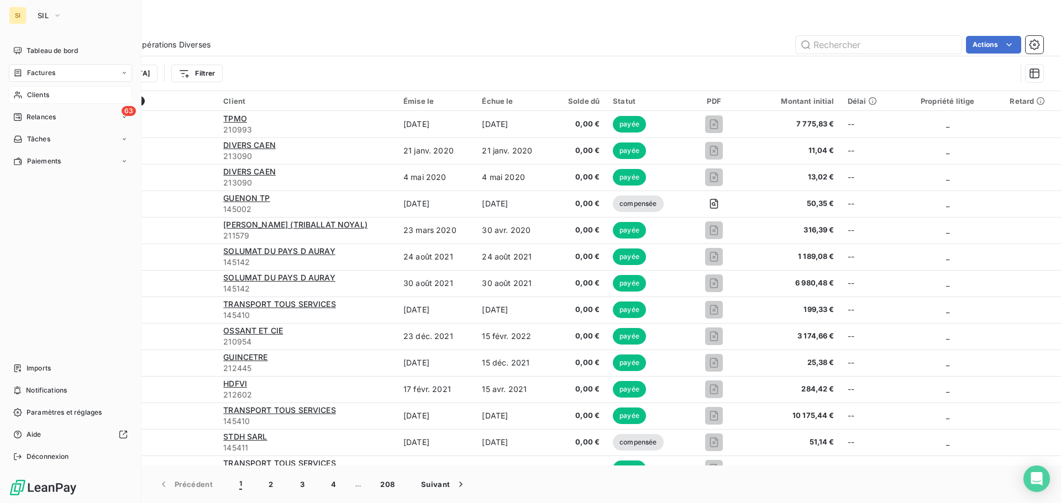
click at [38, 93] on span "Clients" at bounding box center [38, 95] width 22 height 10
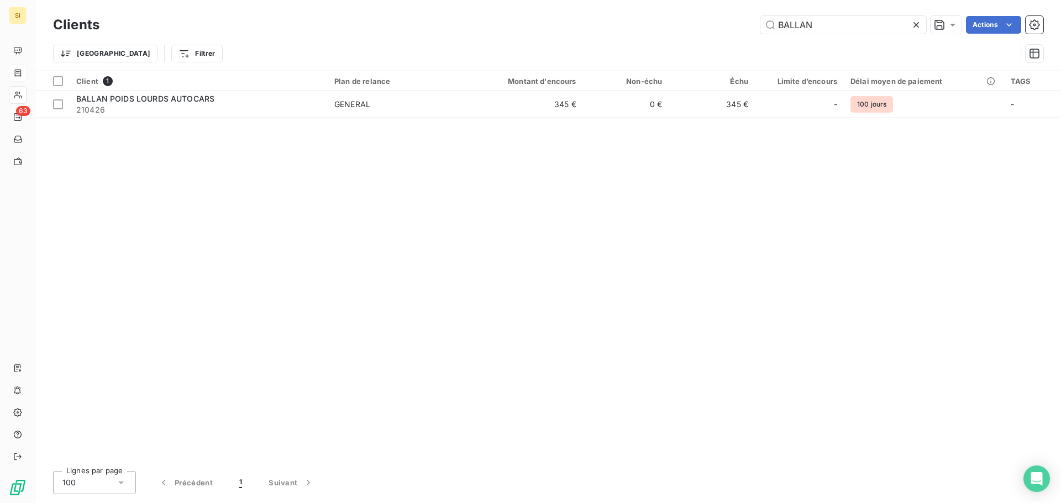
drag, startPoint x: 820, startPoint y: 30, endPoint x: 719, endPoint y: 23, distance: 101.4
click at [719, 23] on div "BALLAN Actions" at bounding box center [578, 25] width 931 height 18
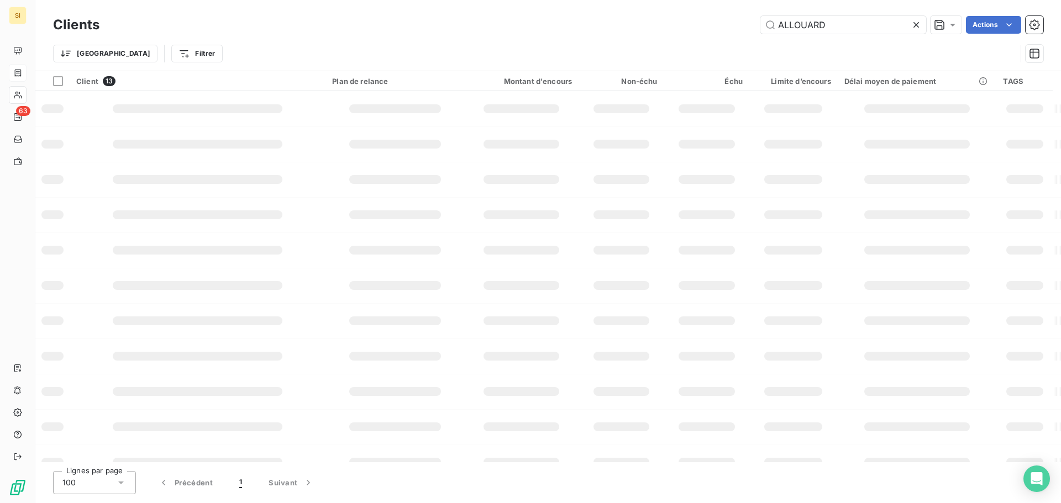
type input "ALLOUARD"
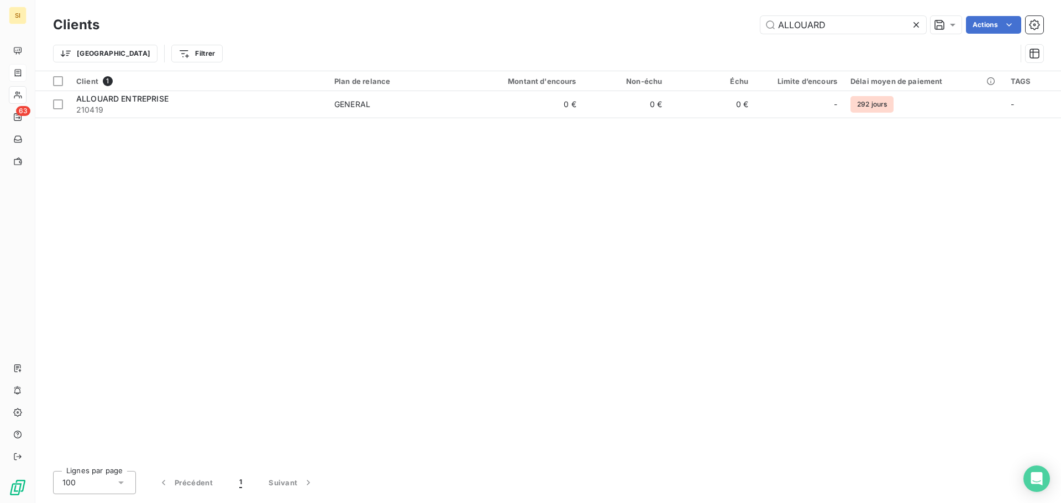
click at [916, 25] on icon at bounding box center [916, 24] width 11 height 11
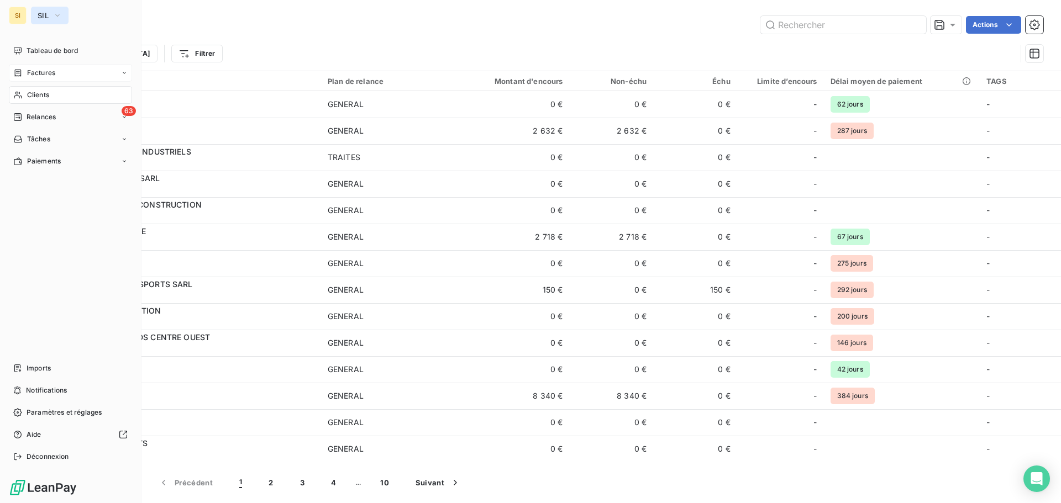
click at [58, 19] on icon "button" at bounding box center [57, 15] width 9 height 11
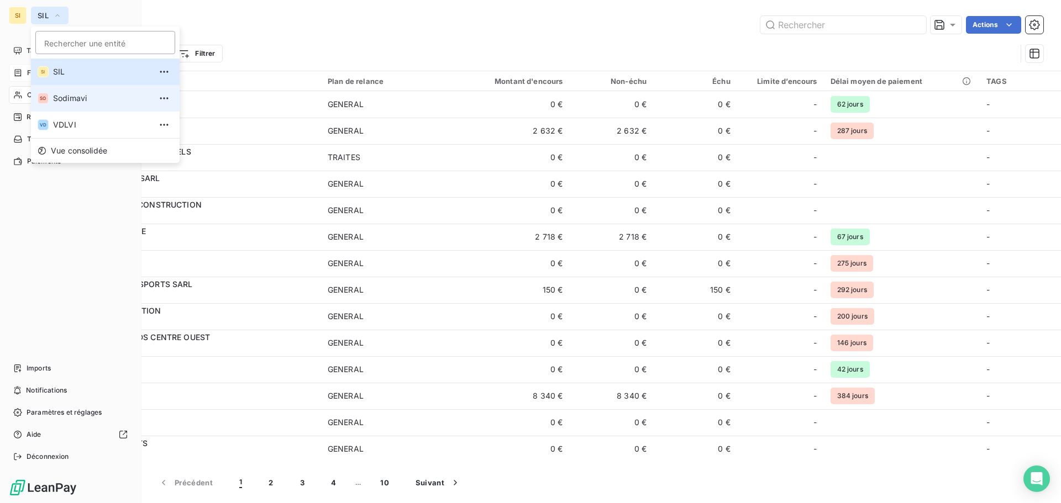
click at [65, 97] on span "Sodimavi" at bounding box center [102, 98] width 98 height 11
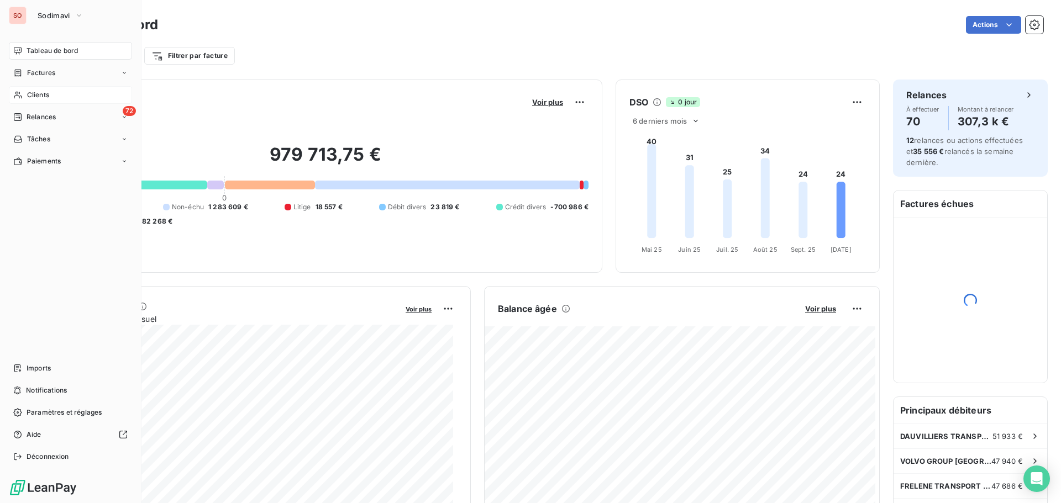
click at [27, 95] on span "Clients" at bounding box center [38, 95] width 22 height 10
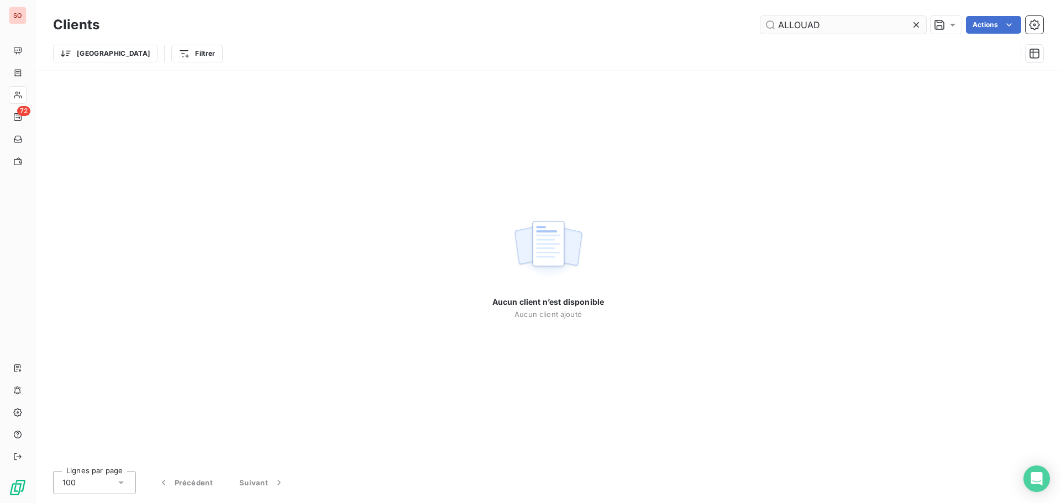
drag, startPoint x: 814, startPoint y: 24, endPoint x: 821, endPoint y: 24, distance: 6.6
click at [815, 24] on input "ALLOUAD" at bounding box center [843, 25] width 166 height 18
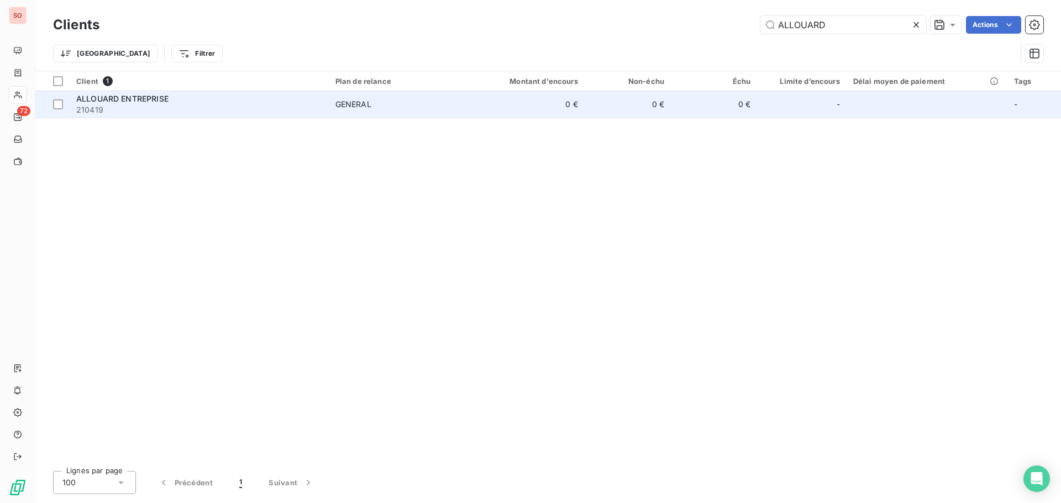
type input "ALLOUARD"
click at [149, 98] on span "ALLOUARD ENTREPRISE" at bounding box center [122, 98] width 92 height 9
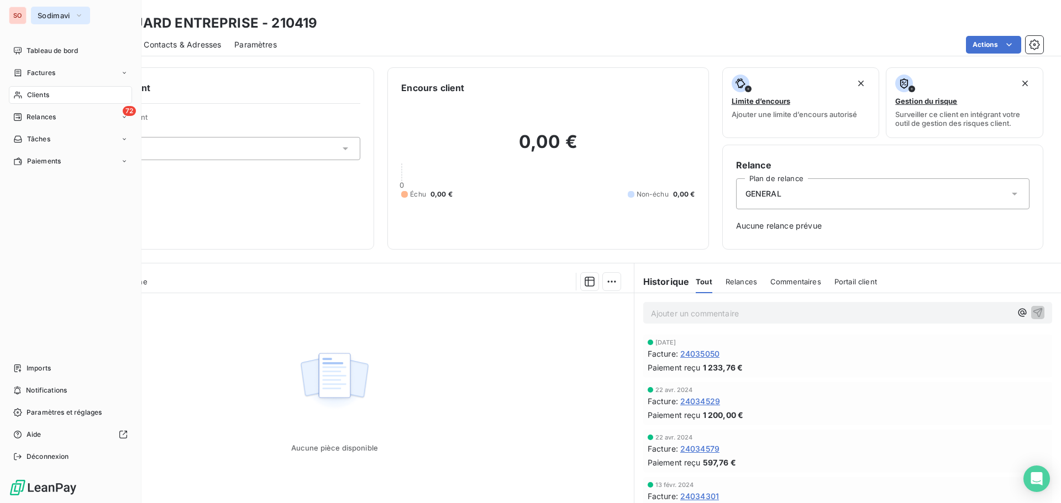
click at [38, 18] on span "Sodimavi" at bounding box center [54, 15] width 33 height 9
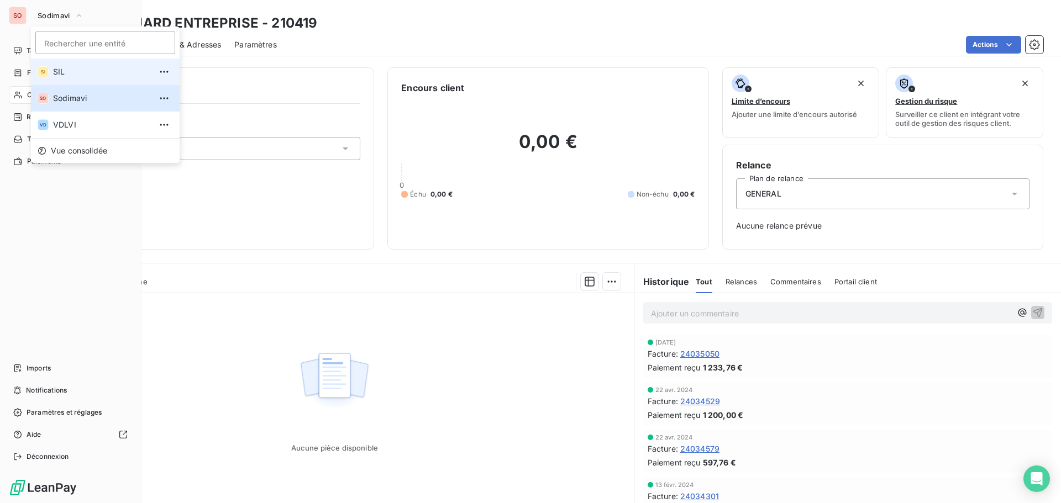
click at [65, 72] on span "SIL" at bounding box center [102, 71] width 98 height 11
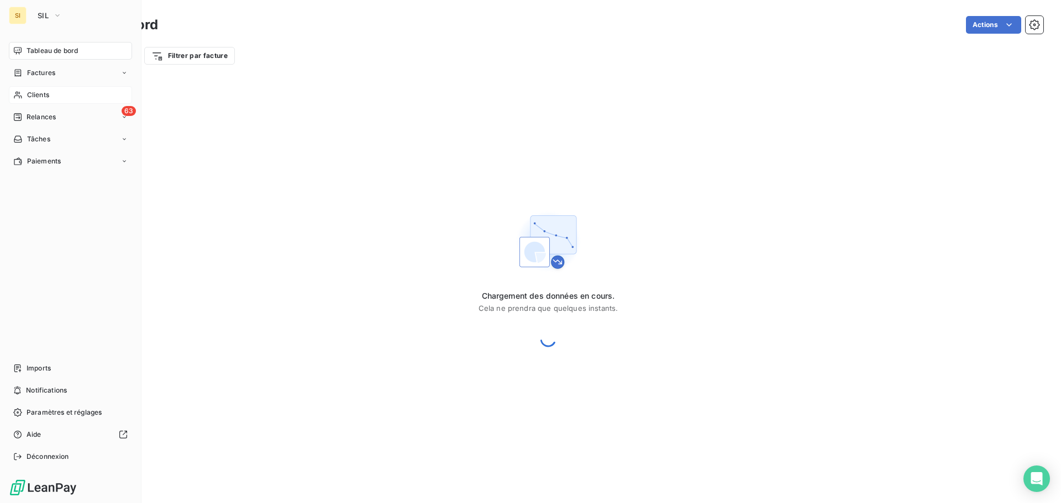
drag, startPoint x: 34, startPoint y: 94, endPoint x: 39, endPoint y: 91, distance: 5.7
click at [34, 93] on span "Clients" at bounding box center [38, 95] width 22 height 10
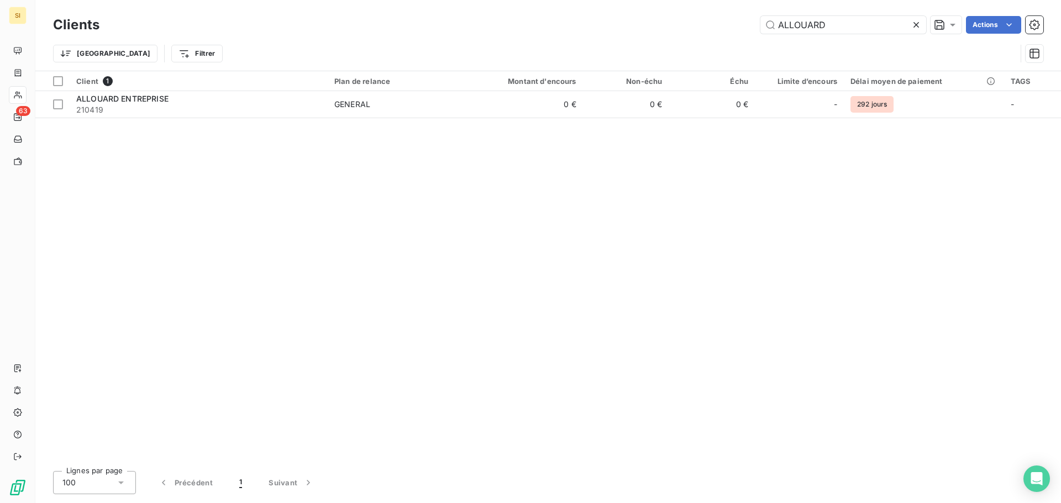
drag, startPoint x: 836, startPoint y: 24, endPoint x: 697, endPoint y: 14, distance: 139.6
click at [690, 11] on div "Clients ALLOUARD Actions Trier Filtrer" at bounding box center [548, 35] width 1026 height 71
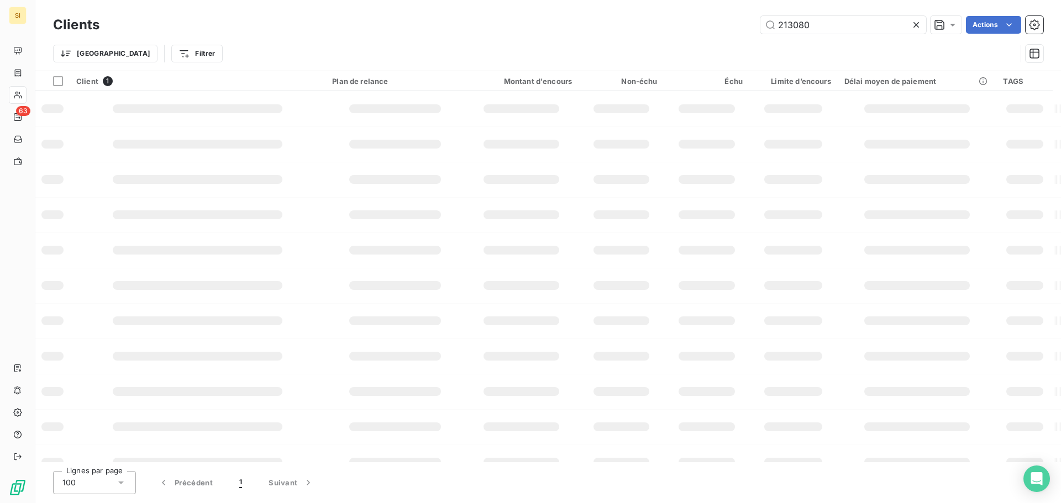
type input "213080"
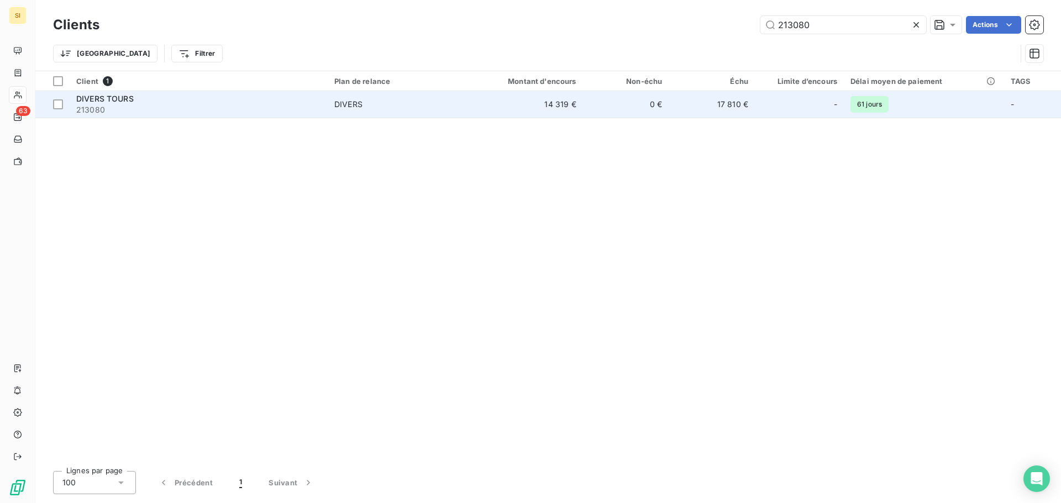
click at [93, 100] on span "DIVERS TOURS" at bounding box center [104, 98] width 57 height 9
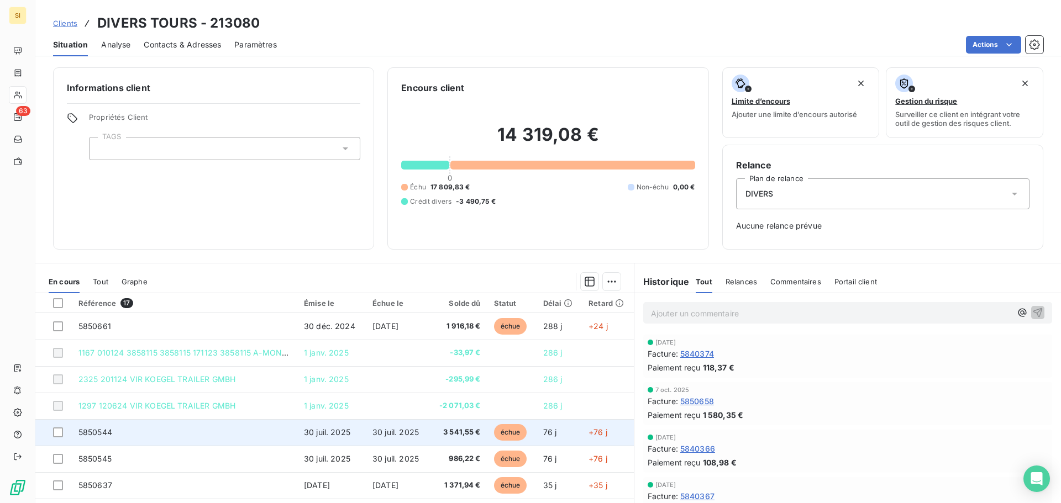
click at [417, 439] on td "30 juil. 2025" at bounding box center [398, 432] width 64 height 27
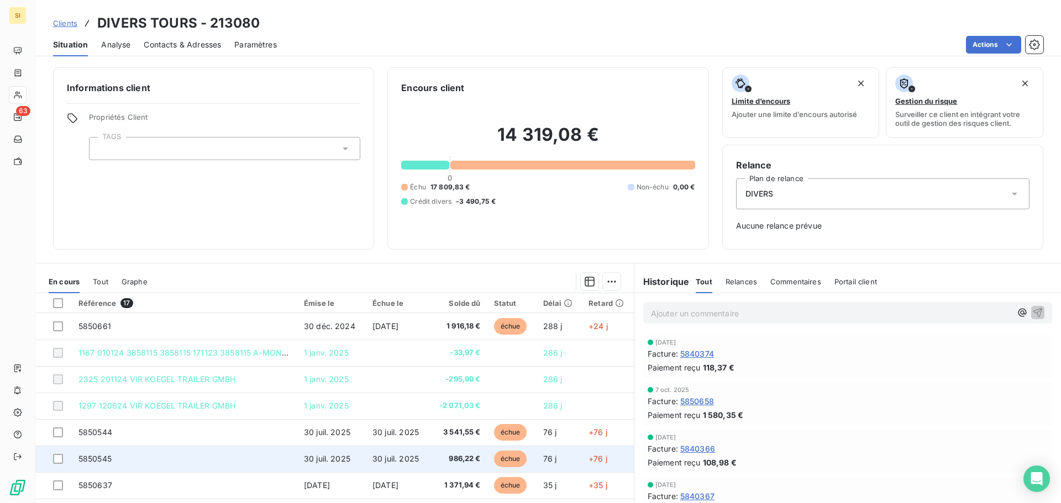
click at [400, 459] on span "30 juil. 2025" at bounding box center [395, 458] width 46 height 9
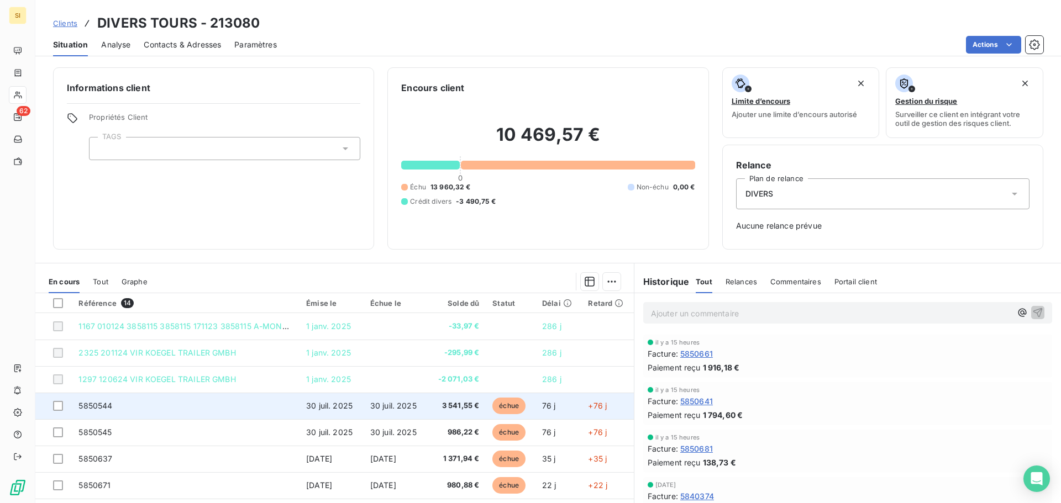
click at [312, 410] on span "30 juil. 2025" at bounding box center [329, 405] width 46 height 9
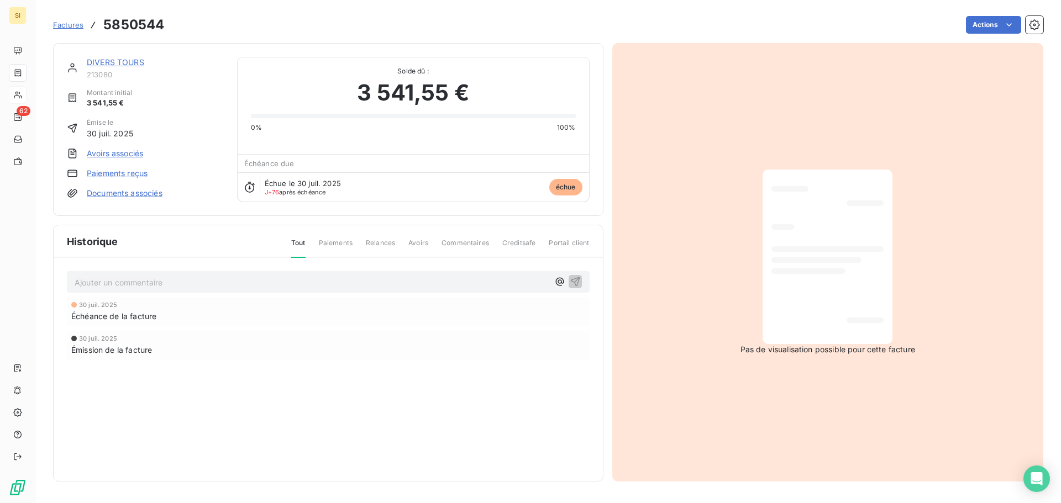
drag, startPoint x: 214, startPoint y: 274, endPoint x: 230, endPoint y: 273, distance: 15.5
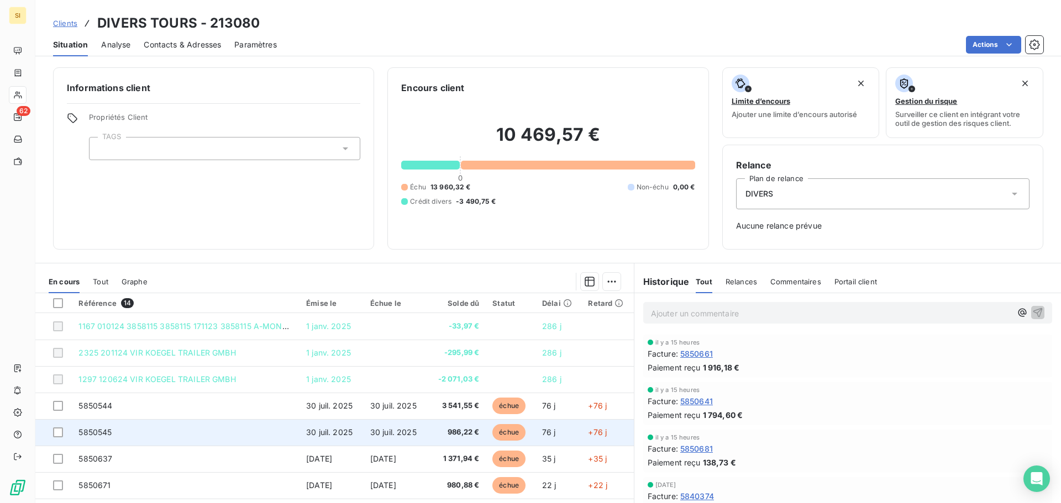
click at [314, 436] on span "30 juil. 2025" at bounding box center [329, 432] width 46 height 9
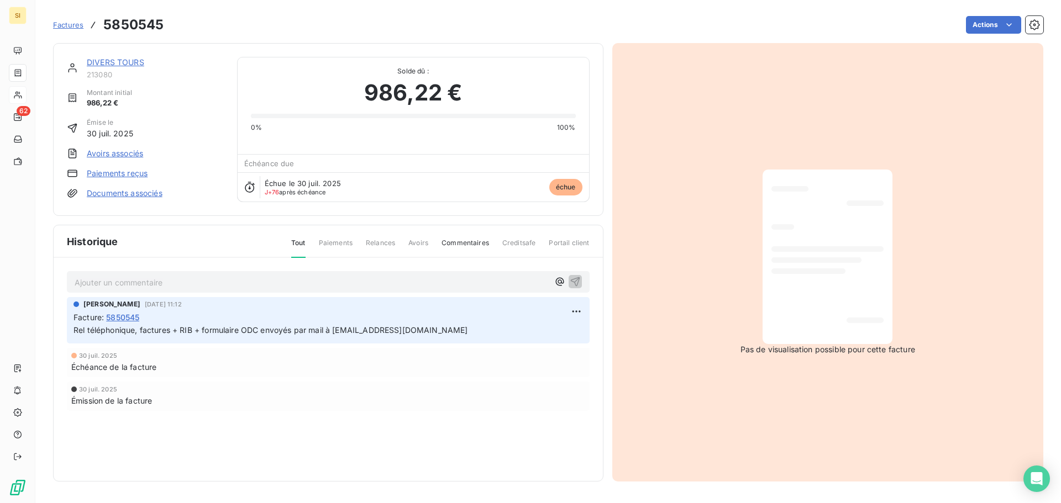
click at [126, 281] on p "Ajouter un commentaire ﻿" at bounding box center [312, 283] width 474 height 14
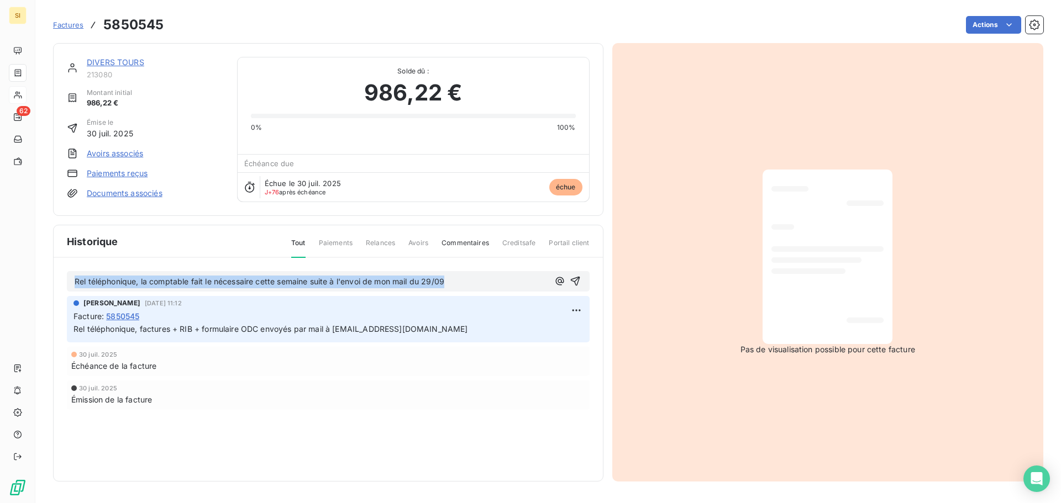
drag, startPoint x: 469, startPoint y: 282, endPoint x: 67, endPoint y: 273, distance: 401.9
click at [67, 273] on div "Rel téléphonique, la comptable fait le nécessaire cette semaine suite à l'envoi…" at bounding box center [328, 281] width 523 height 20
copy span "Rel téléphonique, la comptable fait le nécessaire cette semaine suite à l'envoi…"
click at [579, 279] on icon "button" at bounding box center [575, 281] width 11 height 11
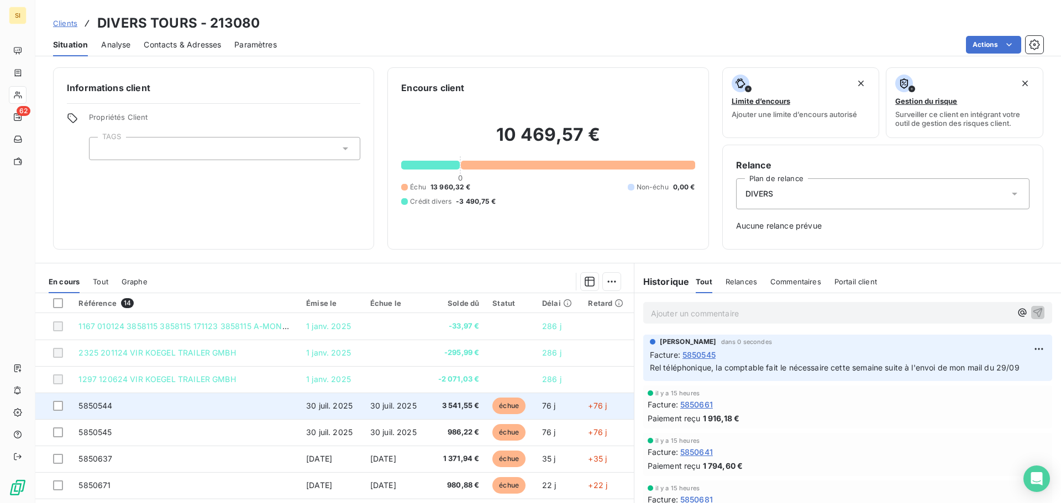
click at [318, 406] on span "30 juil. 2025" at bounding box center [329, 405] width 46 height 9
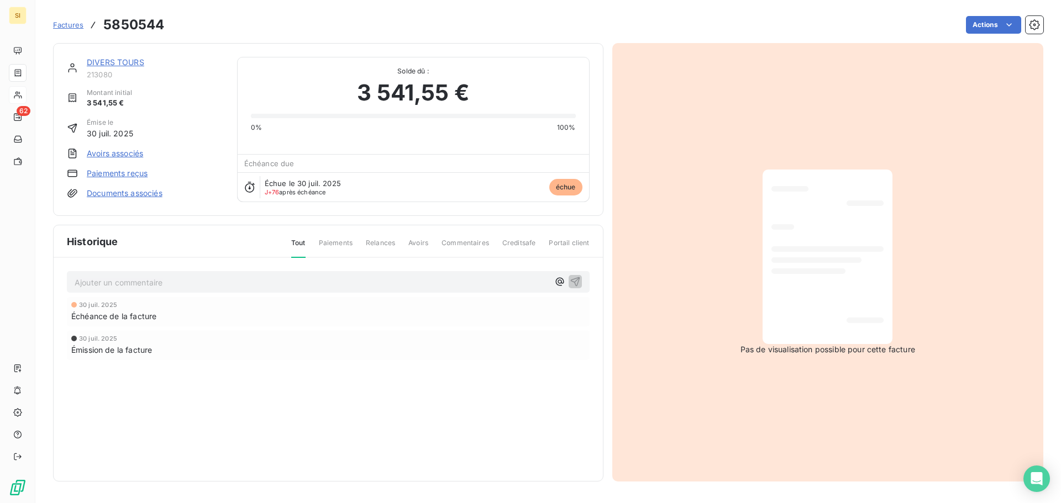
click at [181, 284] on p "Ajouter un commentaire ﻿" at bounding box center [312, 283] width 474 height 14
click at [574, 279] on icon "button" at bounding box center [574, 281] width 9 height 9
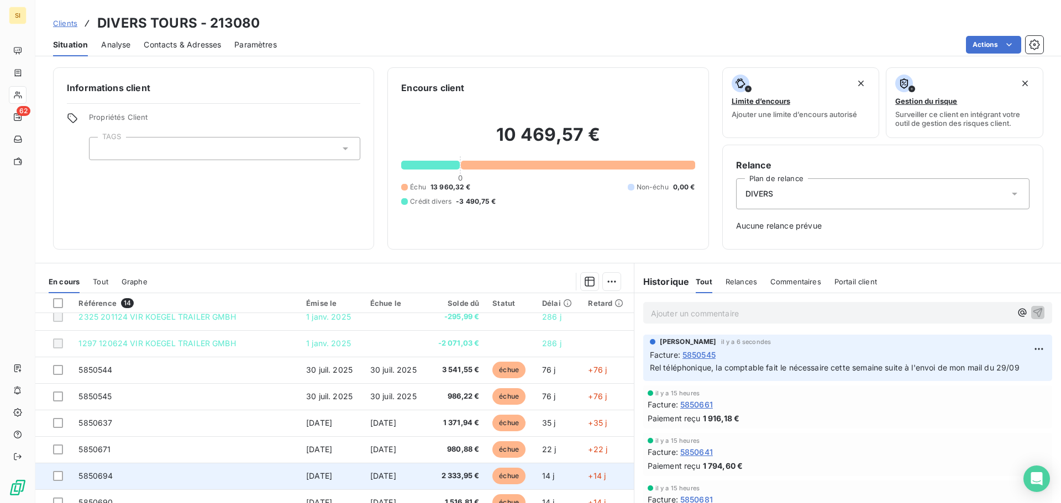
scroll to position [55, 0]
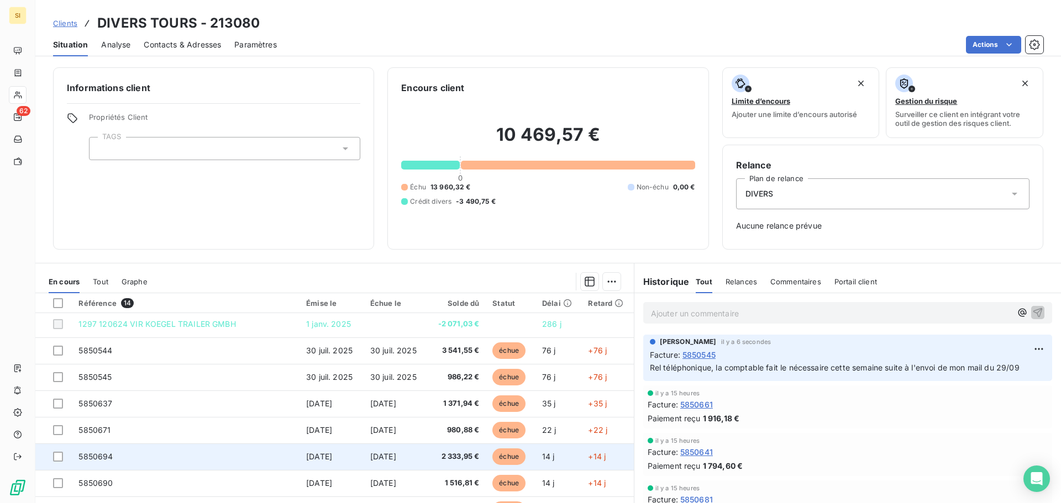
click at [463, 455] on span "2 333,95 €" at bounding box center [456, 457] width 45 height 11
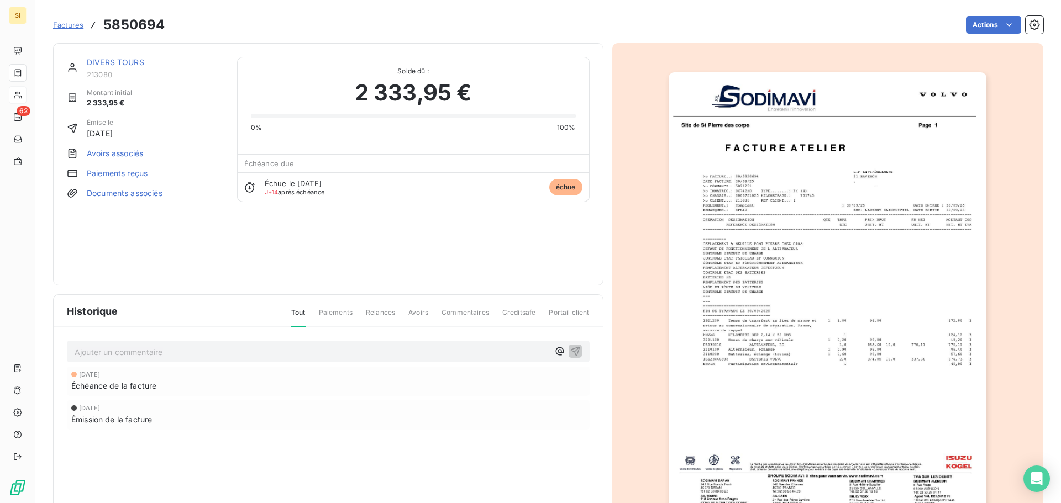
click at [108, 346] on p "Ajouter un commentaire ﻿" at bounding box center [312, 352] width 474 height 14
click at [570, 349] on icon "button" at bounding box center [574, 351] width 9 height 9
